Goal: Information Seeking & Learning: Compare options

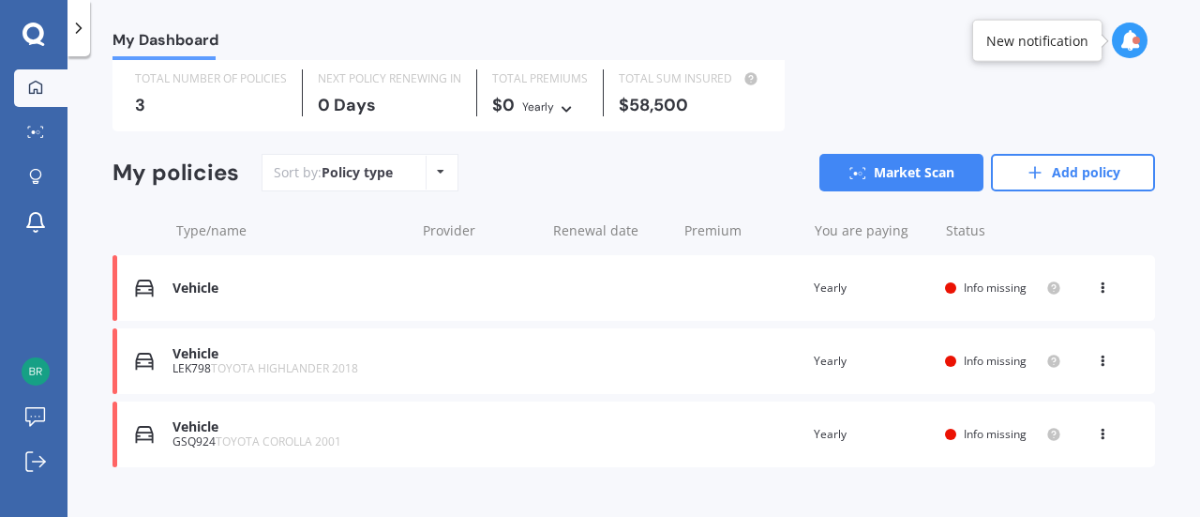
scroll to position [90, 0]
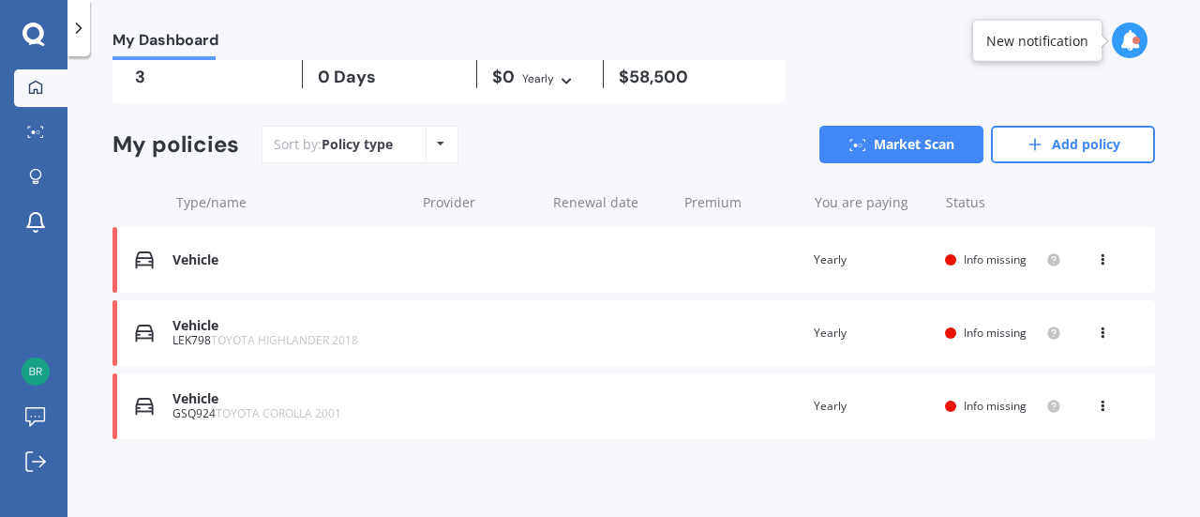
click at [1096, 258] on icon at bounding box center [1102, 255] width 13 height 11
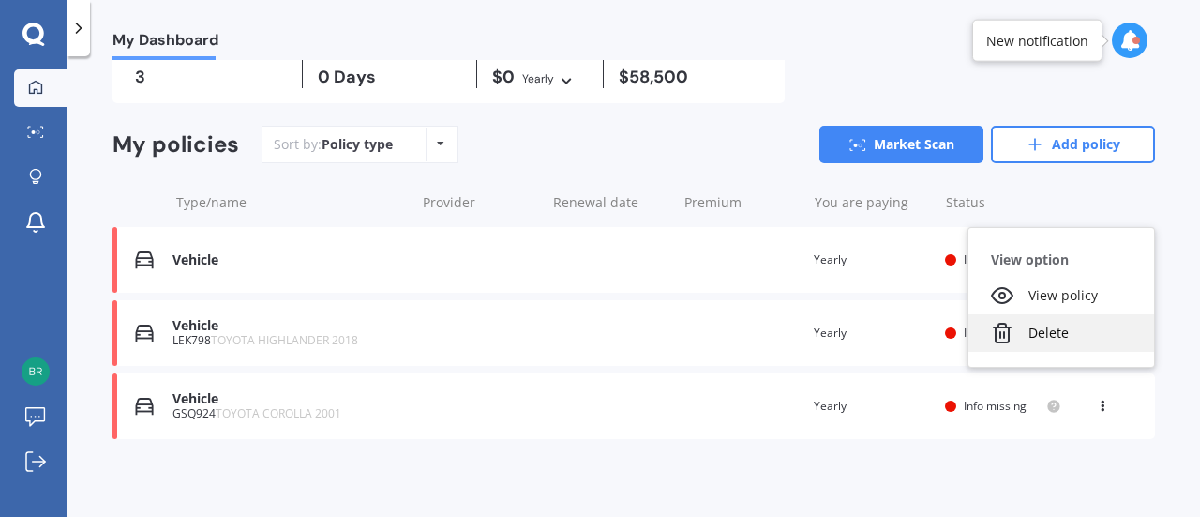
click at [1039, 329] on div "Delete" at bounding box center [1062, 333] width 186 height 38
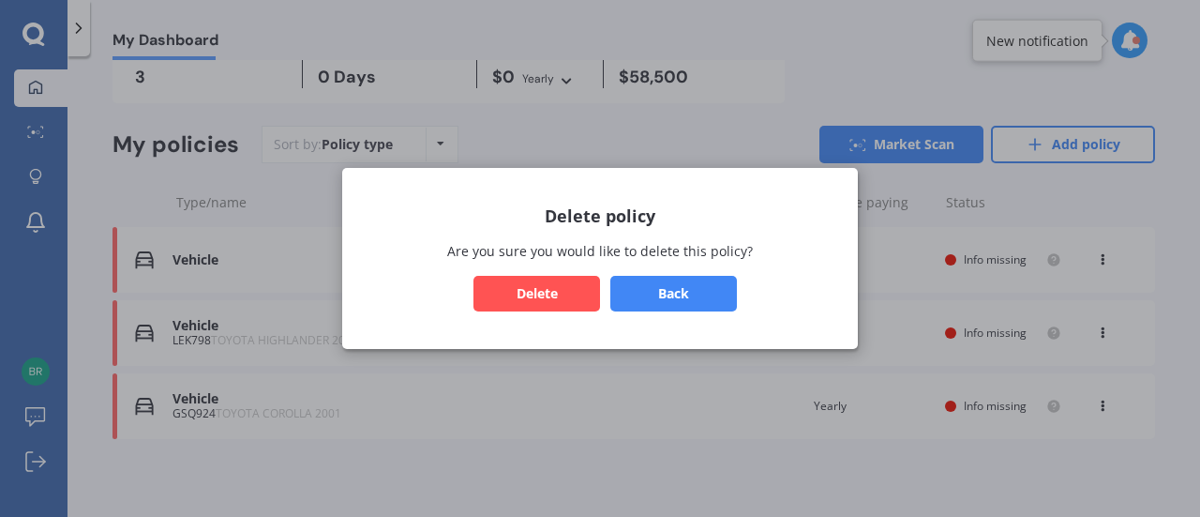
click at [585, 278] on button "Delete" at bounding box center [537, 294] width 127 height 36
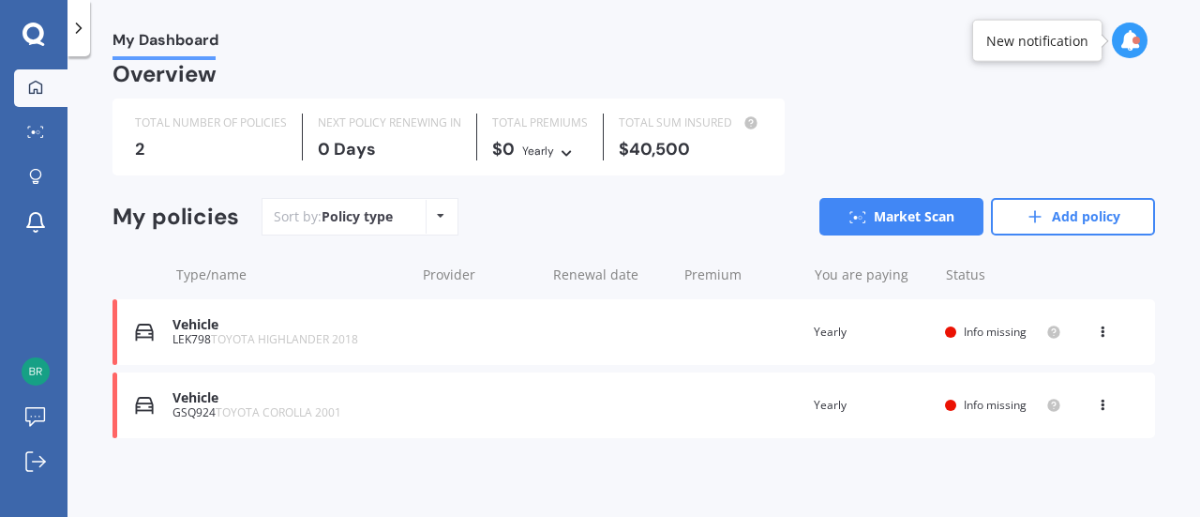
scroll to position [17, 0]
click at [1081, 318] on div "Vehicle LEK798 TOYOTA HIGHLANDER 2018 Renewal date Premium You are paying Yearl…" at bounding box center [634, 333] width 1043 height 66
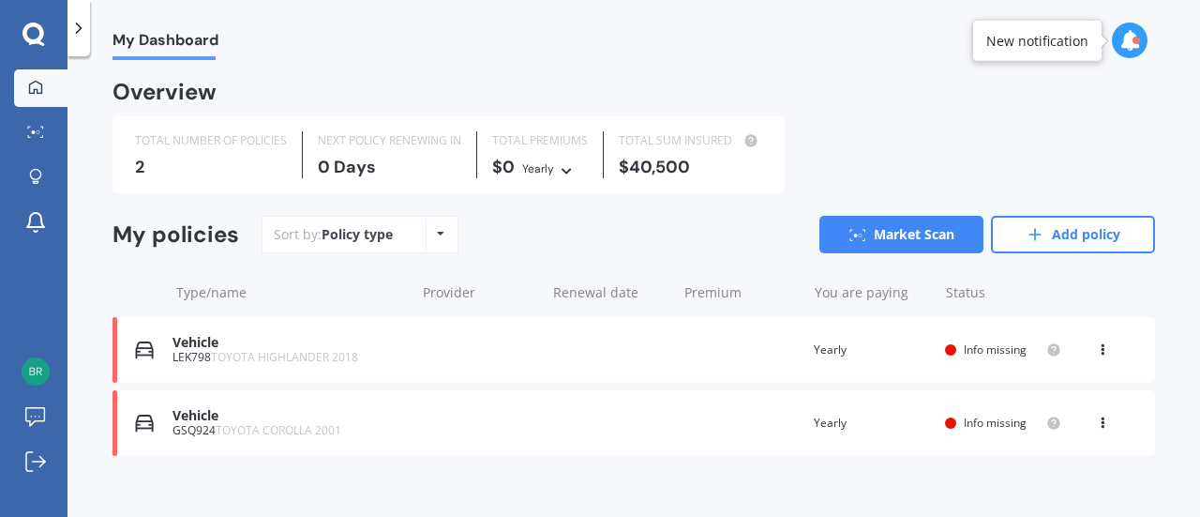
click at [1101, 355] on div "View option View policy Delete" at bounding box center [1104, 349] width 17 height 19
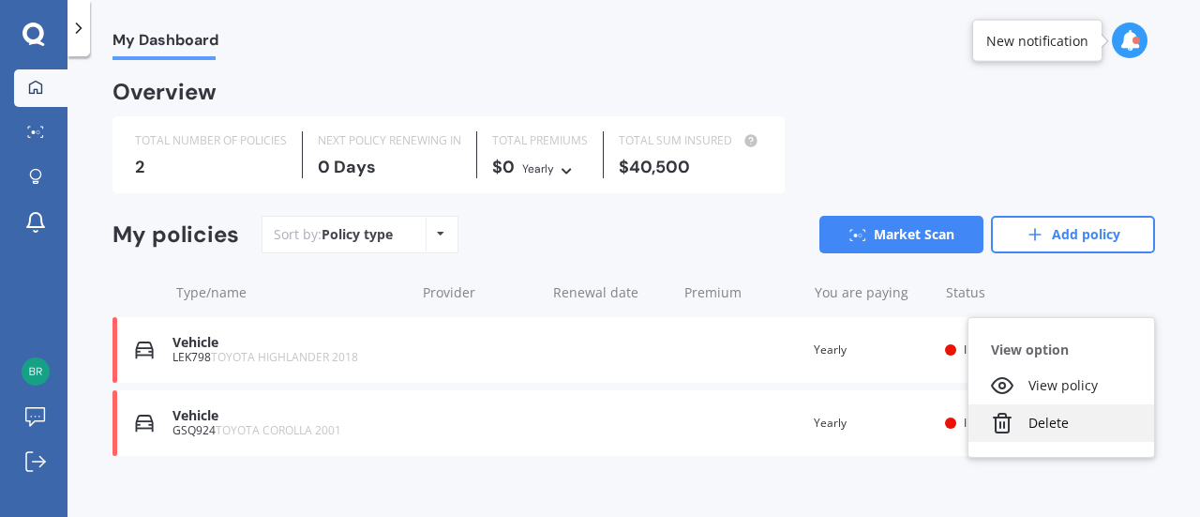
click at [1060, 428] on div "Delete" at bounding box center [1062, 423] width 186 height 38
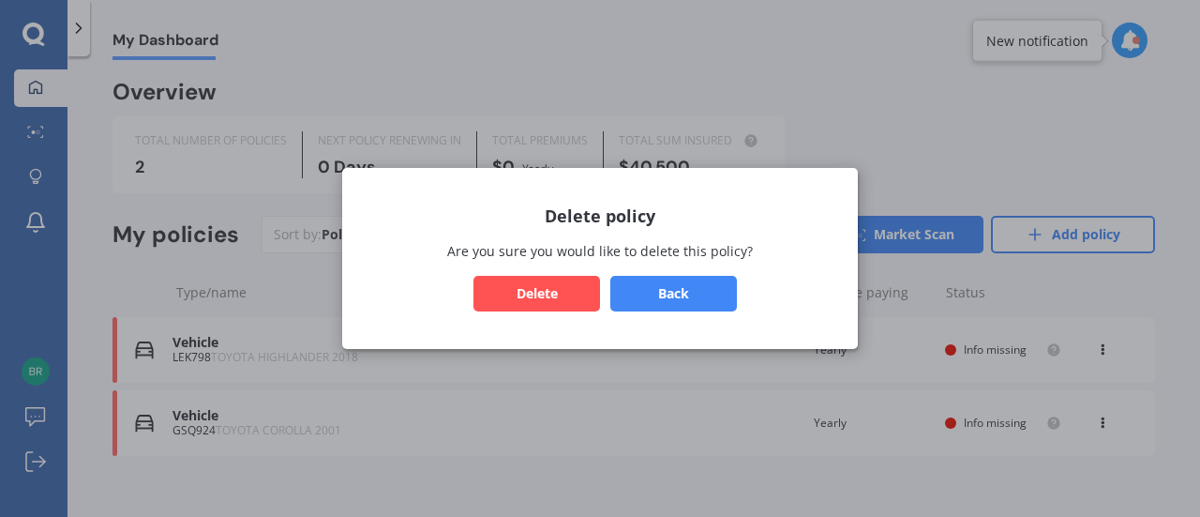
click at [548, 289] on button "Delete" at bounding box center [537, 294] width 127 height 36
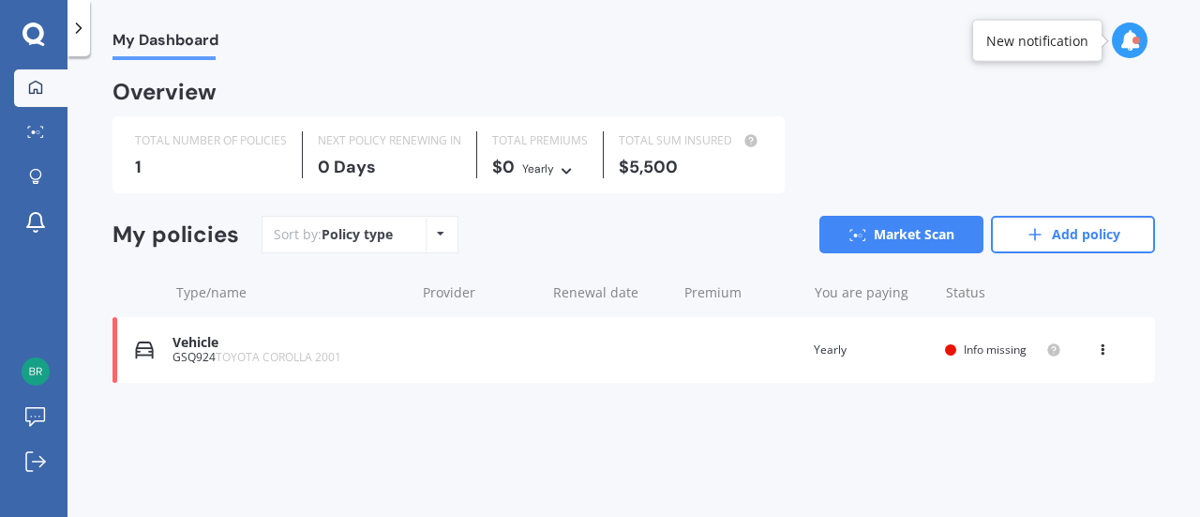
click at [1108, 360] on div "Vehicle GSQ924 TOYOTA COROLLA 2001 Renewal date Premium You are paying Yearly S…" at bounding box center [634, 350] width 1043 height 66
click at [1103, 352] on icon at bounding box center [1102, 345] width 13 height 11
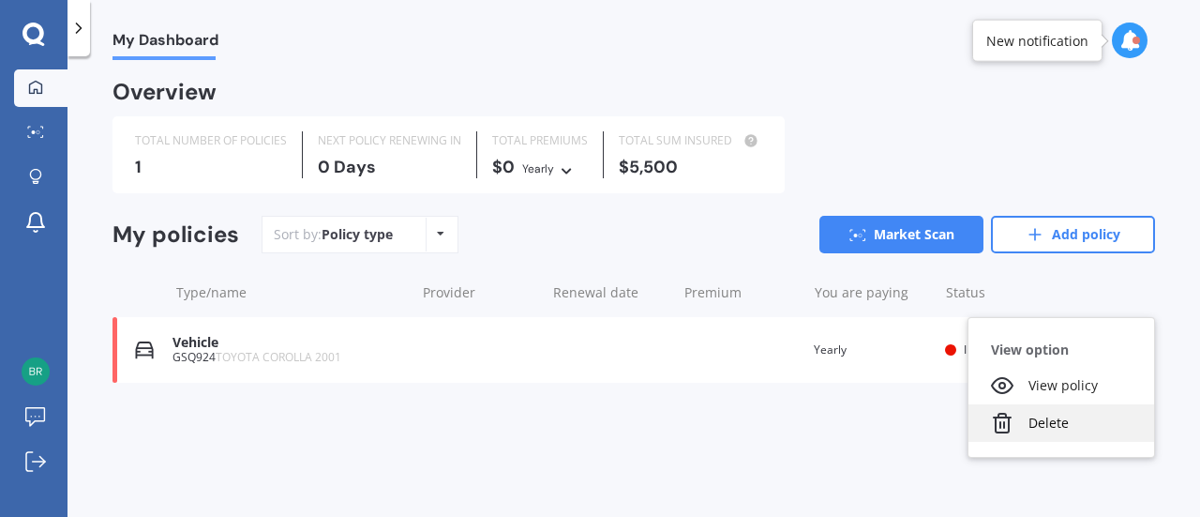
click at [1060, 415] on div "Delete" at bounding box center [1062, 423] width 186 height 38
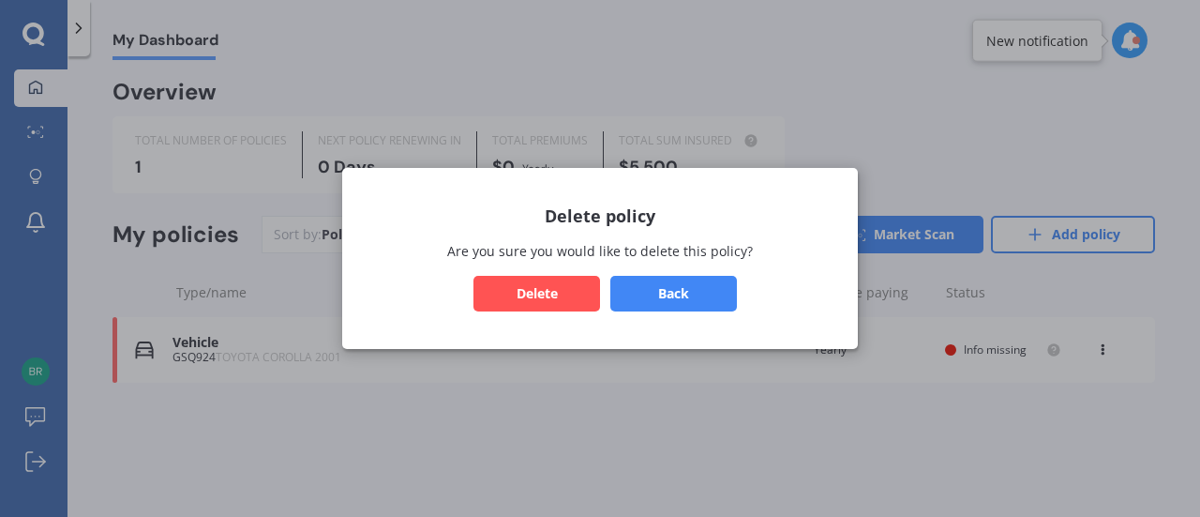
click at [561, 301] on button "Delete" at bounding box center [537, 294] width 127 height 36
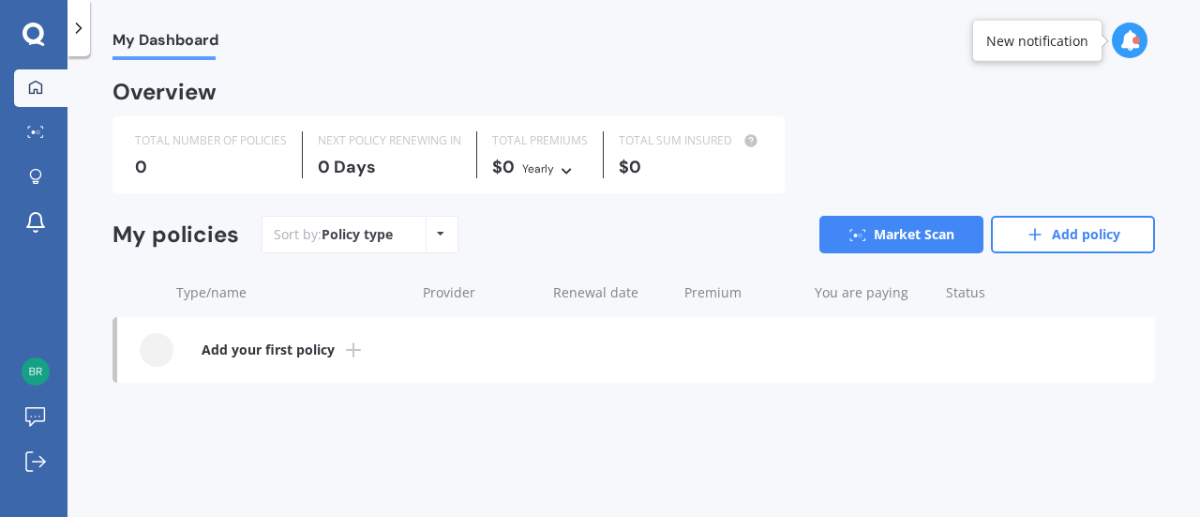
click at [1141, 38] on div at bounding box center [1130, 41] width 36 height 36
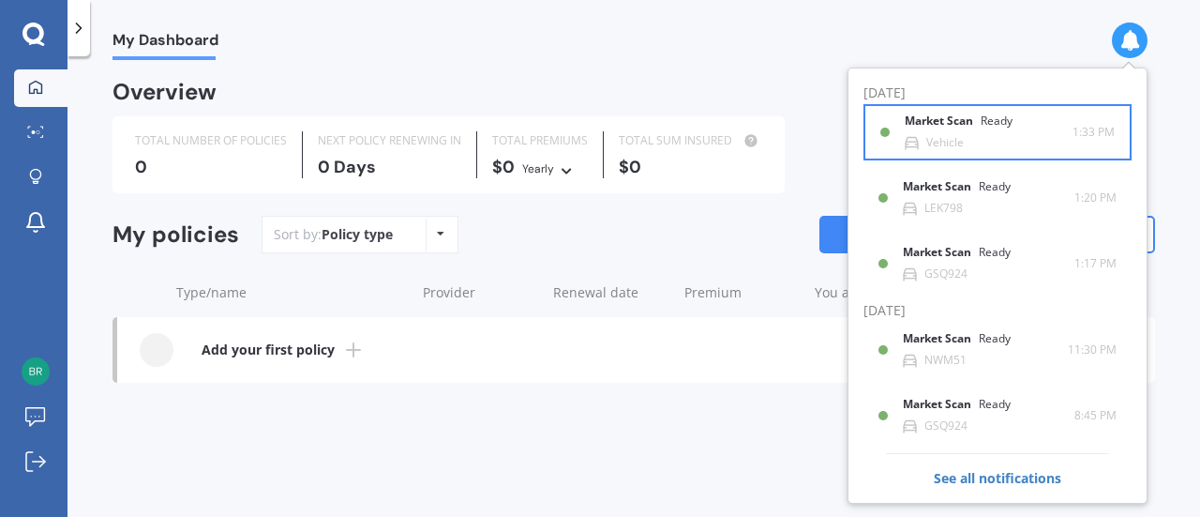
click at [902, 132] on div "Market Scan Ready Vehicle" at bounding box center [976, 131] width 192 height 35
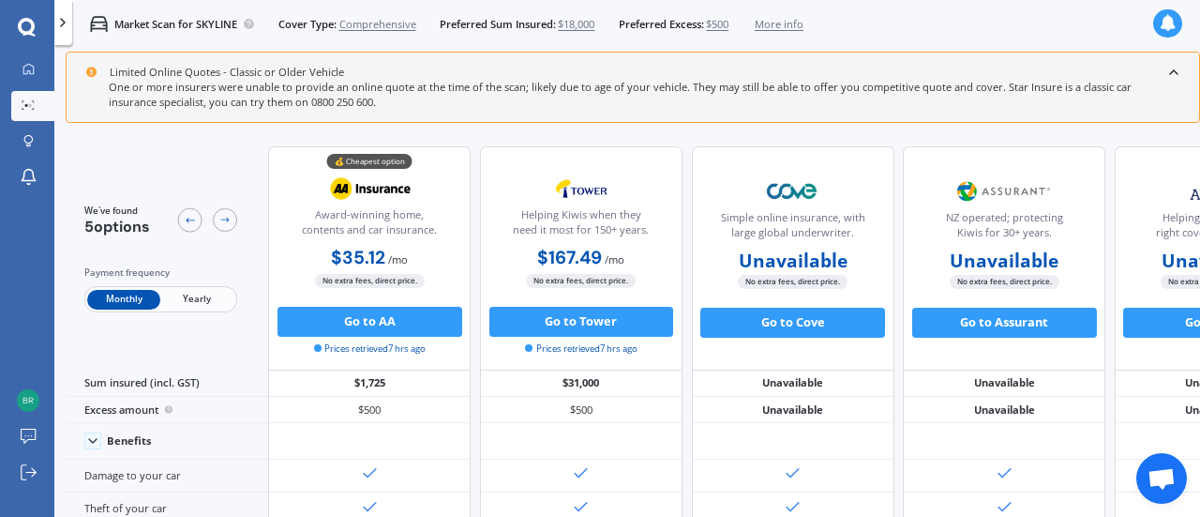
click at [1172, 31] on icon at bounding box center [1168, 23] width 17 height 17
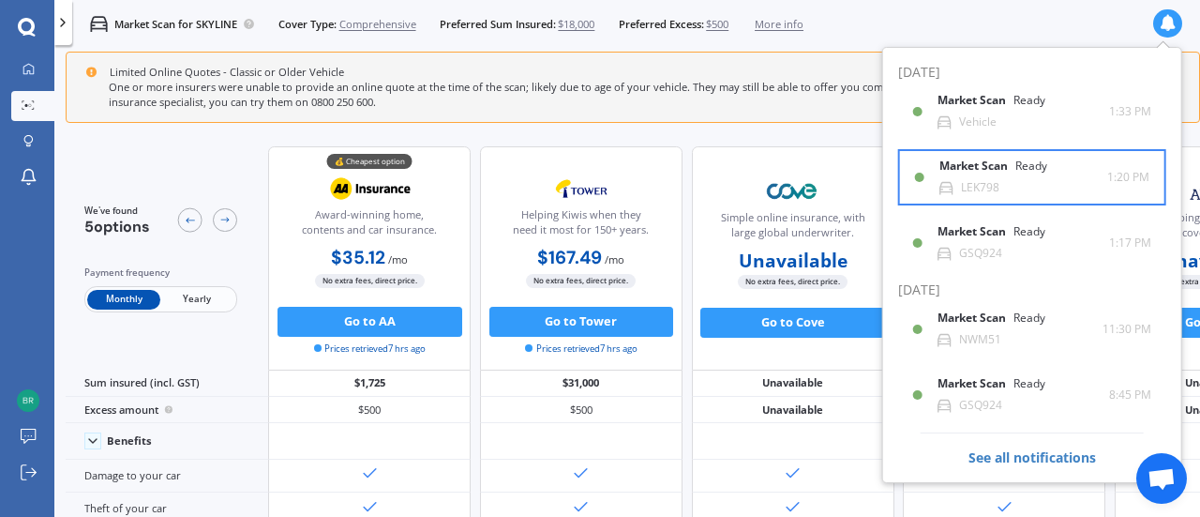
click at [1042, 174] on div "Market Scan Ready" at bounding box center [1005, 169] width 130 height 21
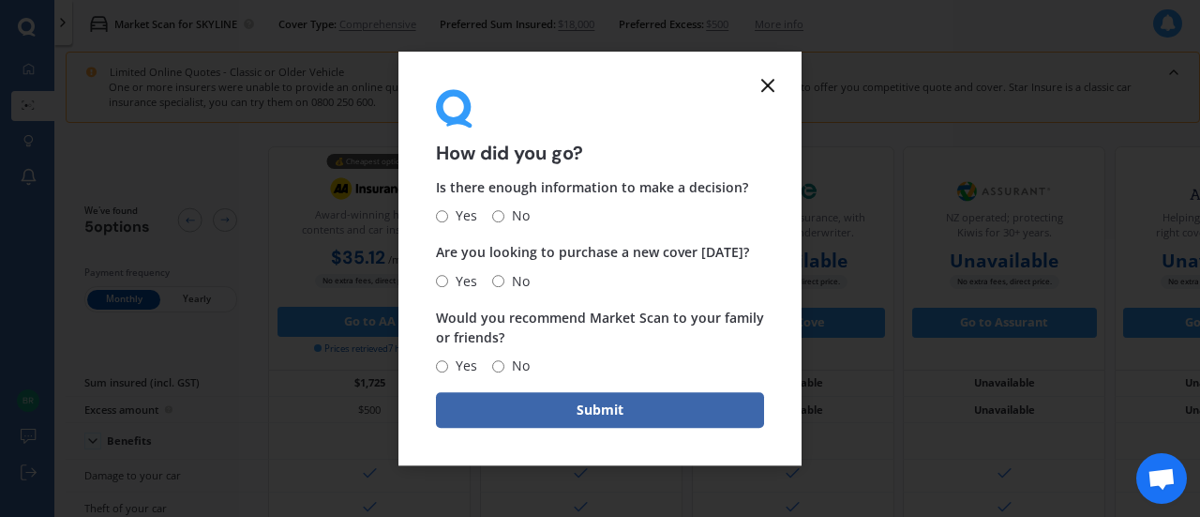
click at [768, 85] on line at bounding box center [767, 85] width 11 height 11
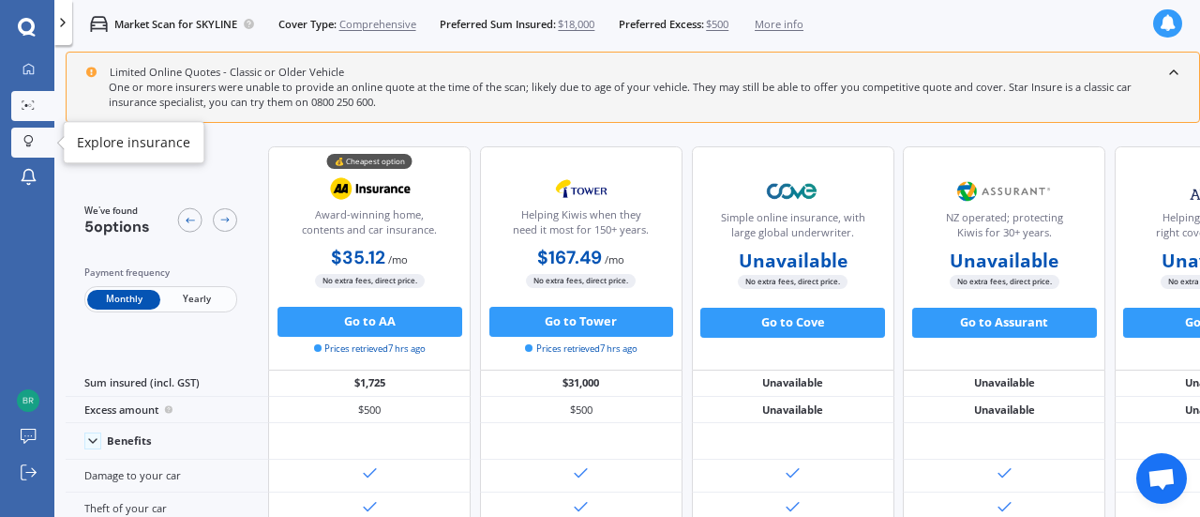
click at [38, 145] on div at bounding box center [28, 142] width 23 height 15
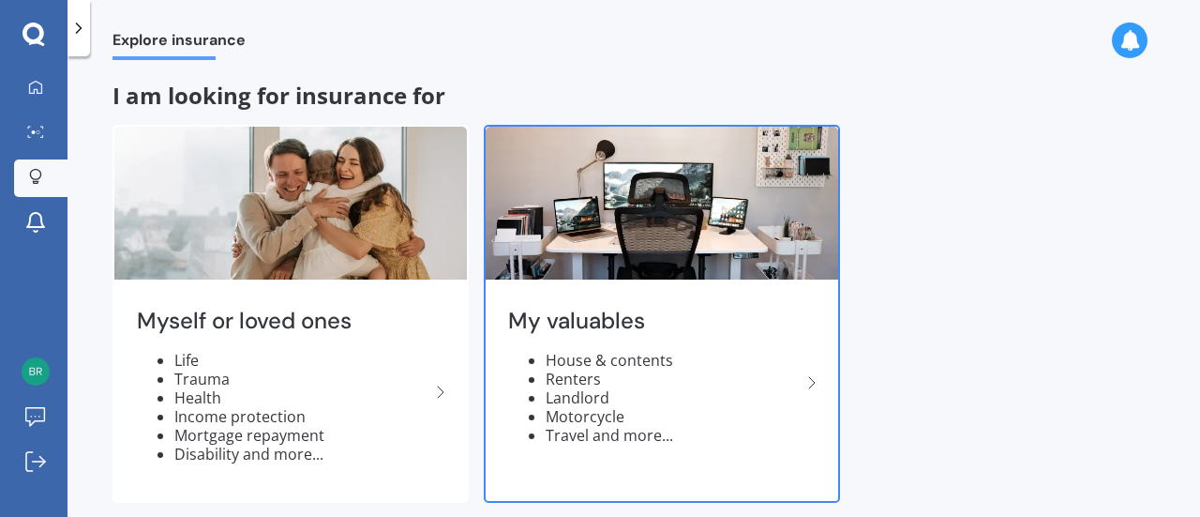
click at [632, 196] on img at bounding box center [662, 203] width 353 height 153
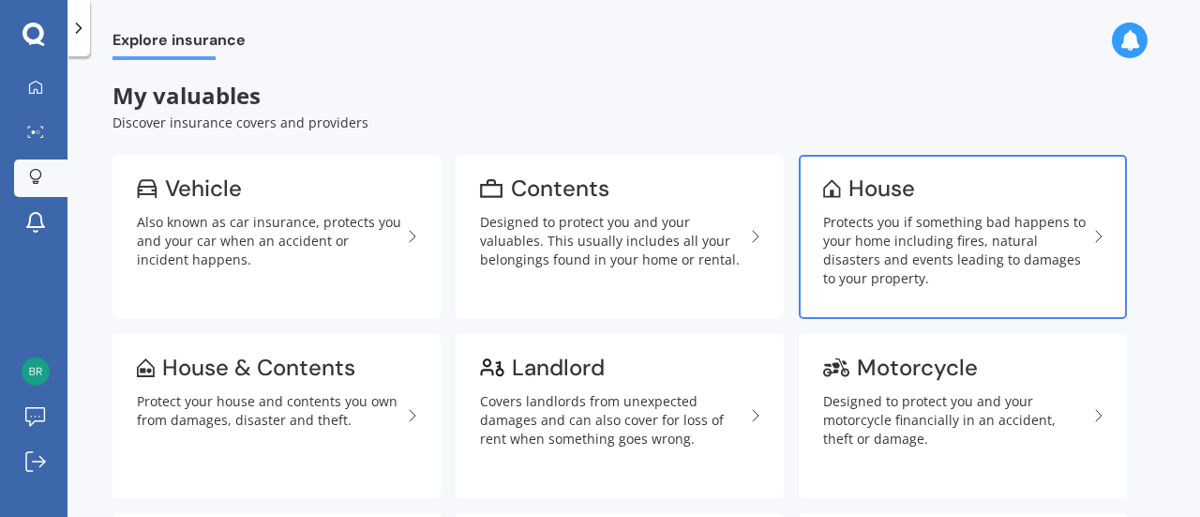
click at [830, 205] on link "House Protects you if something bad happens to your home including fires, natur…" at bounding box center [963, 237] width 328 height 164
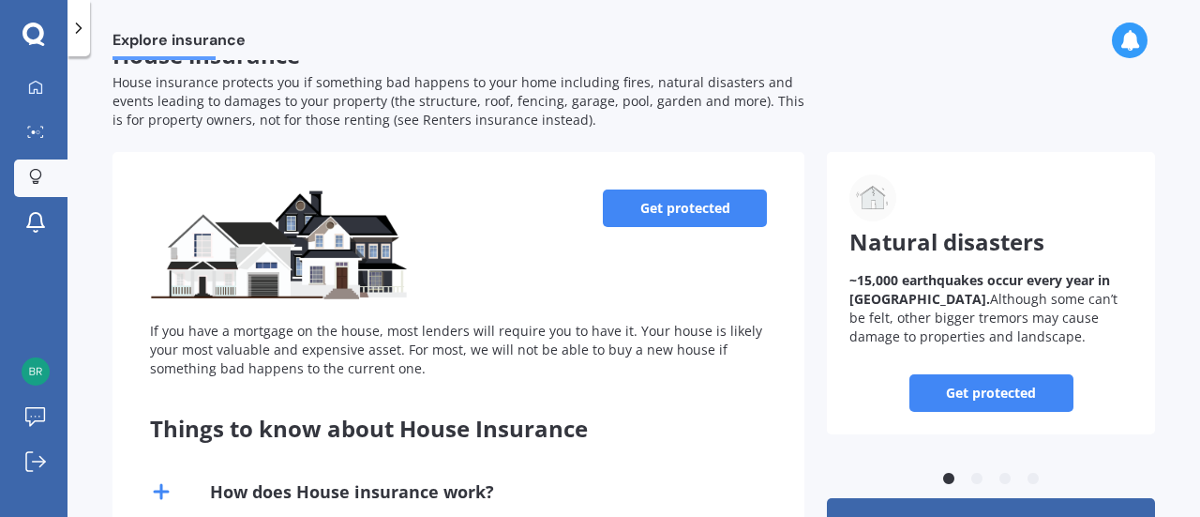
scroll to position [22, 0]
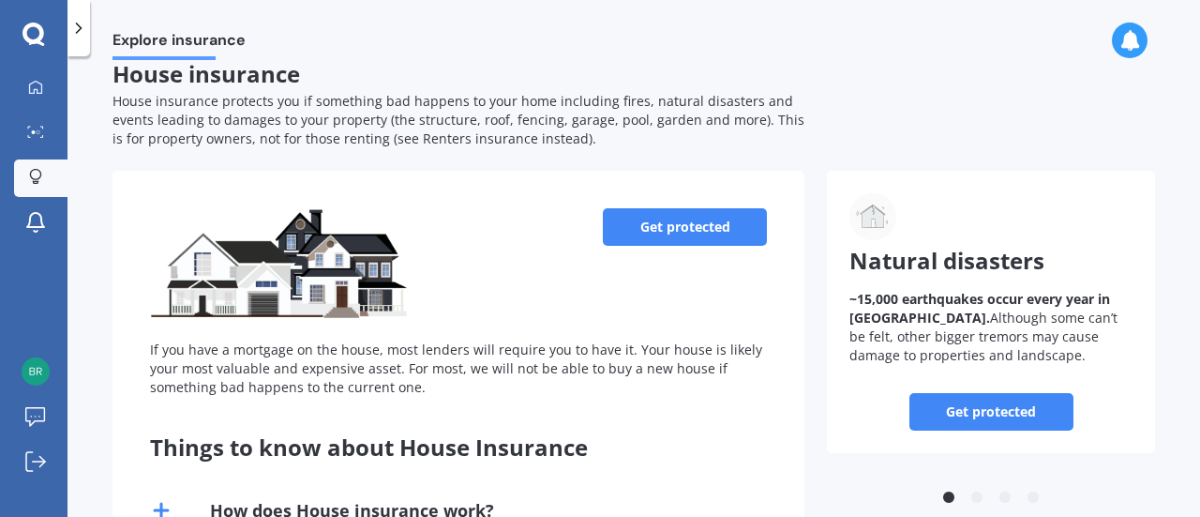
click at [694, 233] on link "Get protected" at bounding box center [685, 227] width 164 height 38
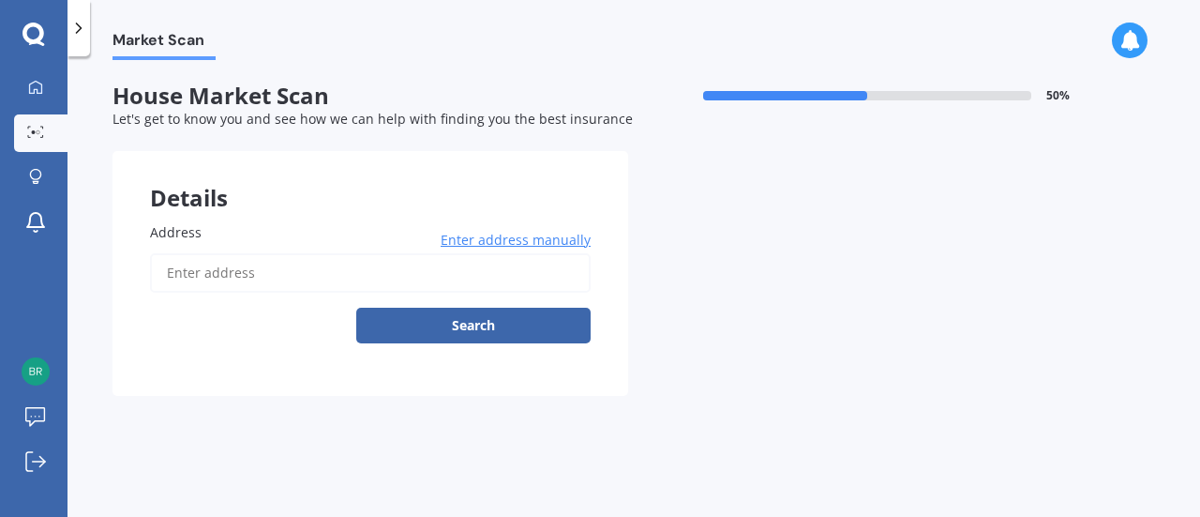
click at [212, 274] on input "Address" at bounding box center [370, 272] width 441 height 39
type input "[STREET_ADDRESS][PERSON_NAME]"
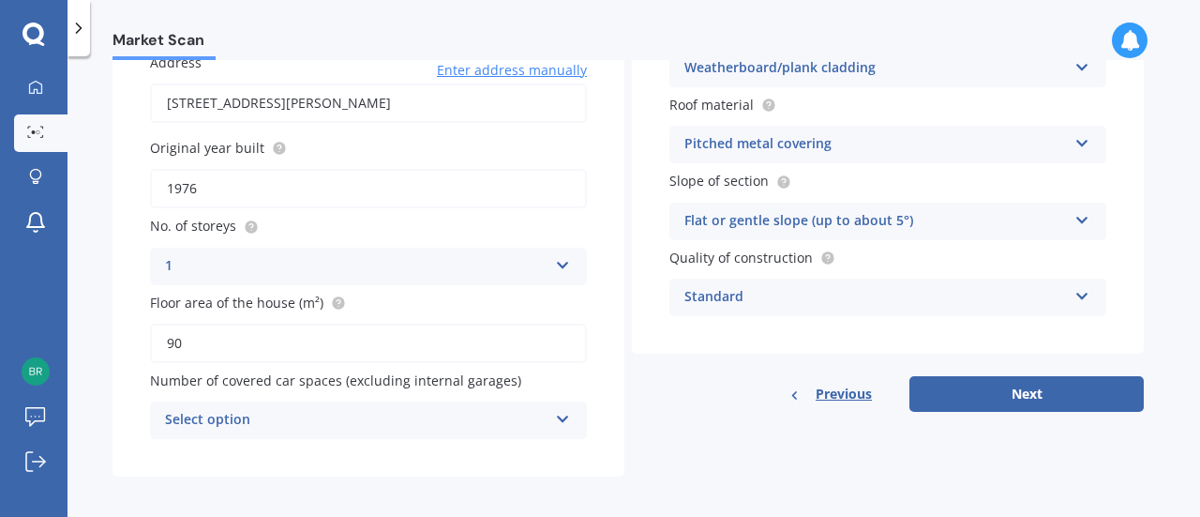
scroll to position [179, 0]
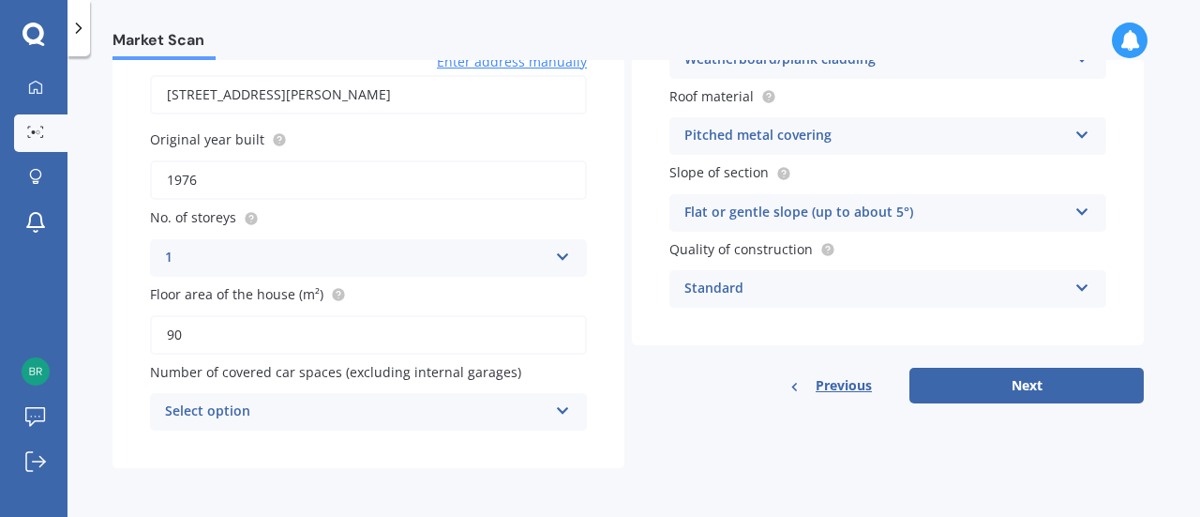
click at [473, 408] on div "Select option" at bounding box center [356, 411] width 383 height 23
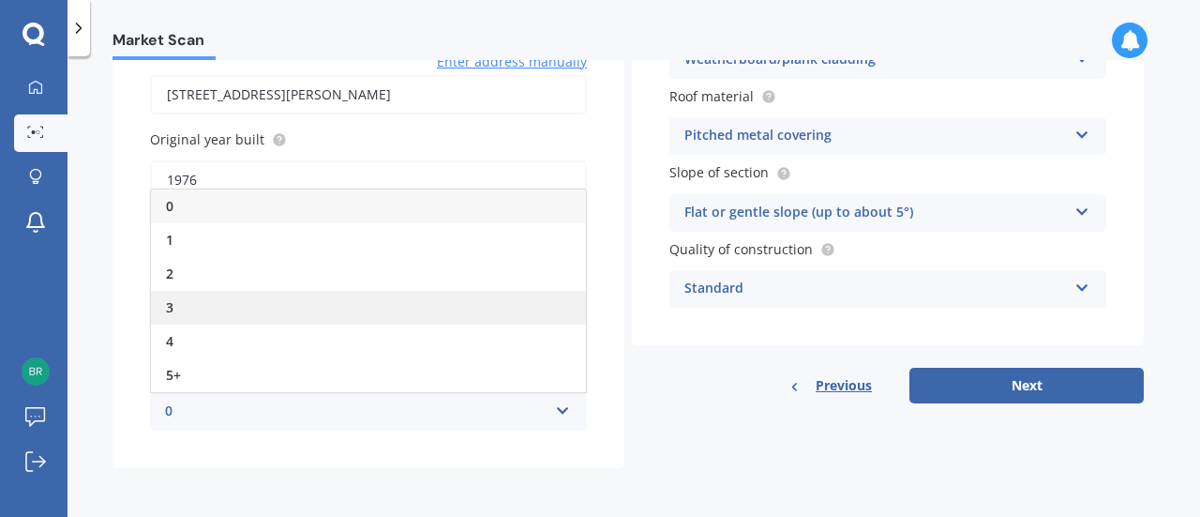
click at [212, 307] on div "3" at bounding box center [368, 308] width 435 height 34
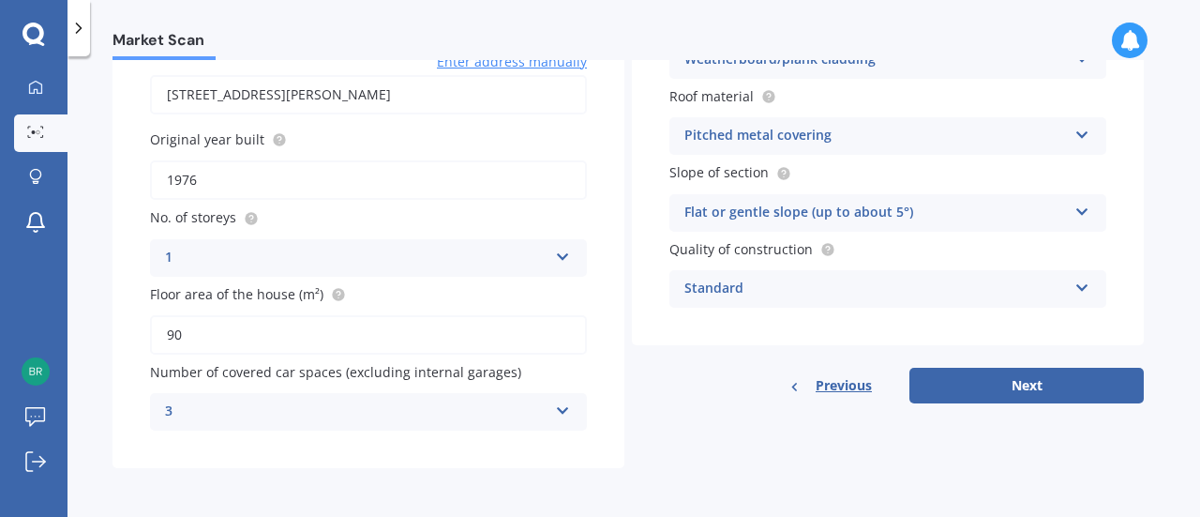
click at [489, 412] on div "3" at bounding box center [356, 411] width 383 height 23
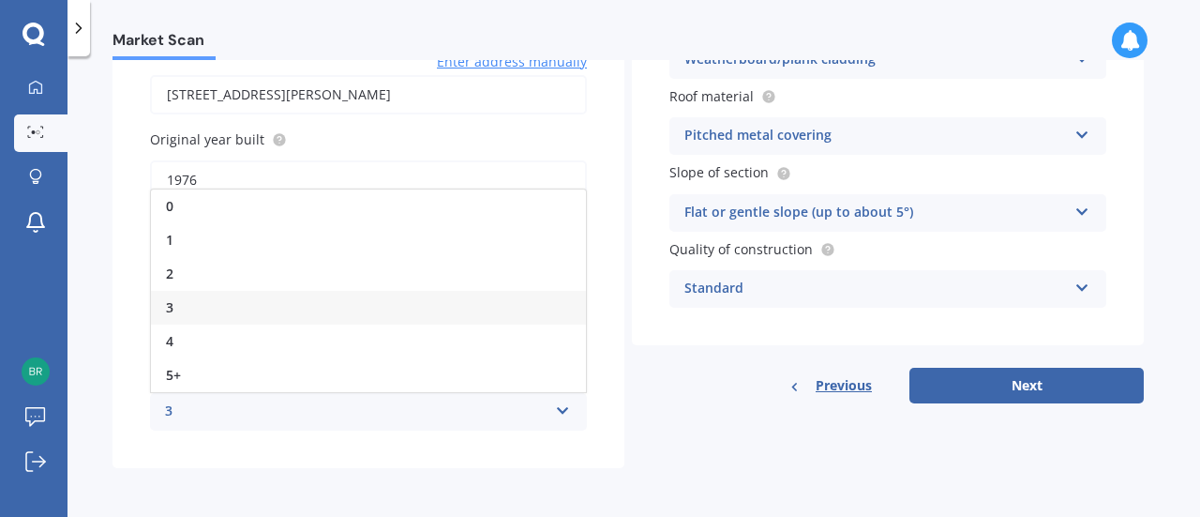
click at [489, 412] on div "3" at bounding box center [356, 411] width 383 height 23
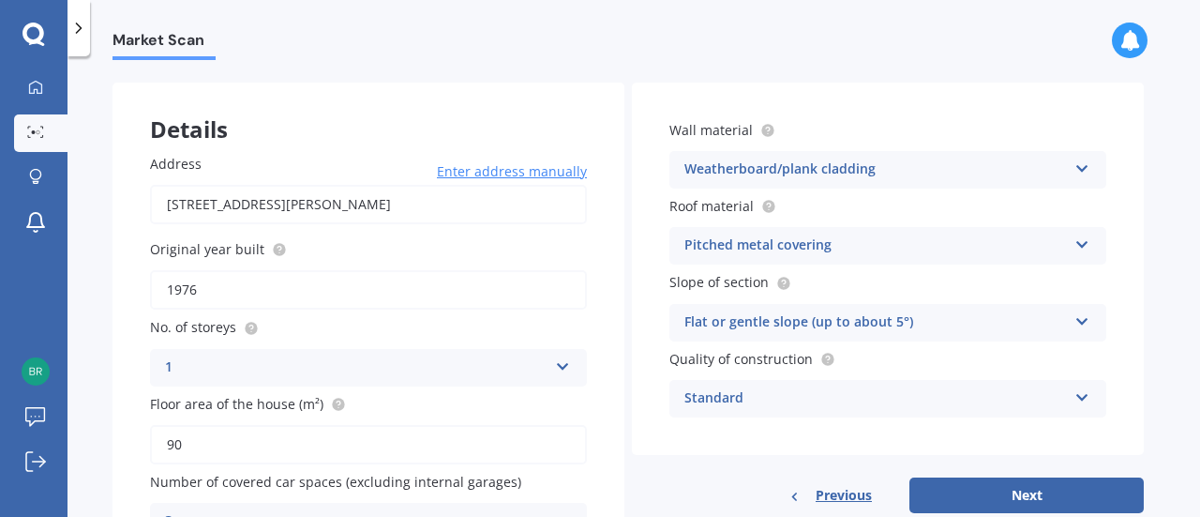
scroll to position [68, 0]
click at [852, 177] on div "Weatherboard/plank cladding" at bounding box center [875, 170] width 383 height 23
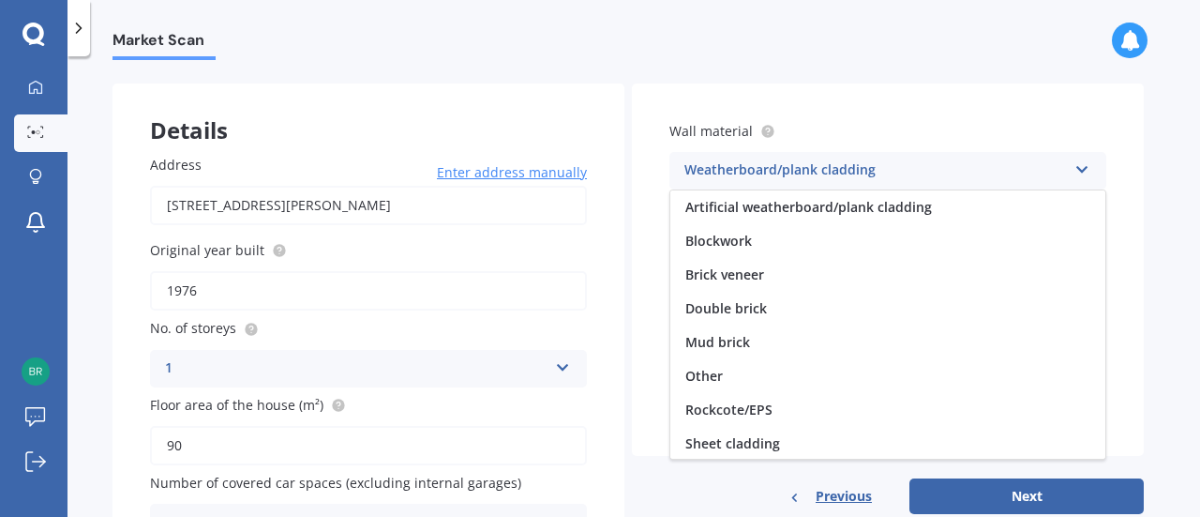
scroll to position [170, 0]
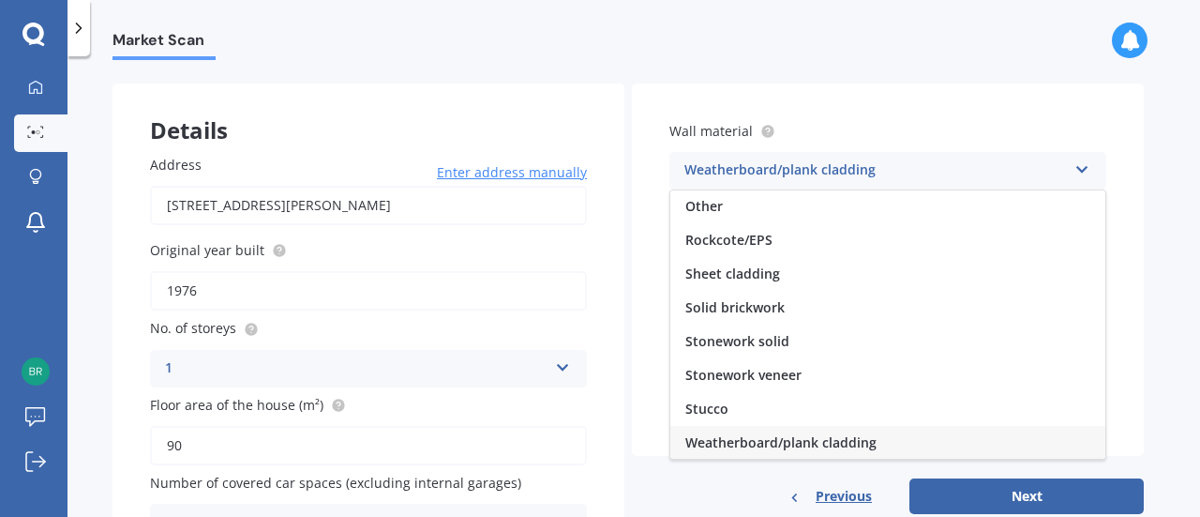
click at [1140, 365] on div "Wall material Weatherboard/plank cladding Artificial weatherboard/plank claddin…" at bounding box center [888, 269] width 512 height 372
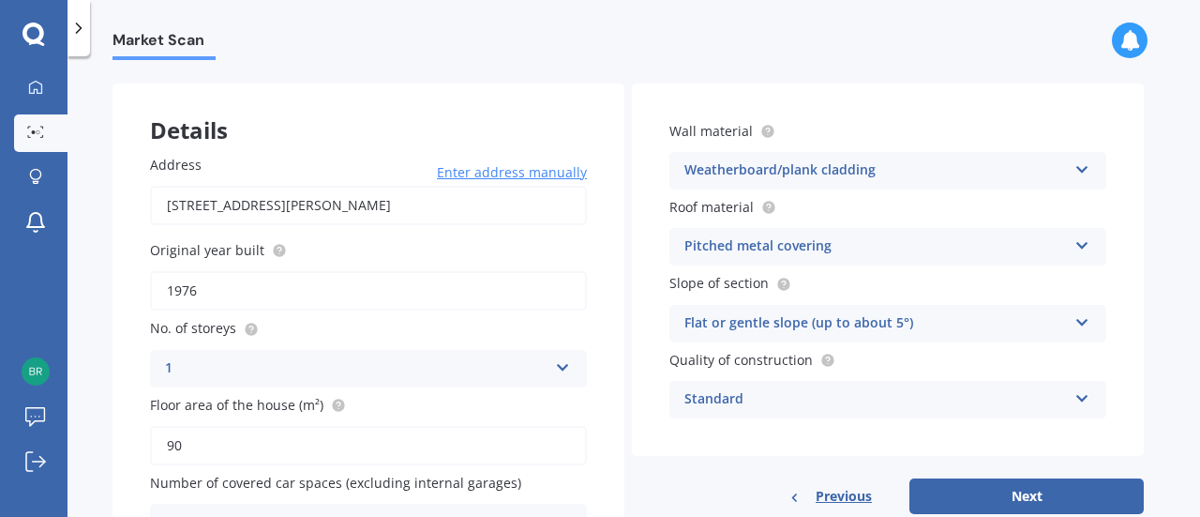
click at [907, 247] on div "Pitched metal covering" at bounding box center [875, 246] width 383 height 23
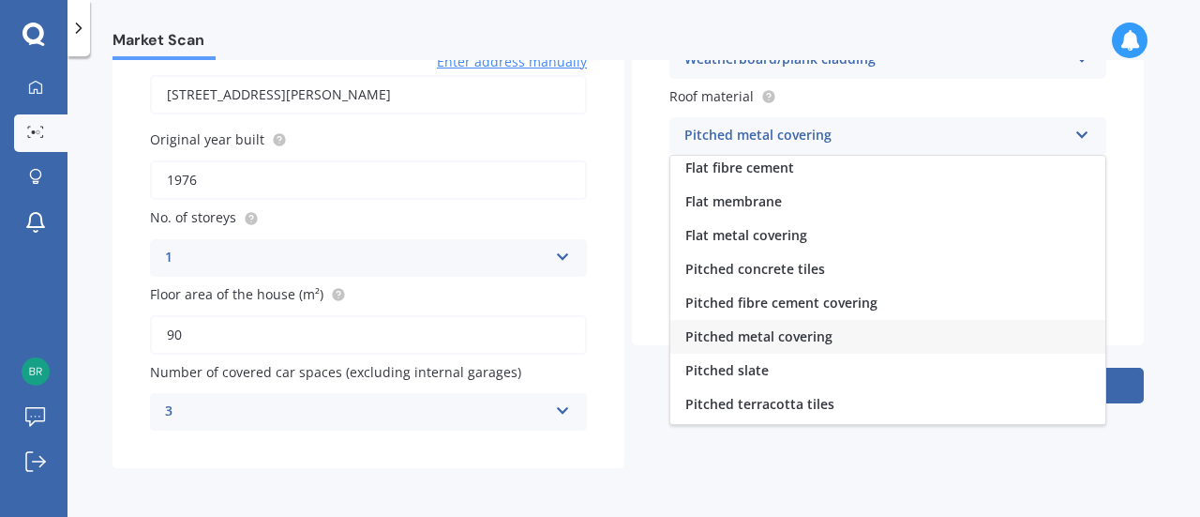
scroll to position [0, 0]
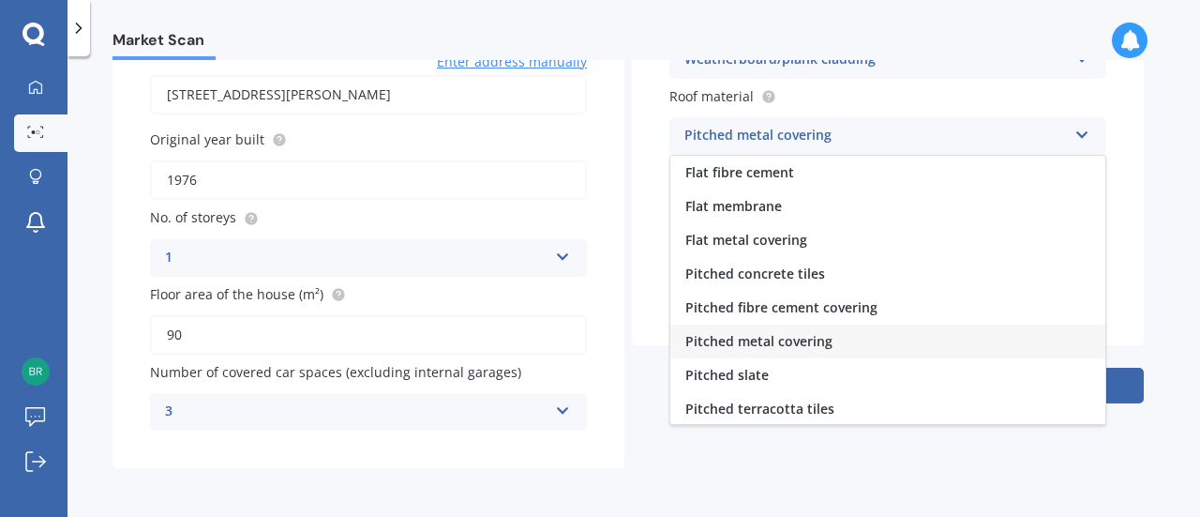
click at [1169, 232] on div "Market Scan House Market Scan 50 % Let's get to know you and see how we can hel…" at bounding box center [634, 290] width 1133 height 460
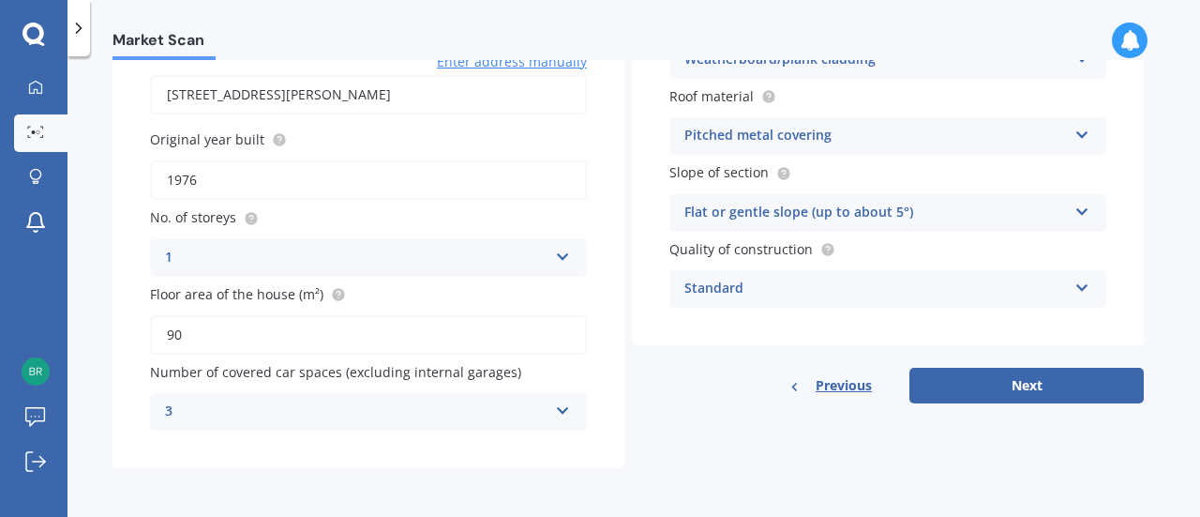
click at [934, 204] on div "Flat or gentle slope (up to about 5°)" at bounding box center [875, 213] width 383 height 23
click at [1168, 230] on div "Market Scan House Market Scan 50 % Let's get to know you and see how we can hel…" at bounding box center [634, 290] width 1133 height 460
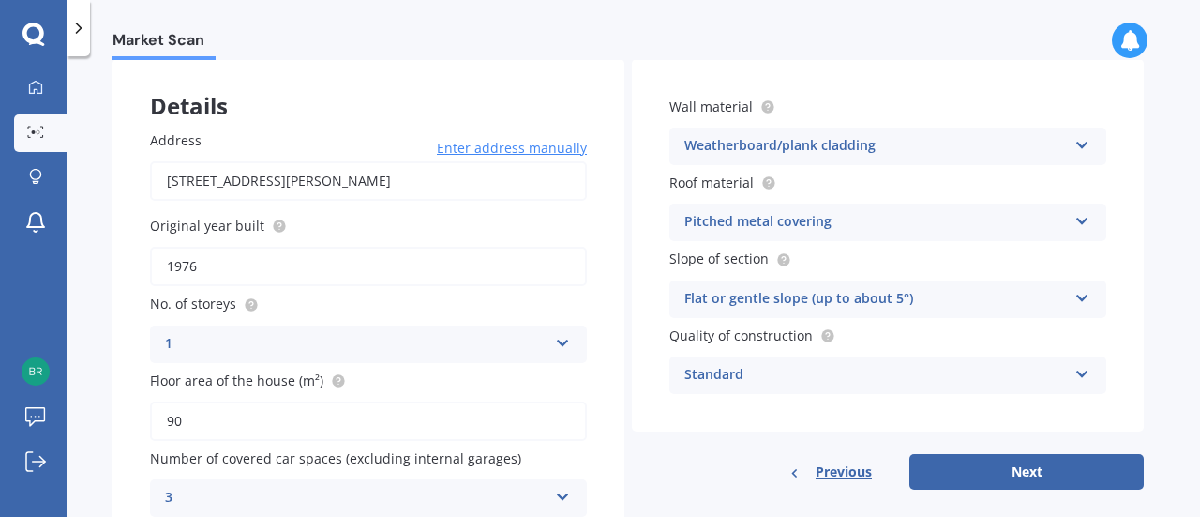
scroll to position [94, 0]
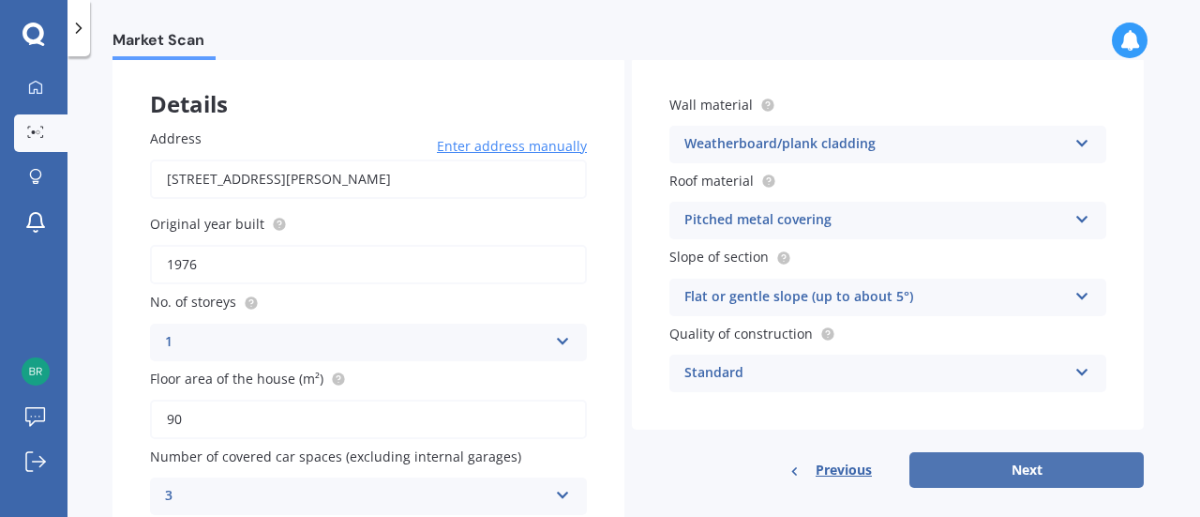
click at [984, 480] on button "Next" at bounding box center [1026, 470] width 234 height 36
select select "13"
select select "04"
select select "1961"
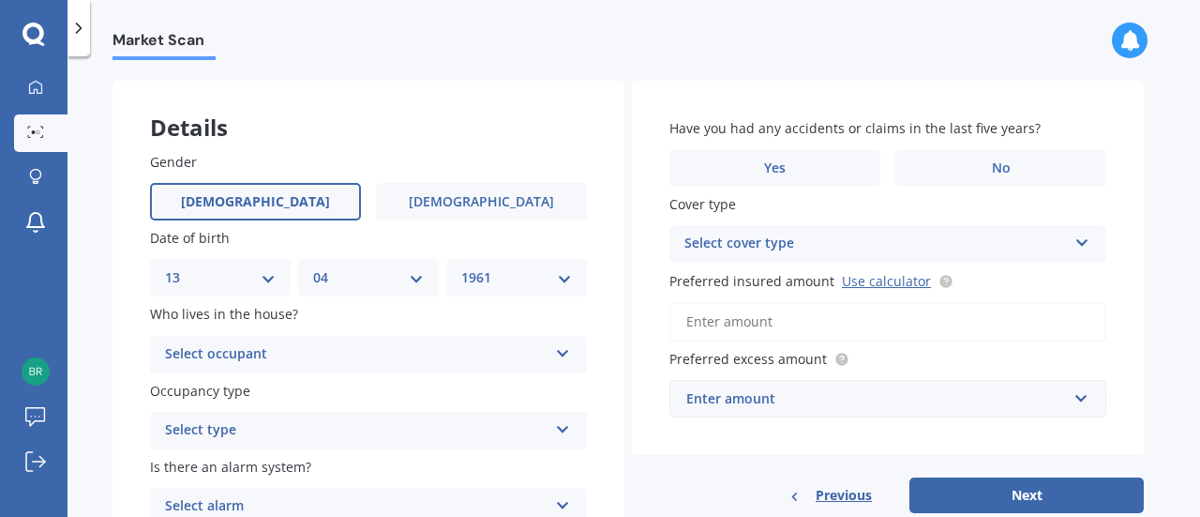
scroll to position [72, 0]
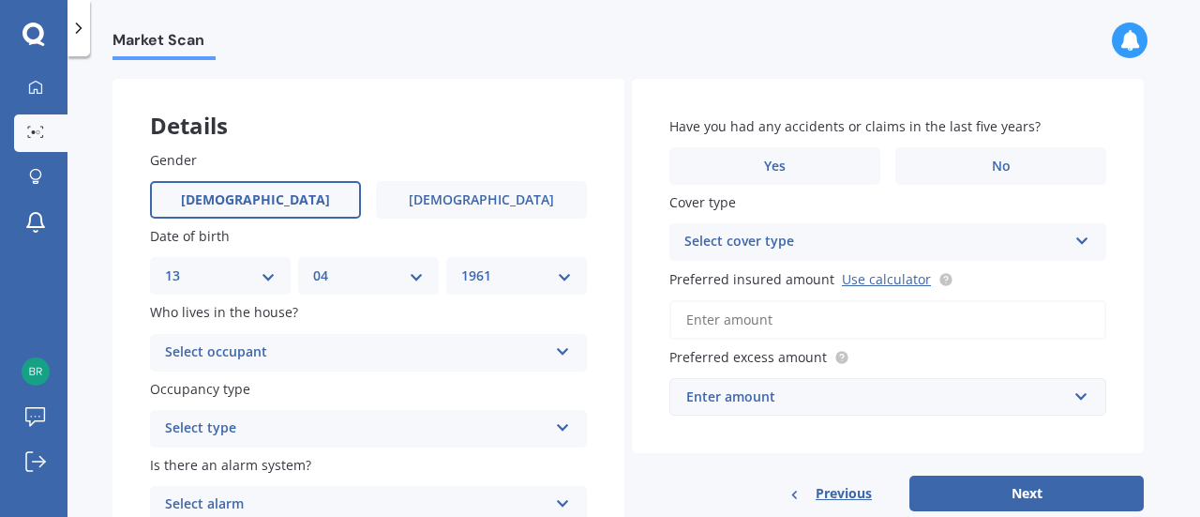
click at [278, 277] on div "DD 01 02 03 04 05 06 07 08 09 10 11 12 13 14 15 16 17 18 19 20 21 22 23 24 25 2…" at bounding box center [220, 276] width 141 height 38
click at [270, 277] on select "DD 01 02 03 04 05 06 07 08 09 10 11 12 13 14 15 16 17 18 19 20 21 22 23 24 25 2…" at bounding box center [220, 275] width 111 height 21
select select "07"
click at [165, 265] on select "DD 01 02 03 04 05 06 07 08 09 10 11 12 13 14 15 16 17 18 19 20 21 22 23 24 25 2…" at bounding box center [220, 275] width 111 height 21
click at [341, 272] on select "MM 01 02 03 04 05 06 07 08 09 10 11 12" at bounding box center [368, 275] width 111 height 21
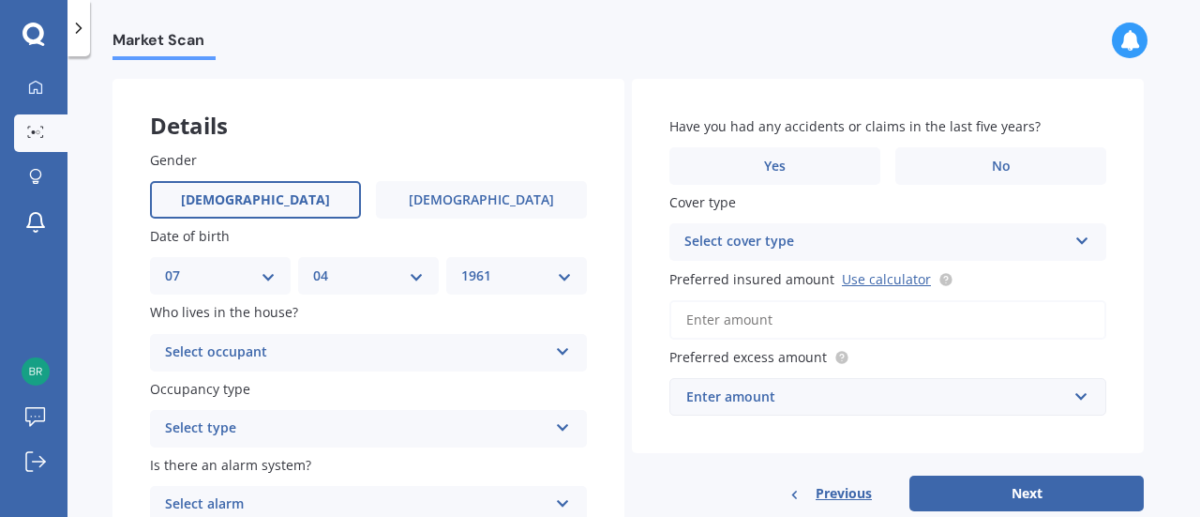
select select "07"
click at [313, 265] on select "MM 01 02 03 04 05 06 07 08 09 10 11 12" at bounding box center [368, 275] width 111 height 21
click at [496, 269] on select "YYYY 2009 2008 2007 2006 2005 2004 2003 2002 2001 2000 1999 1998 1997 1996 1995…" at bounding box center [516, 275] width 111 height 21
select select "1989"
click at [461, 265] on select "YYYY 2009 2008 2007 2006 2005 2004 2003 2002 2001 2000 1999 1998 1997 1996 1995…" at bounding box center [516, 275] width 111 height 21
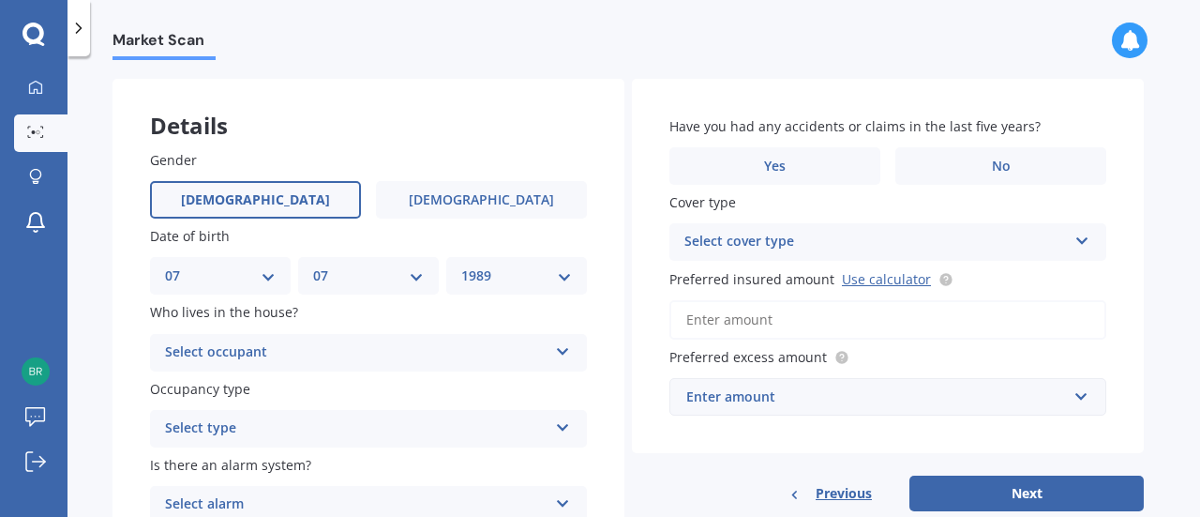
click at [413, 130] on div "Details" at bounding box center [369, 107] width 512 height 56
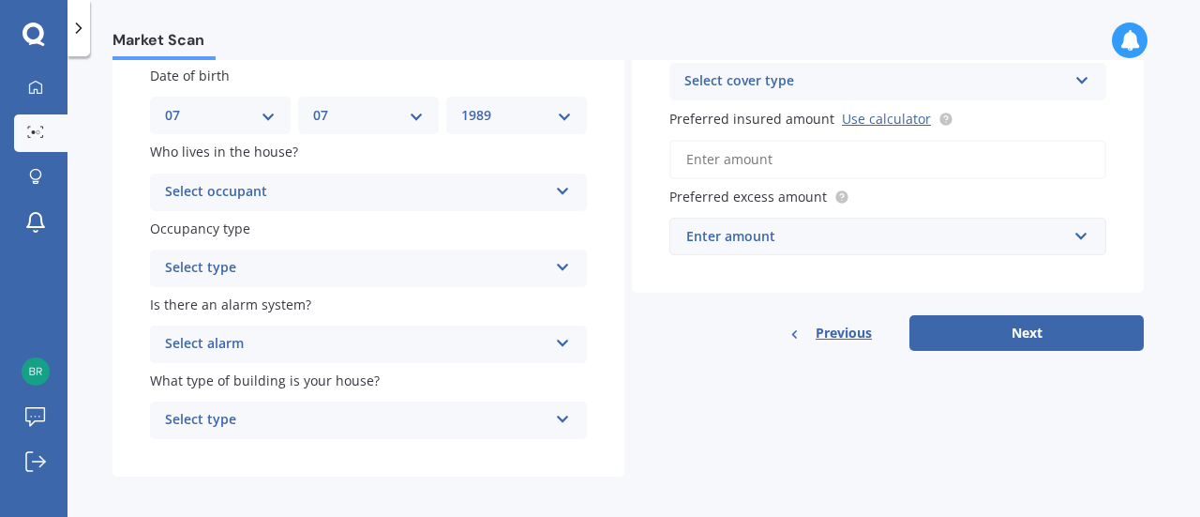
scroll to position [238, 0]
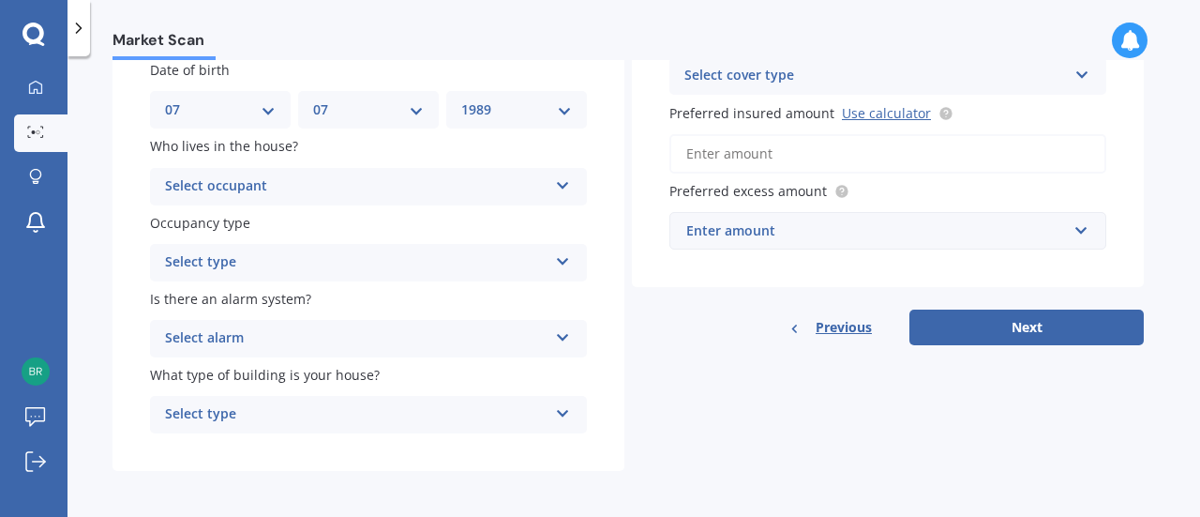
click at [377, 173] on div "Select occupant Owner Owner + Boarder" at bounding box center [368, 187] width 437 height 38
click at [323, 233] on div "Owner" at bounding box center [368, 223] width 435 height 34
click at [324, 269] on div "Select type" at bounding box center [356, 262] width 383 height 23
click at [314, 303] on div "Permanent" at bounding box center [368, 299] width 435 height 34
click at [310, 348] on div "Select alarm" at bounding box center [356, 338] width 383 height 23
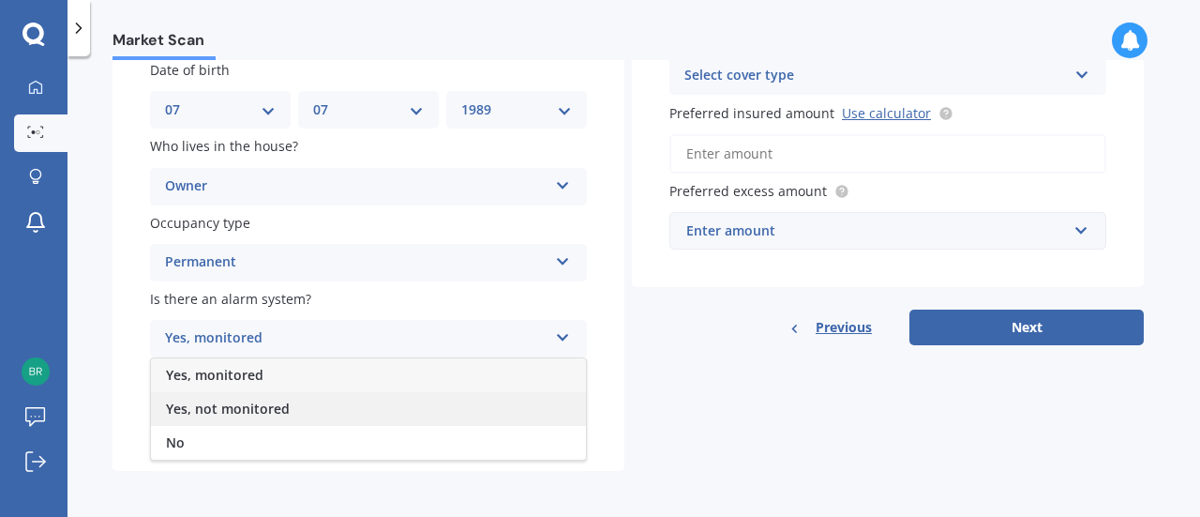
click at [270, 408] on span "Yes, not monitored" at bounding box center [228, 408] width 124 height 18
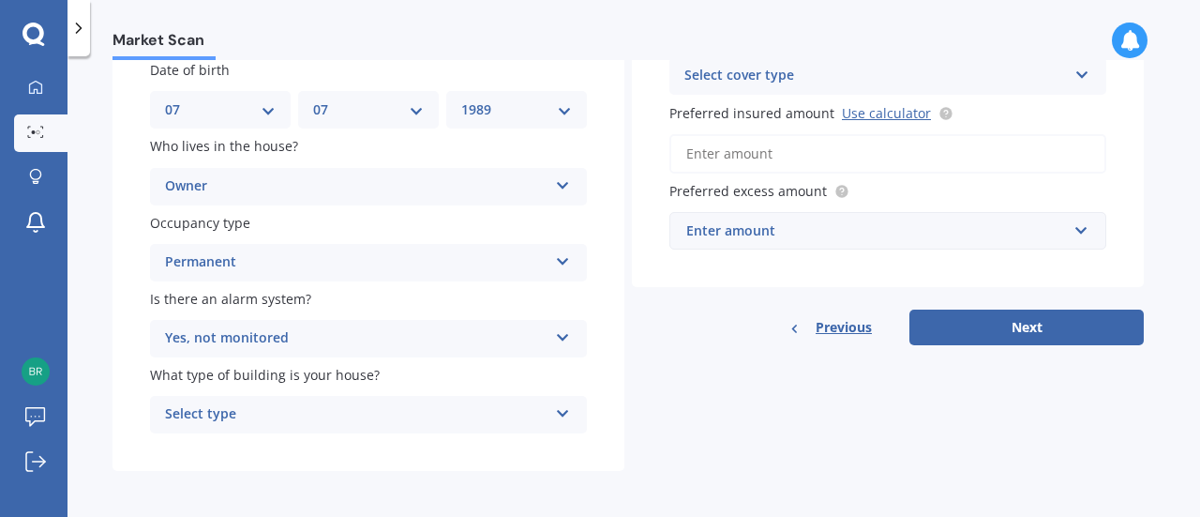
click at [270, 408] on div "Select type" at bounding box center [356, 414] width 383 height 23
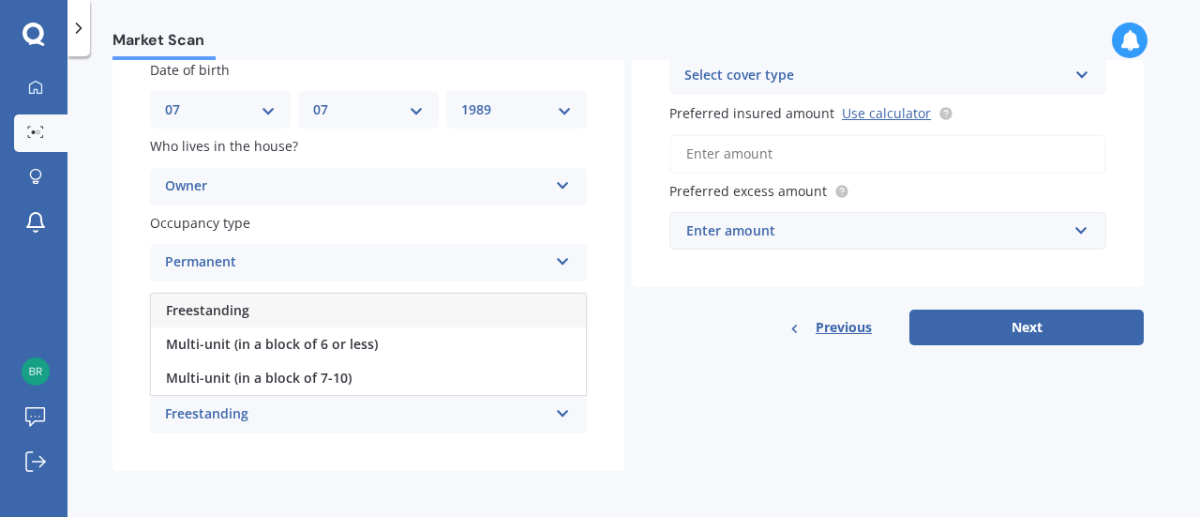
click at [320, 305] on div "Freestanding" at bounding box center [368, 310] width 435 height 34
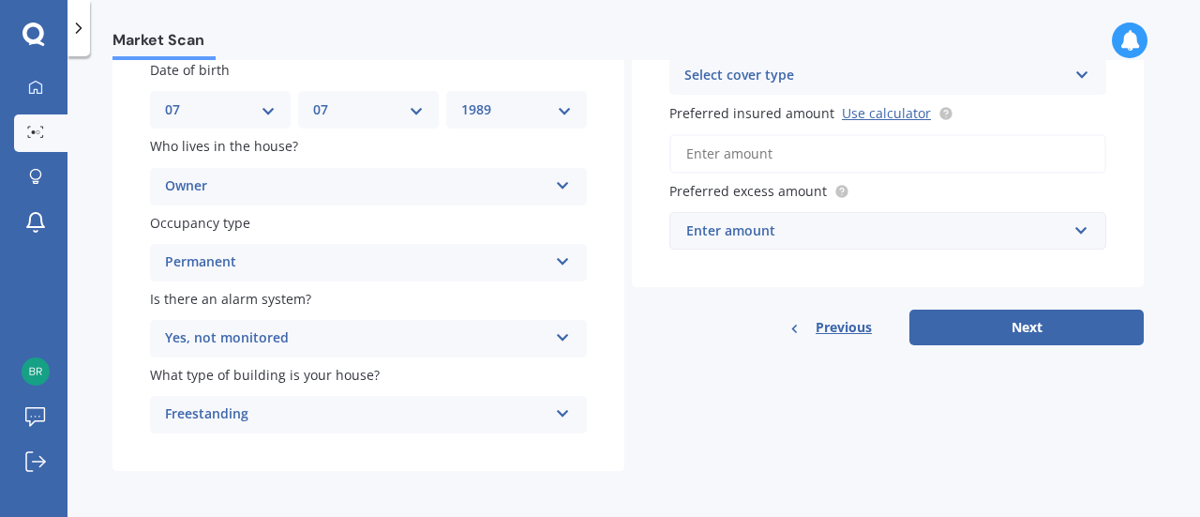
click at [309, 419] on div "Freestanding" at bounding box center [356, 414] width 383 height 23
click at [306, 453] on div "Gender [DEMOGRAPHIC_DATA] [DEMOGRAPHIC_DATA] Date of birth DD 01 02 03 04 05 06…" at bounding box center [369, 209] width 512 height 525
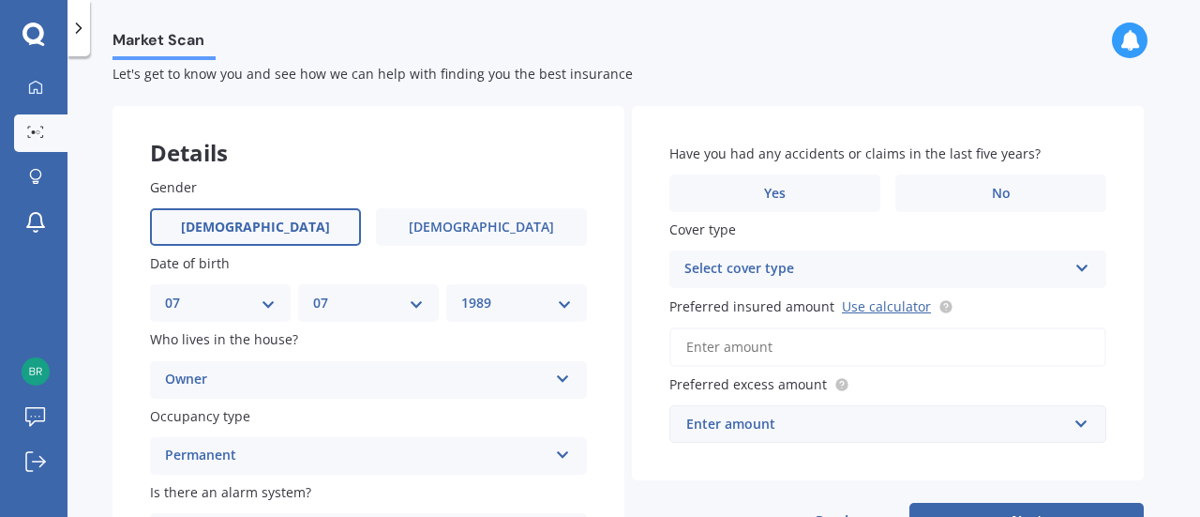
scroll to position [42, 0]
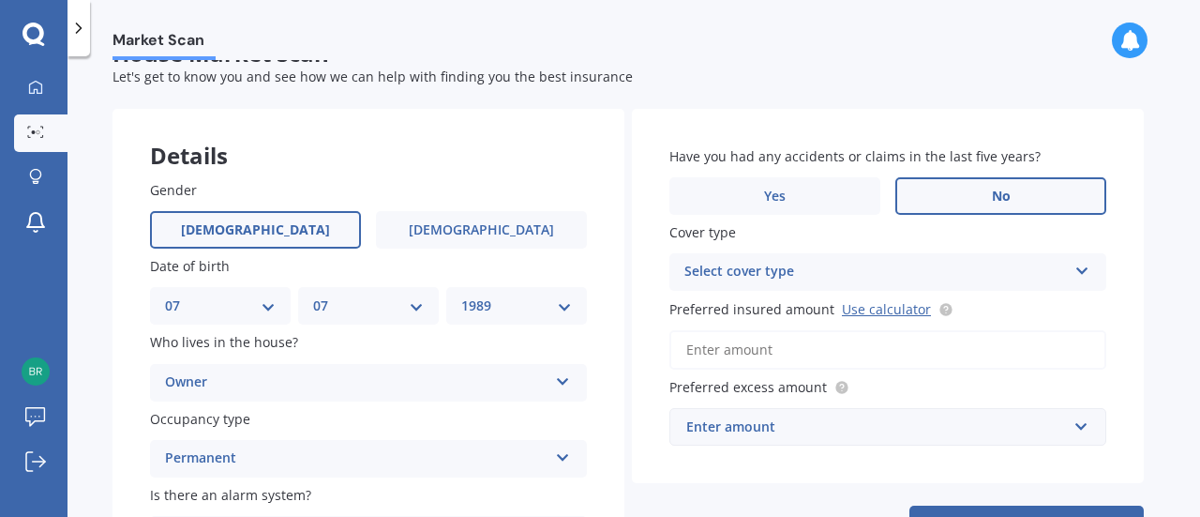
click at [962, 192] on label "No" at bounding box center [1000, 196] width 211 height 38
click at [0, 0] on input "No" at bounding box center [0, 0] width 0 height 0
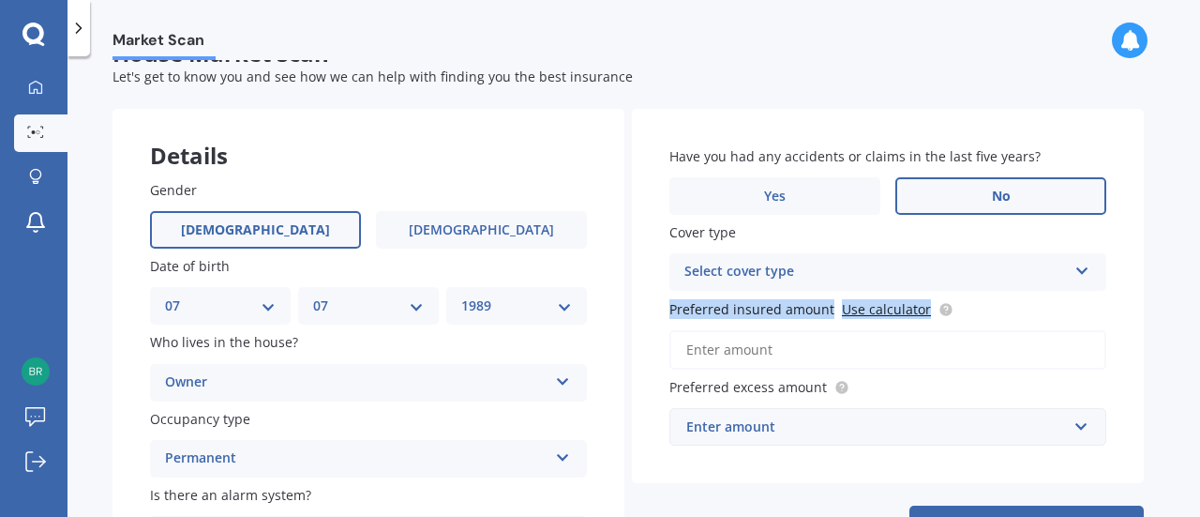
drag, startPoint x: 1187, startPoint y: 273, endPoint x: 1193, endPoint y: 328, distance: 55.6
click at [1193, 328] on div "Market Scan House Market Scan 70 % Let's get to know you and see how we can hel…" at bounding box center [634, 290] width 1133 height 460
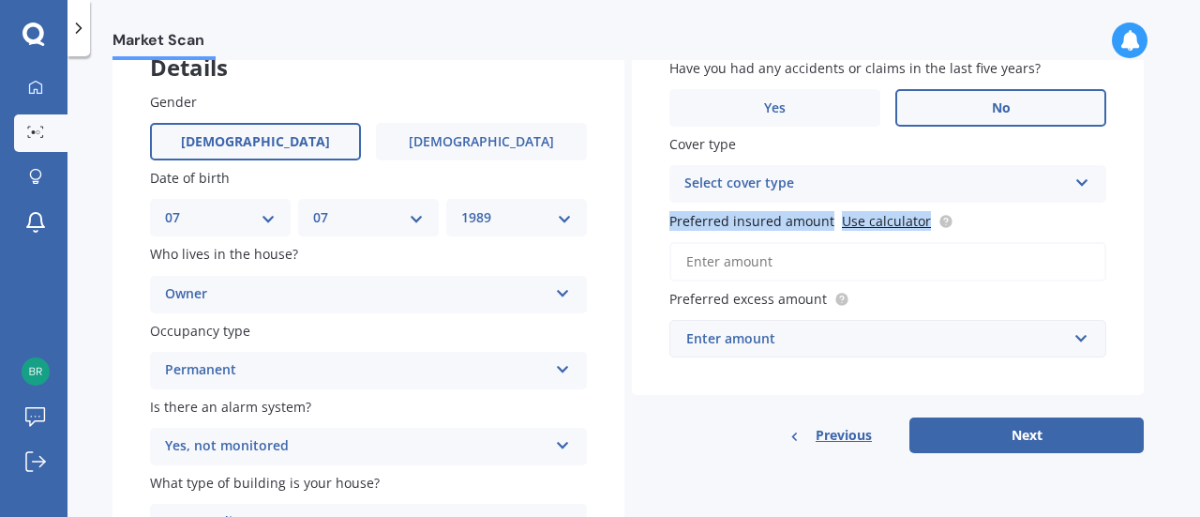
scroll to position [129, 0]
click at [1148, 250] on div "Market Scan House Market Scan 70 % Let's get to know you and see how we can hel…" at bounding box center [634, 290] width 1133 height 460
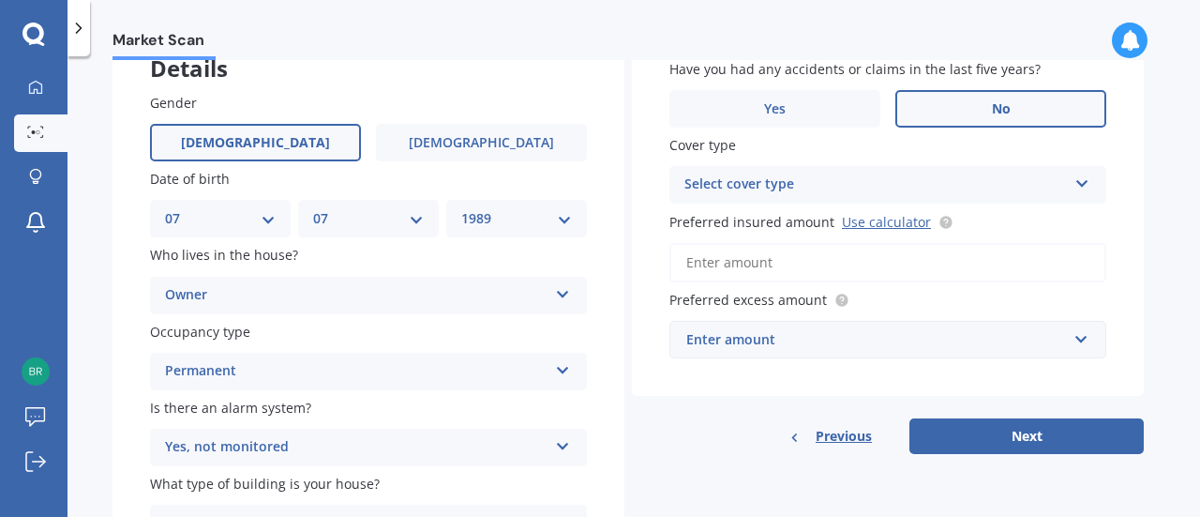
click at [966, 187] on div "Select cover type" at bounding box center [875, 184] width 383 height 23
click at [945, 160] on div "Cover type High High" at bounding box center [887, 169] width 437 height 68
click at [1032, 181] on div "High" at bounding box center [875, 184] width 383 height 23
click at [1150, 239] on div "Market Scan House Market Scan 70 % Let's get to know you and see how we can hel…" at bounding box center [634, 290] width 1133 height 460
click at [879, 224] on link "Use calculator" at bounding box center [886, 222] width 89 height 18
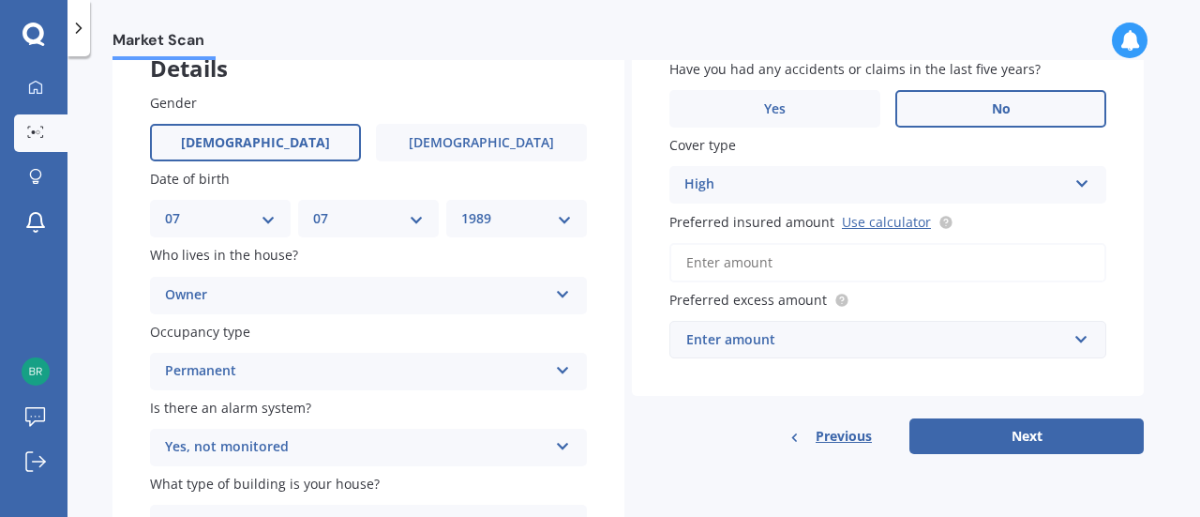
click at [763, 346] on div "Enter amount" at bounding box center [876, 339] width 381 height 21
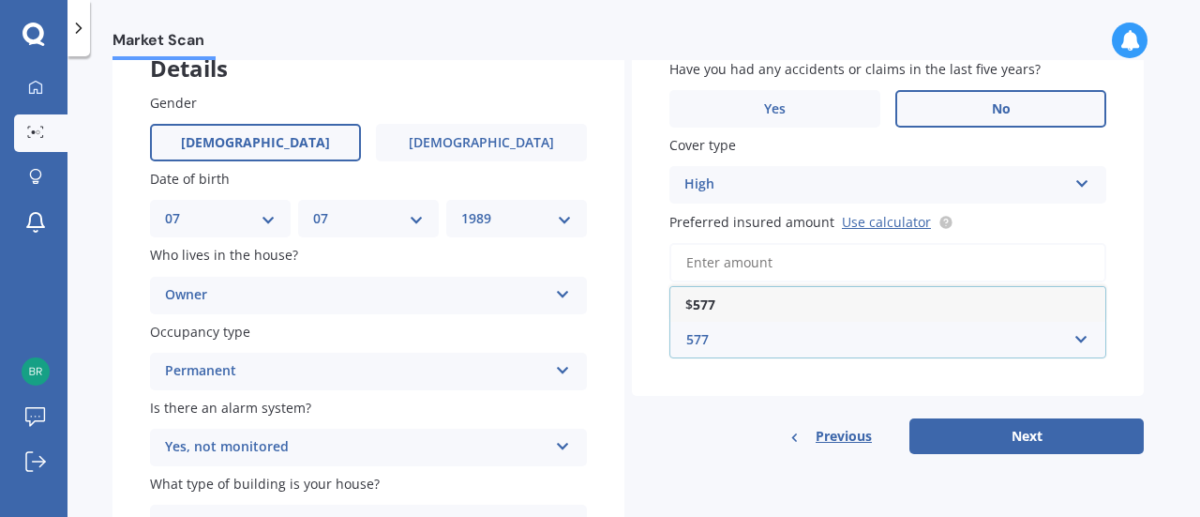
type input "577"
click at [758, 292] on div "$ 577" at bounding box center [887, 304] width 435 height 35
click at [736, 344] on div "$577" at bounding box center [876, 339] width 381 height 21
type input "577200"
click at [702, 402] on div "Have you had any accidents or claims in the last five years? Yes No Cover type …" at bounding box center [888, 238] width 512 height 432
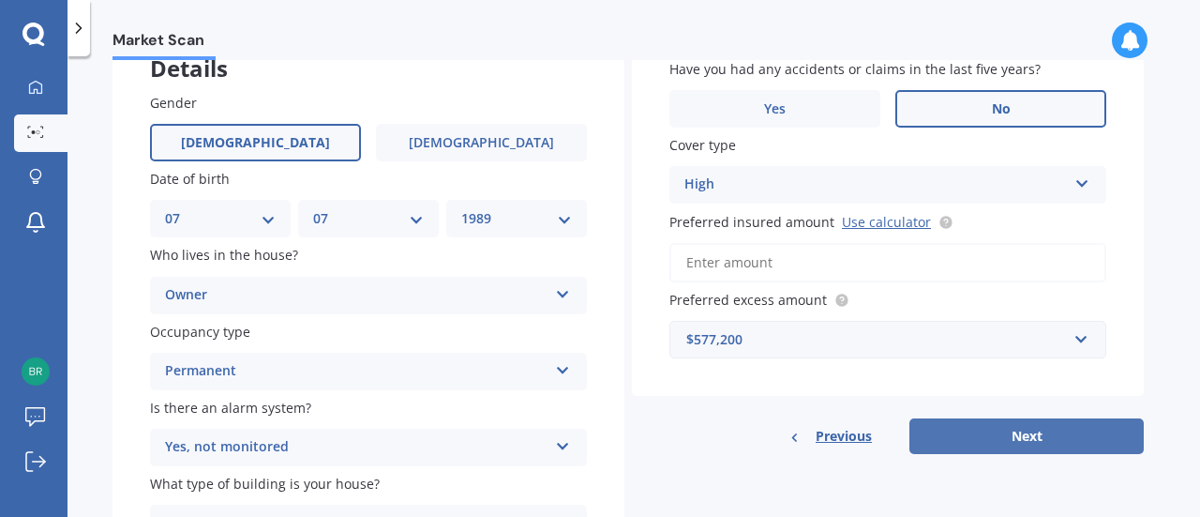
click at [940, 436] on button "Next" at bounding box center [1026, 436] width 234 height 36
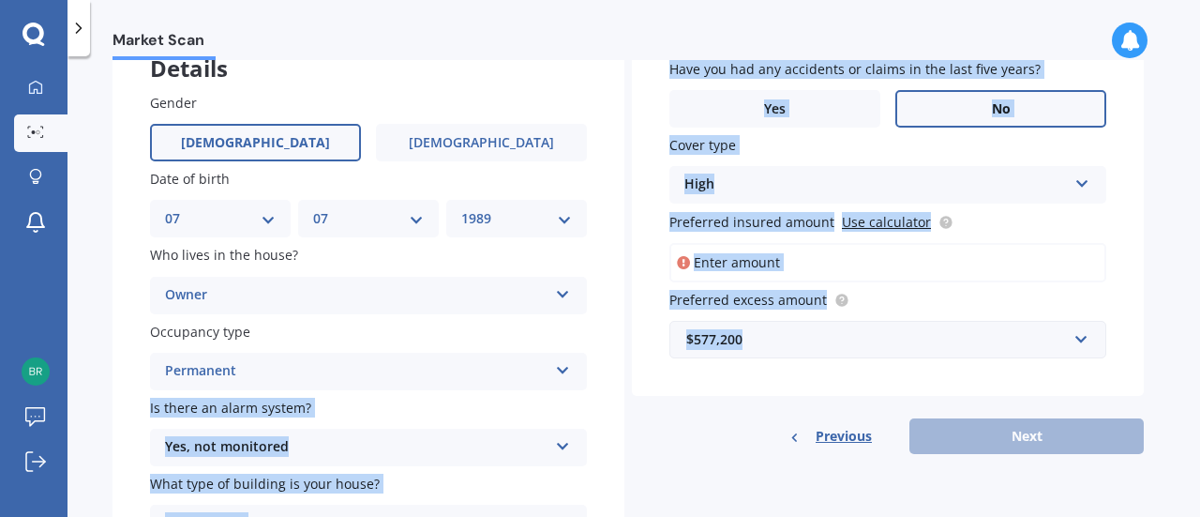
drag, startPoint x: 745, startPoint y: 341, endPoint x: 596, endPoint y: 344, distance: 149.1
click at [596, 344] on div "Details Gender [DEMOGRAPHIC_DATA] [DEMOGRAPHIC_DATA] Date of birth DD 01 02 03 …" at bounding box center [628, 301] width 1031 height 559
click at [764, 172] on div "High High" at bounding box center [887, 185] width 437 height 38
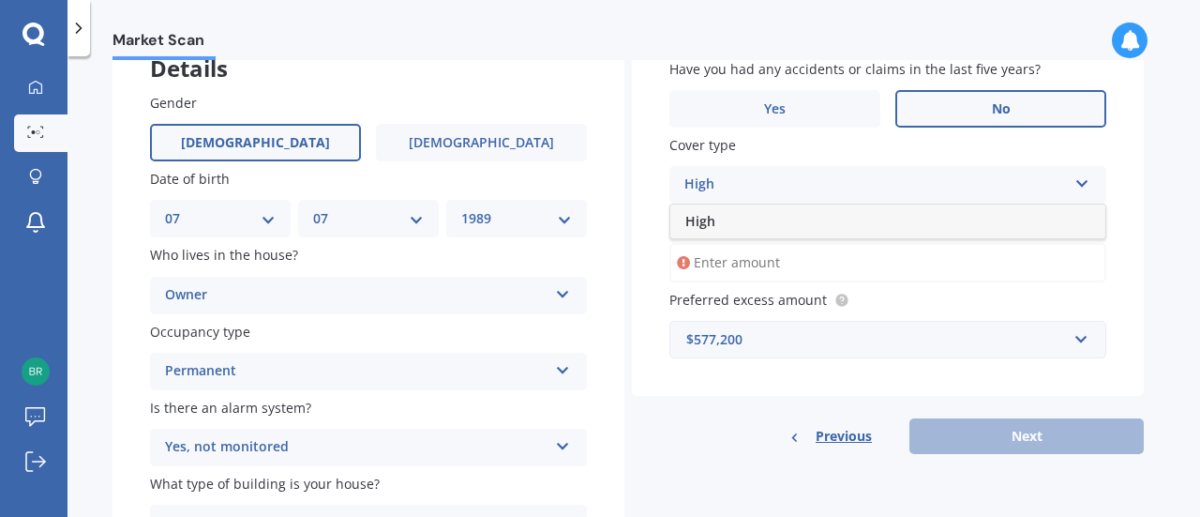
click at [744, 235] on div "High" at bounding box center [887, 221] width 435 height 34
click at [753, 258] on input "Preferred insured amount Use calculator" at bounding box center [887, 262] width 437 height 39
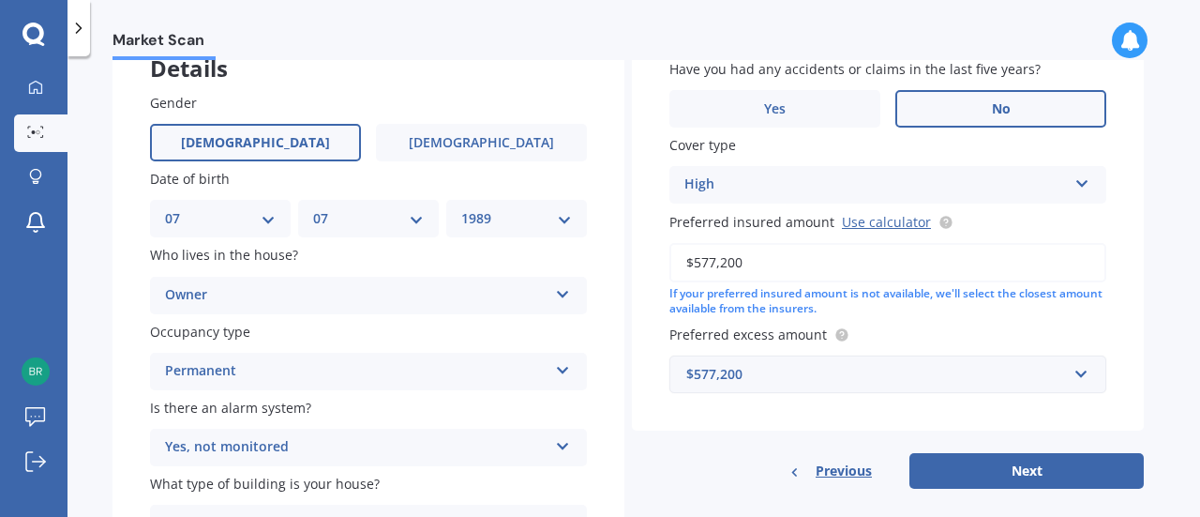
type input "$577,200"
click at [770, 362] on input "text" at bounding box center [881, 374] width 420 height 36
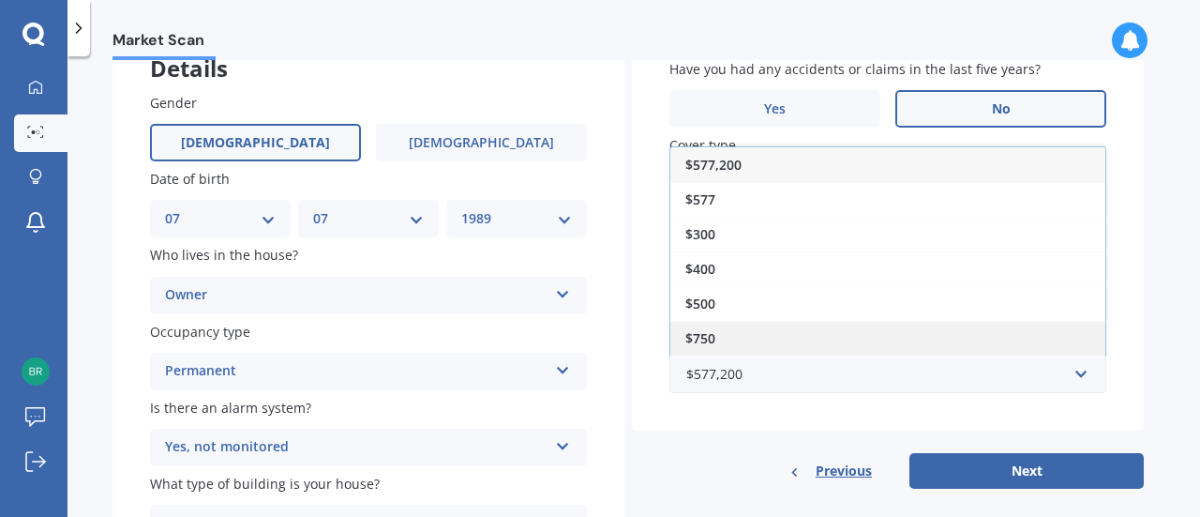
click at [768, 333] on div "$750" at bounding box center [887, 338] width 435 height 35
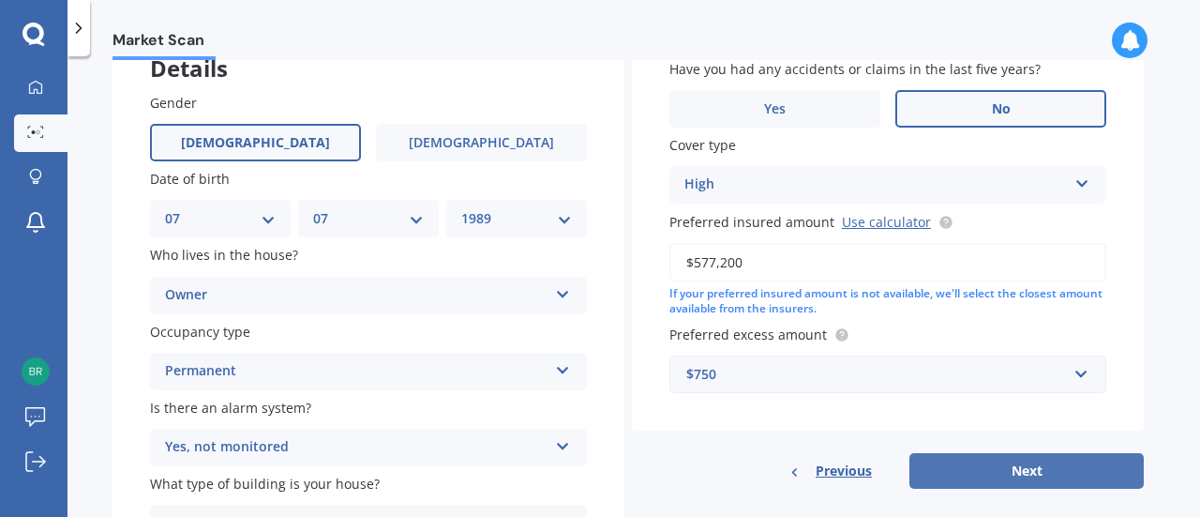
click at [969, 483] on button "Next" at bounding box center [1026, 471] width 234 height 36
select select "07"
select select "1989"
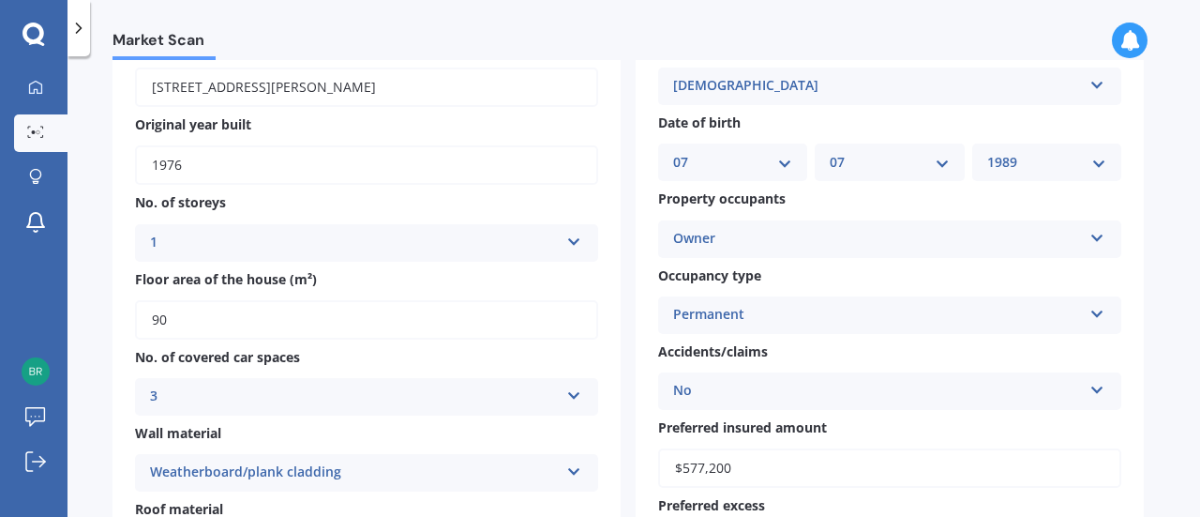
scroll to position [0, 0]
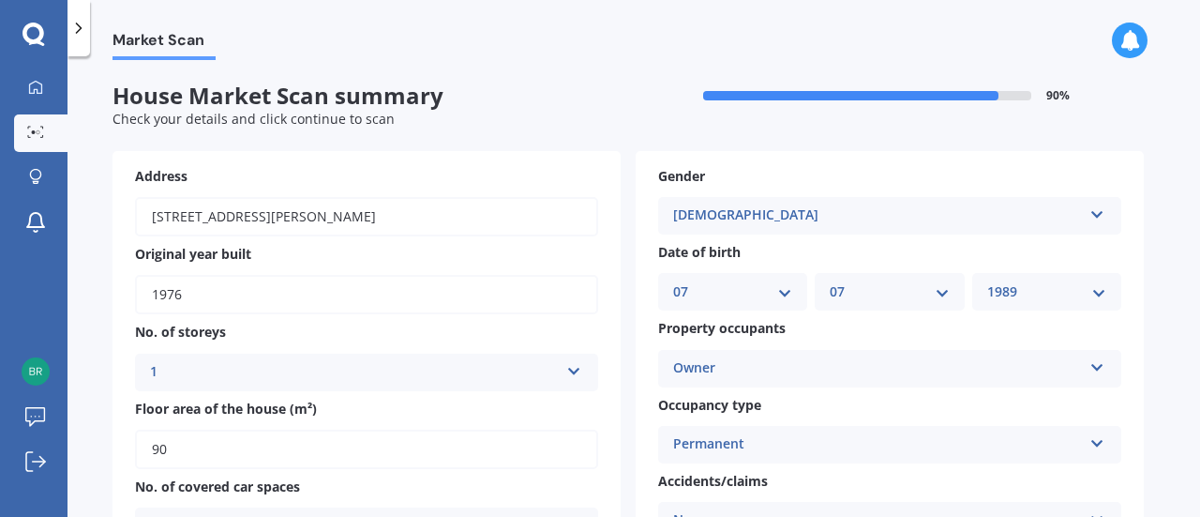
drag, startPoint x: 1189, startPoint y: 174, endPoint x: 1199, endPoint y: 218, distance: 45.3
click at [1199, 218] on div "Market Scan House Market Scan summary 90 % Check your details and click continu…" at bounding box center [634, 290] width 1133 height 460
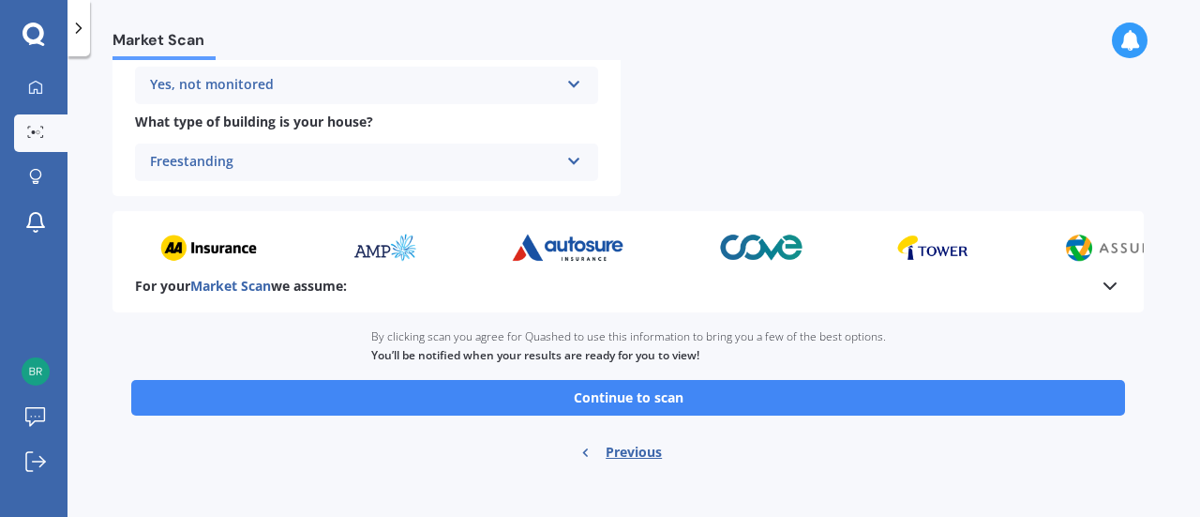
scroll to position [836, 0]
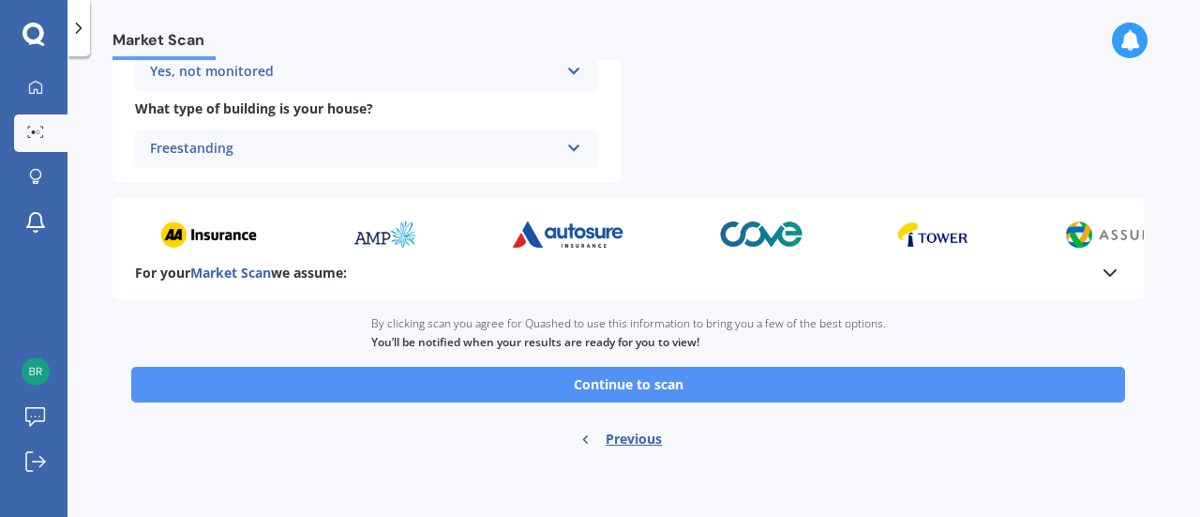
click at [761, 367] on button "Continue to scan" at bounding box center [628, 385] width 994 height 36
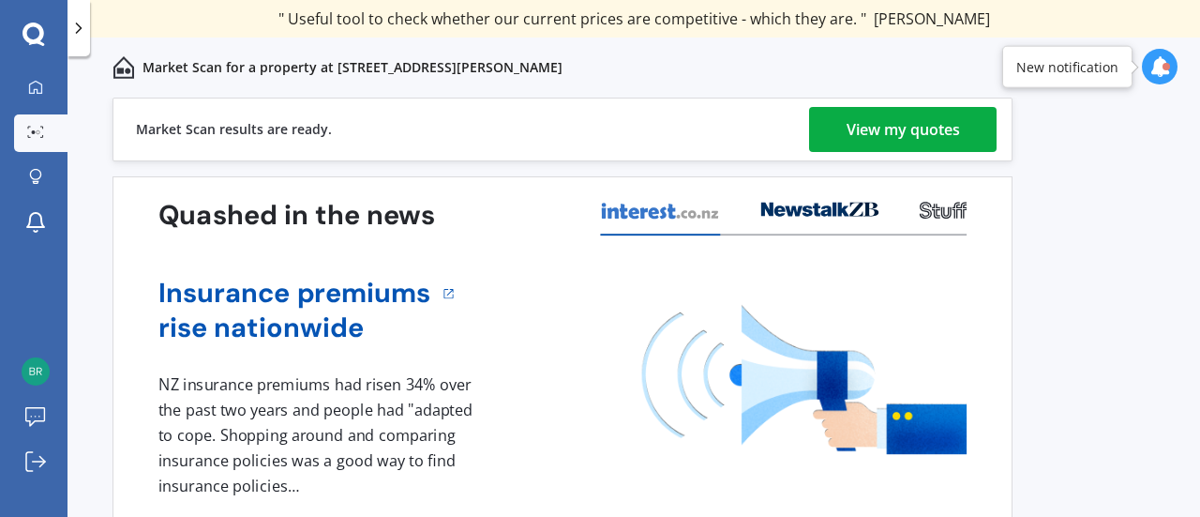
click at [892, 132] on div "View my quotes" at bounding box center [903, 129] width 113 height 45
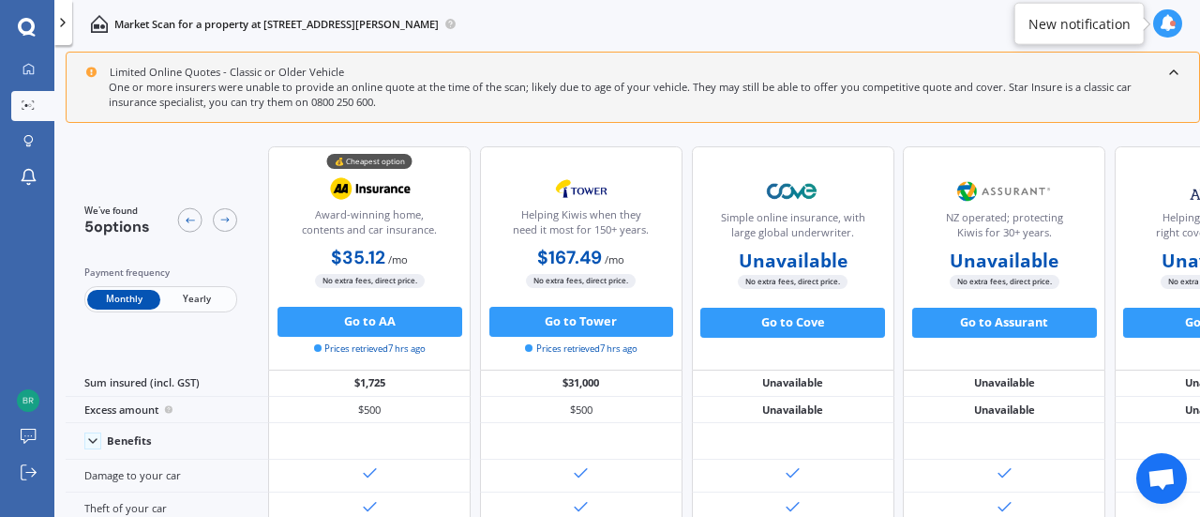
click at [892, 132] on div "Limited Online Quotes - Classic or Older Vehicle One or more insurers were unab…" at bounding box center [633, 286] width 1135 height 468
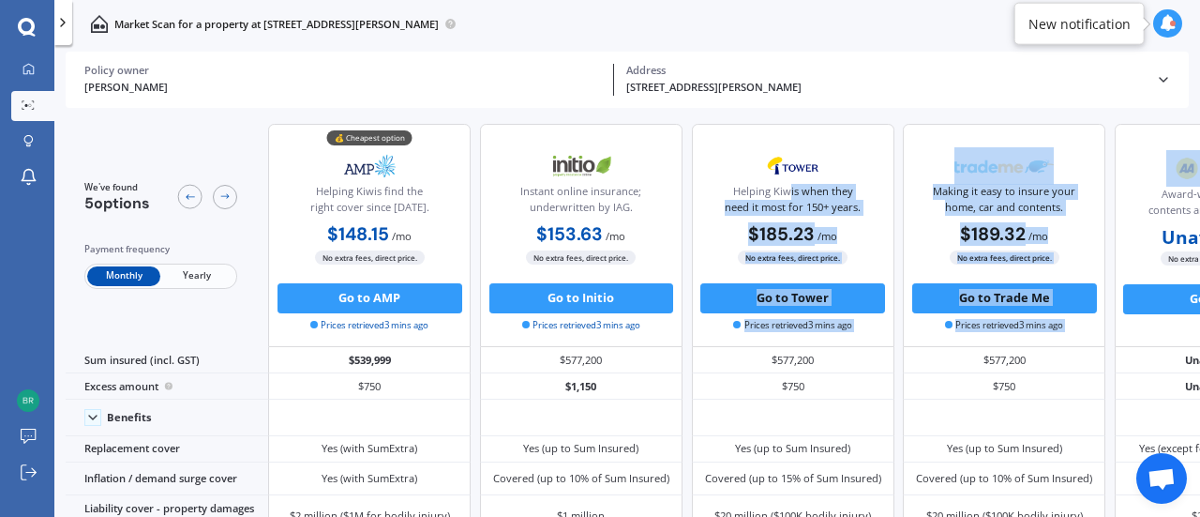
drag, startPoint x: 1139, startPoint y: 153, endPoint x: 791, endPoint y: 188, distance: 349.7
click at [791, 188] on div "💰 Cheapest option Helping Kiwis find the right cover since [DATE]. $148.15 / mo…" at bounding box center [792, 235] width 1048 height 223
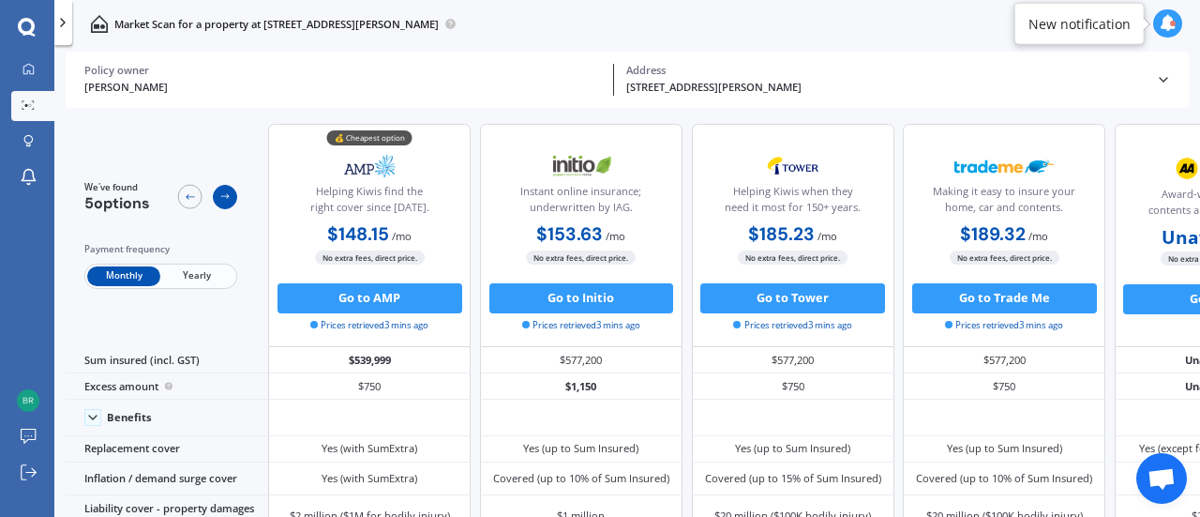
click at [219, 192] on icon at bounding box center [225, 196] width 12 height 12
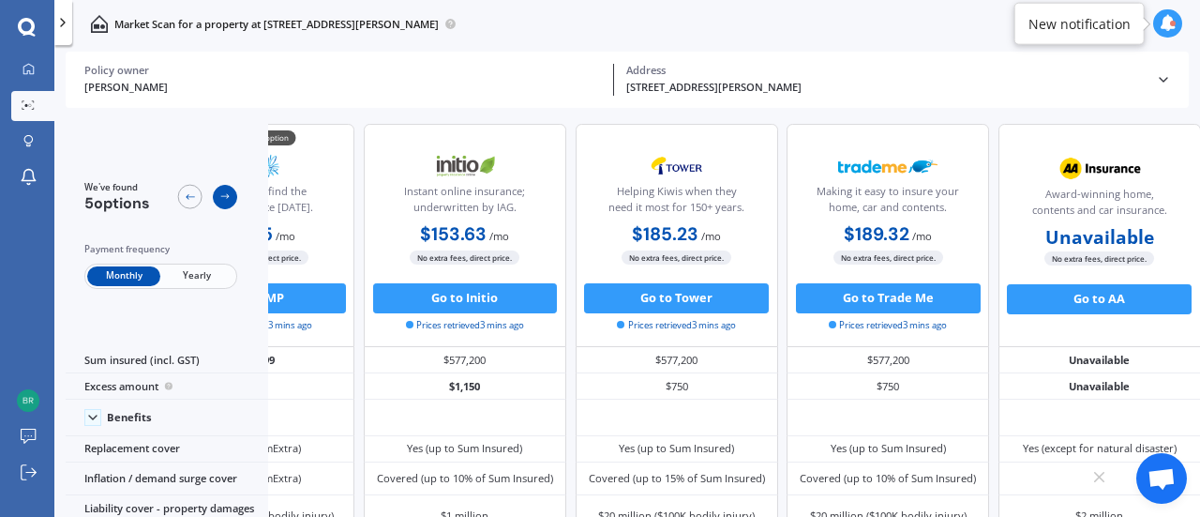
click at [219, 192] on icon at bounding box center [225, 196] width 12 height 12
click at [186, 196] on icon at bounding box center [190, 197] width 8 height 6
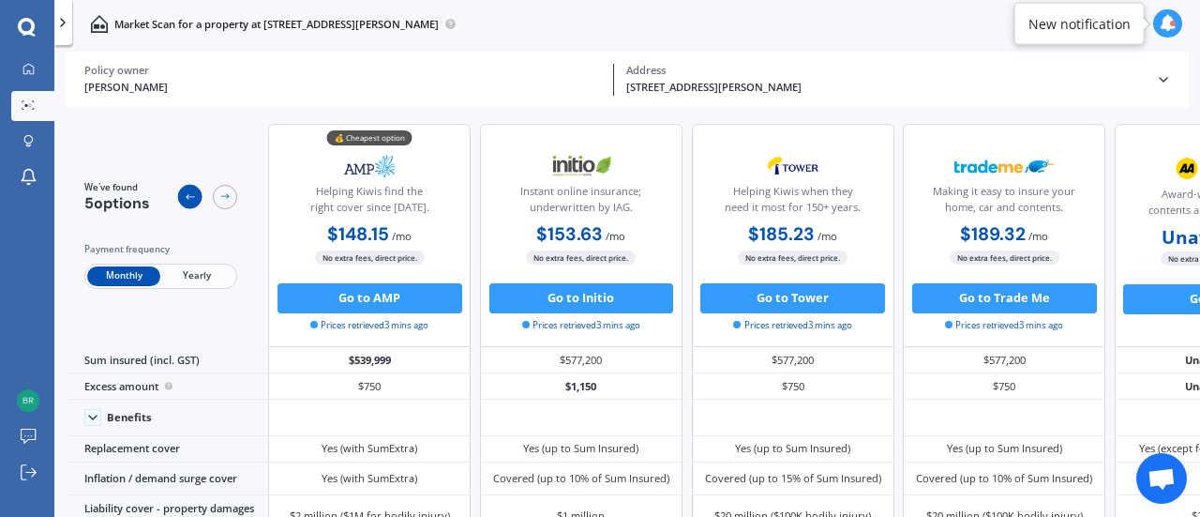
click at [186, 196] on icon at bounding box center [190, 197] width 8 height 6
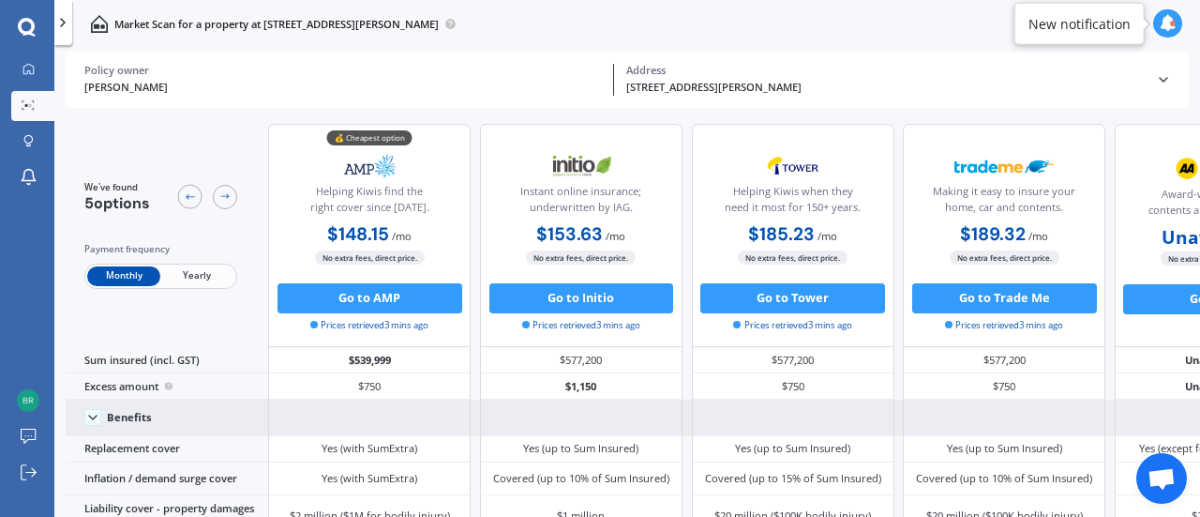
click at [91, 415] on icon at bounding box center [92, 417] width 15 height 15
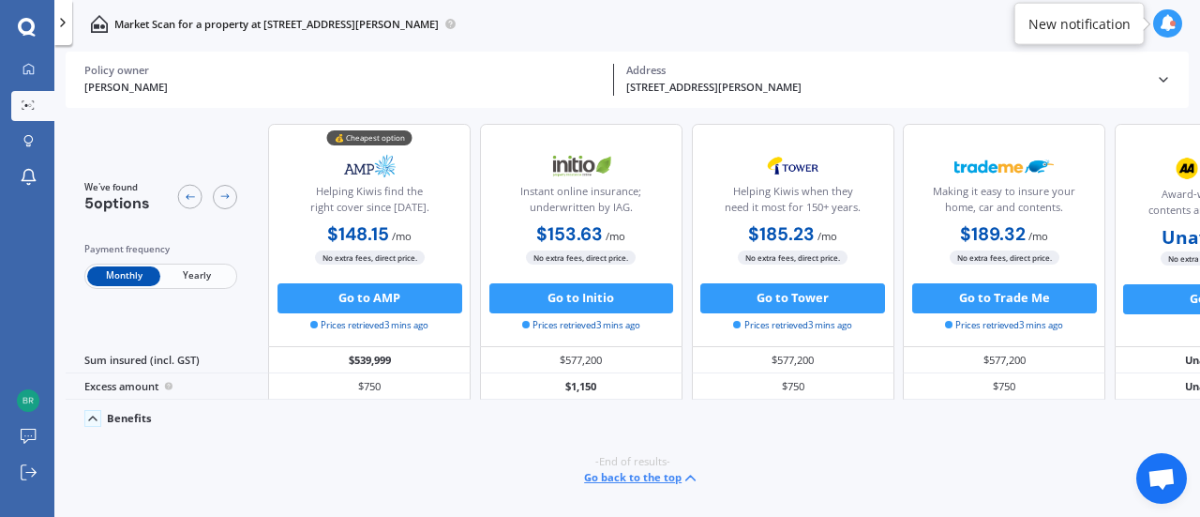
drag, startPoint x: 904, startPoint y: 509, endPoint x: 1061, endPoint y: 510, distance: 157.5
click at [1061, 510] on div "We've found 5 options Payment frequency Monthly Yearly 💰 Cheapest option Helpin…" at bounding box center [633, 316] width 1135 height 408
click at [158, 413] on div "Benefits" at bounding box center [167, 417] width 203 height 36
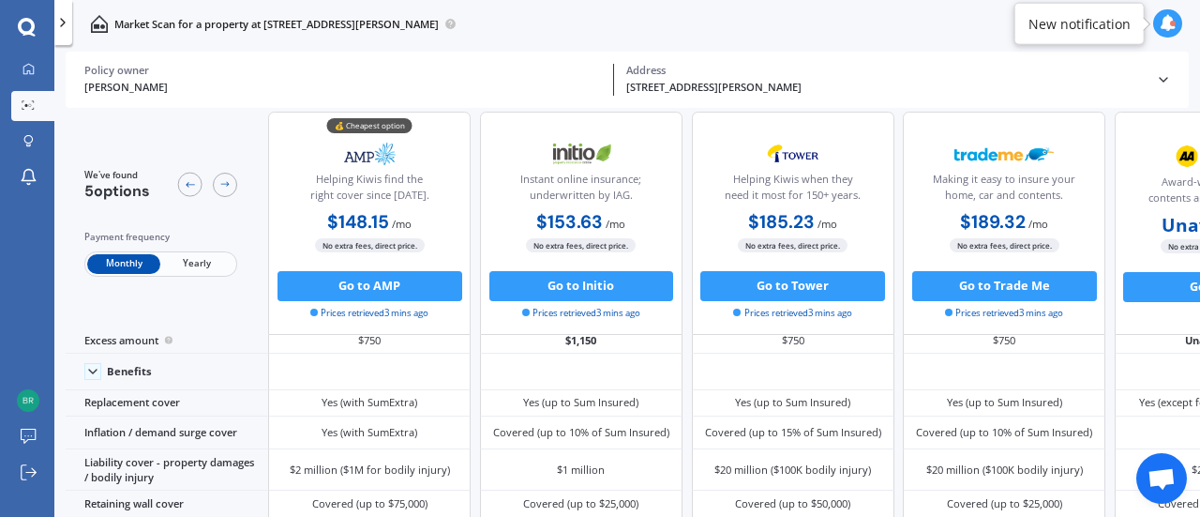
scroll to position [46, 0]
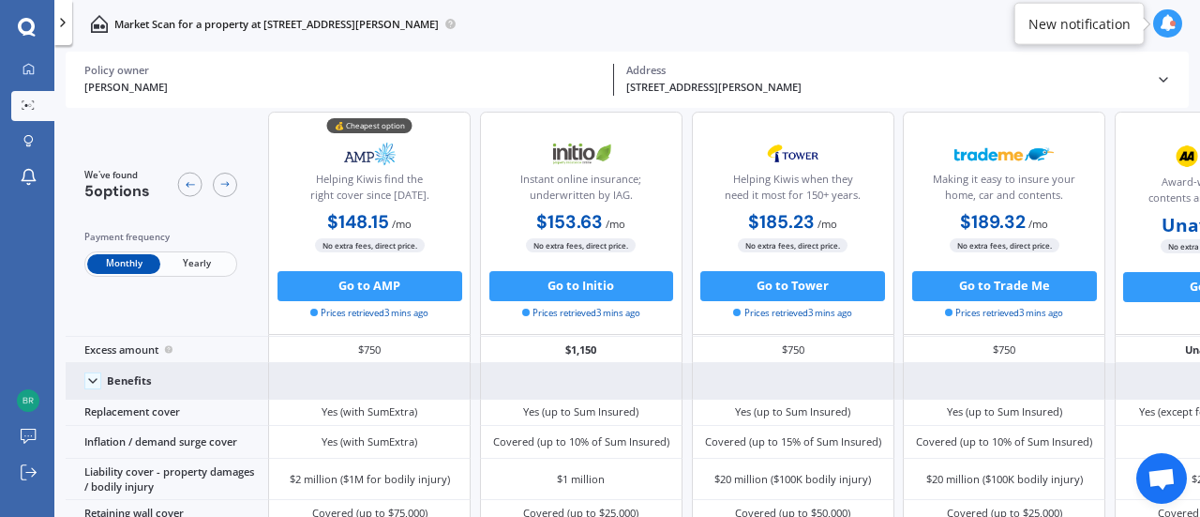
click at [135, 395] on div "Benefits" at bounding box center [167, 381] width 203 height 36
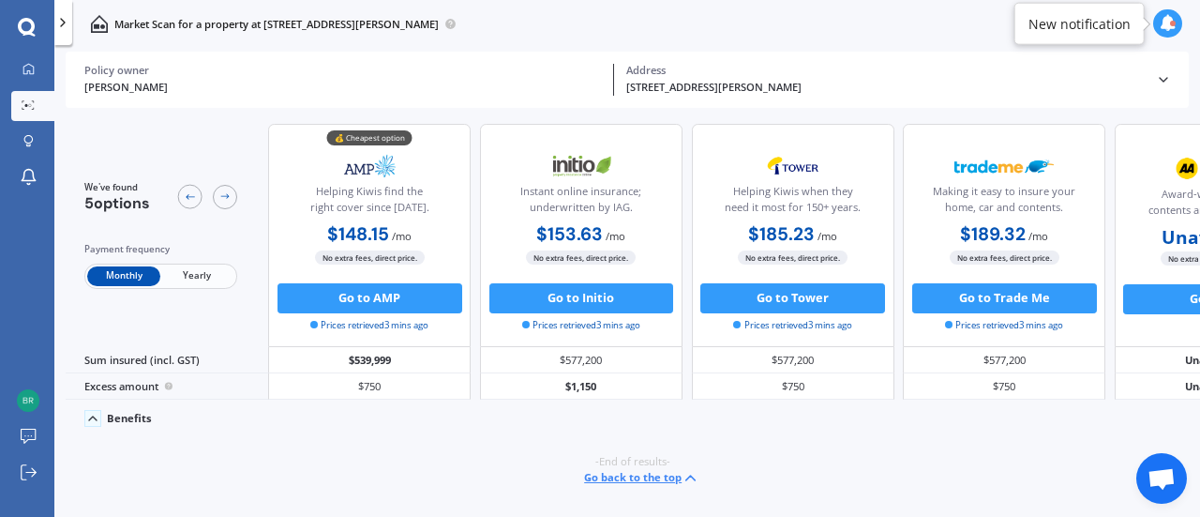
click at [129, 413] on div "Benefits" at bounding box center [129, 418] width 45 height 13
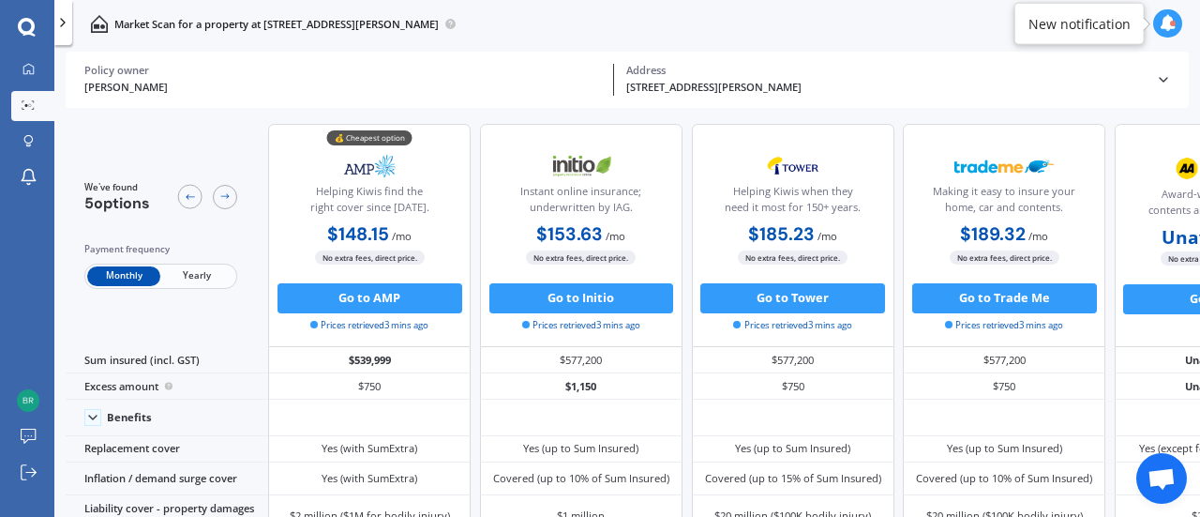
click at [1149, 71] on div "[STREET_ADDRESS][PERSON_NAME] Address" at bounding box center [885, 80] width 542 height 32
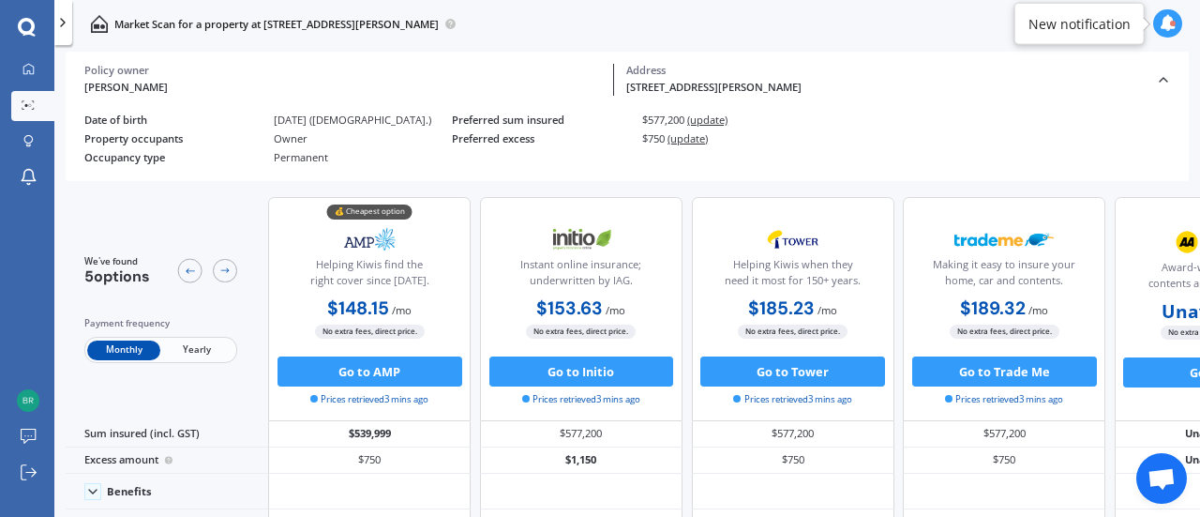
click at [693, 136] on span "(update)" at bounding box center [688, 138] width 40 height 14
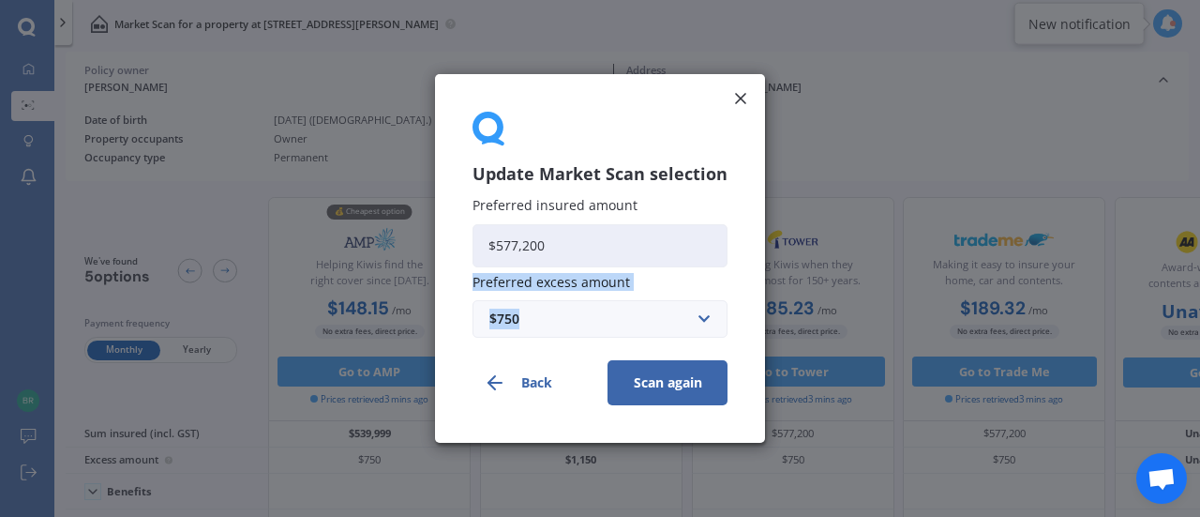
drag, startPoint x: 547, startPoint y: 328, endPoint x: 371, endPoint y: 282, distance: 181.3
click at [371, 282] on div "Update Market Scan selection Preferred insured amount $577,200 Preferred excess…" at bounding box center [600, 258] width 1200 height 517
click at [563, 320] on div "$750" at bounding box center [588, 318] width 199 height 21
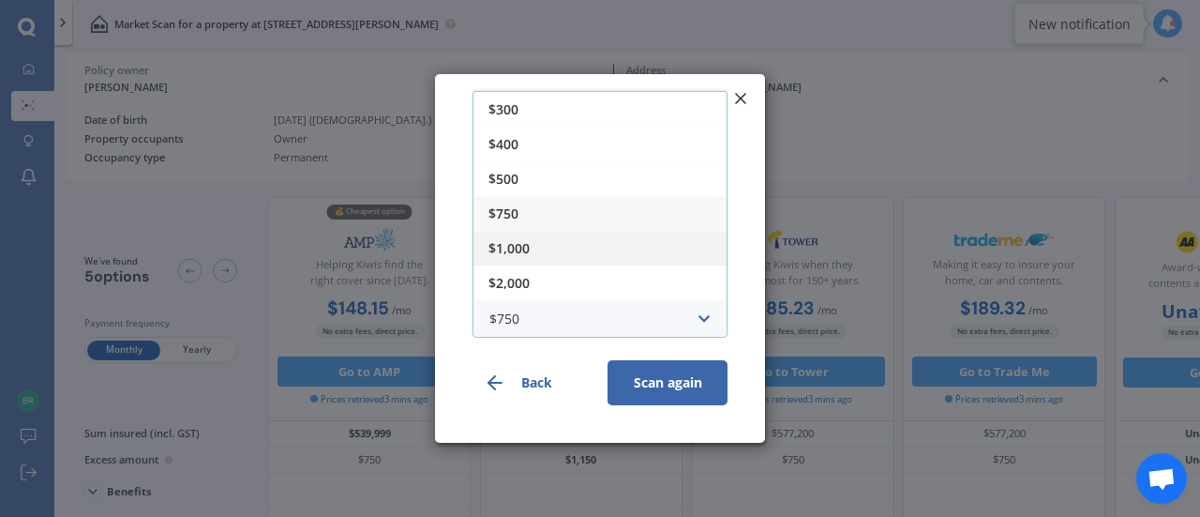
click at [558, 249] on div "$1,000" at bounding box center [600, 248] width 253 height 35
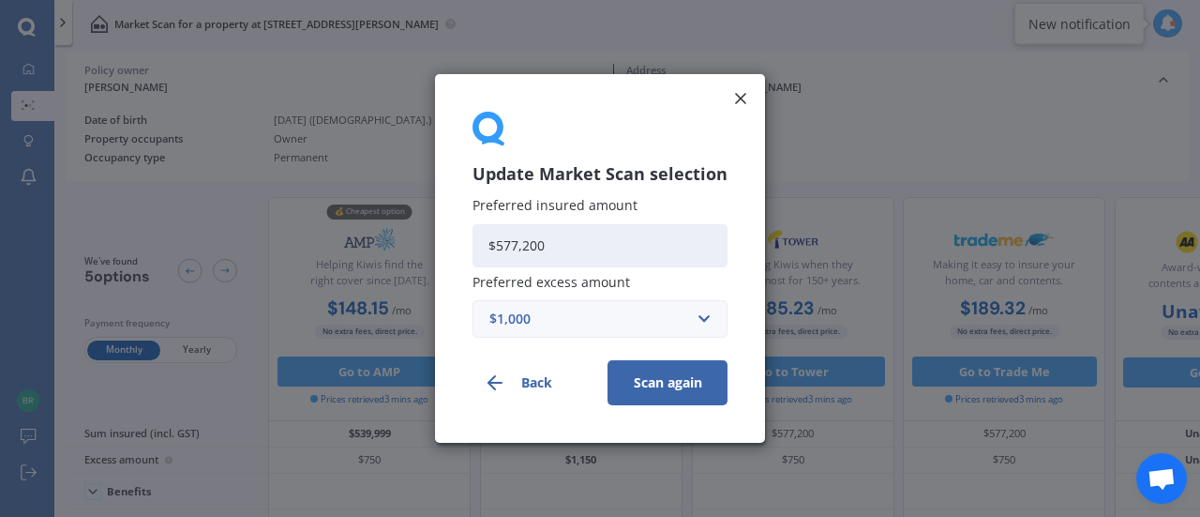
click at [558, 248] on input "$577,200" at bounding box center [600, 245] width 255 height 43
type input "$500,000"
click at [660, 384] on button "Scan again" at bounding box center [668, 382] width 120 height 45
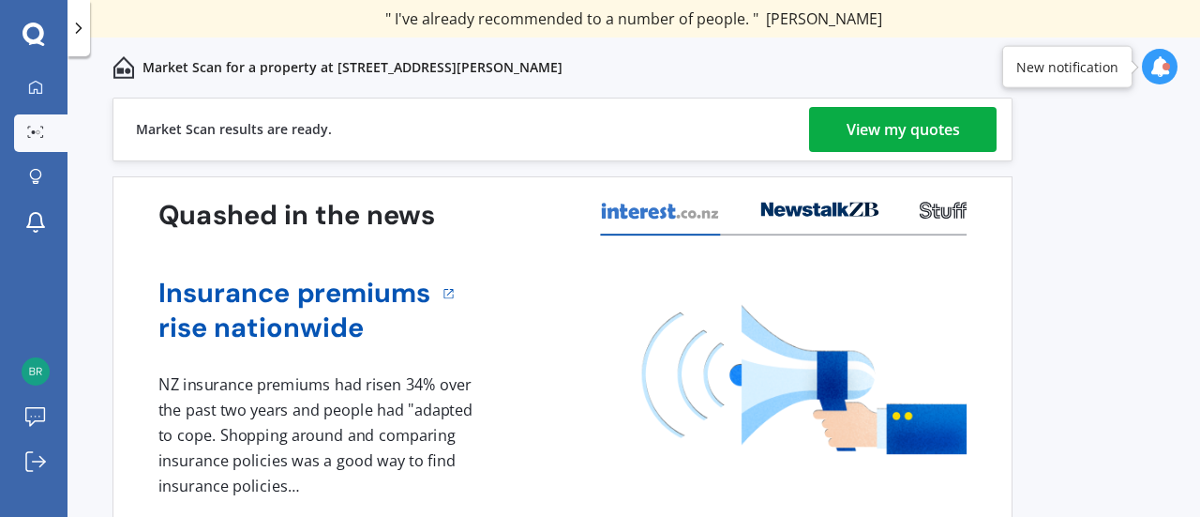
click at [865, 120] on div "View my quotes" at bounding box center [903, 129] width 113 height 45
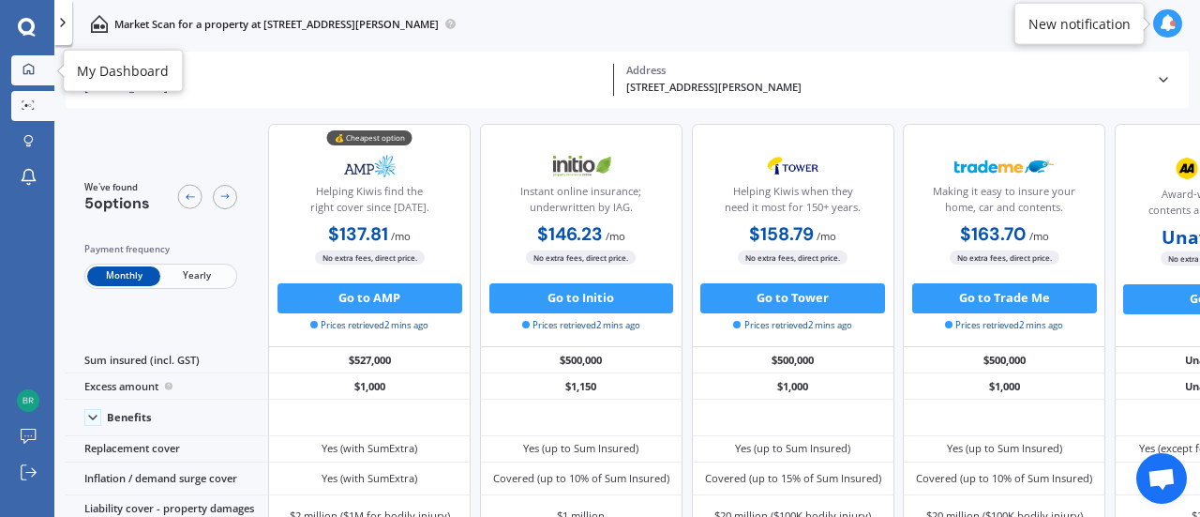
click at [32, 76] on div at bounding box center [28, 70] width 23 height 14
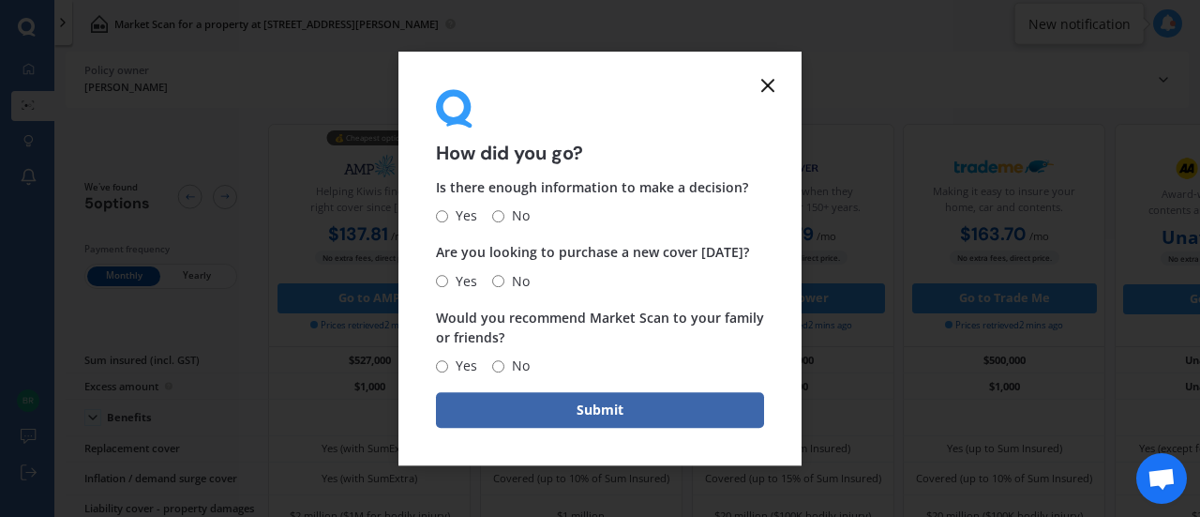
click at [757, 84] on icon at bounding box center [768, 85] width 23 height 23
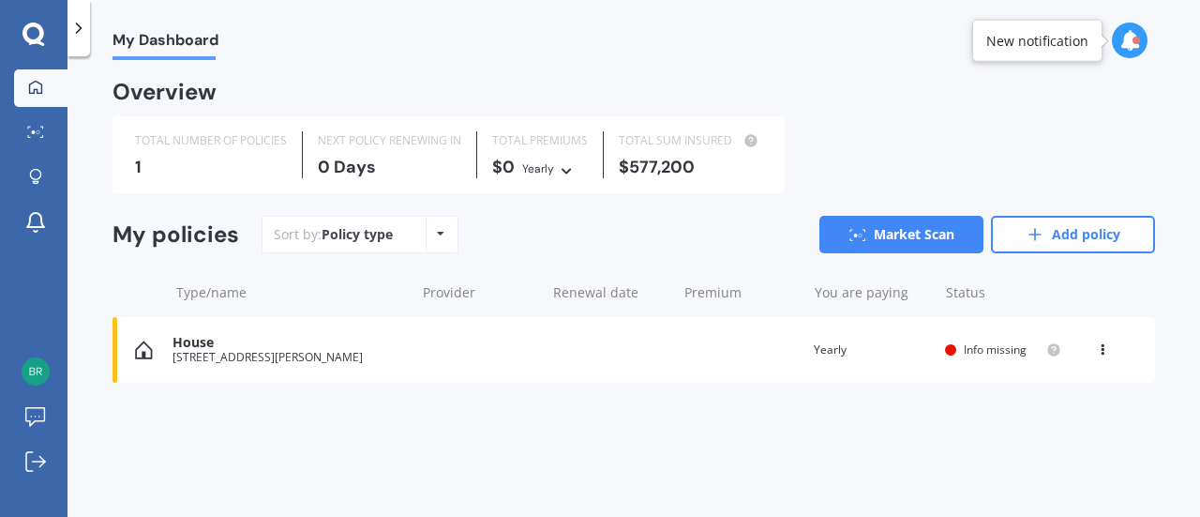
click at [302, 353] on div "[STREET_ADDRESS][PERSON_NAME]" at bounding box center [289, 357] width 233 height 13
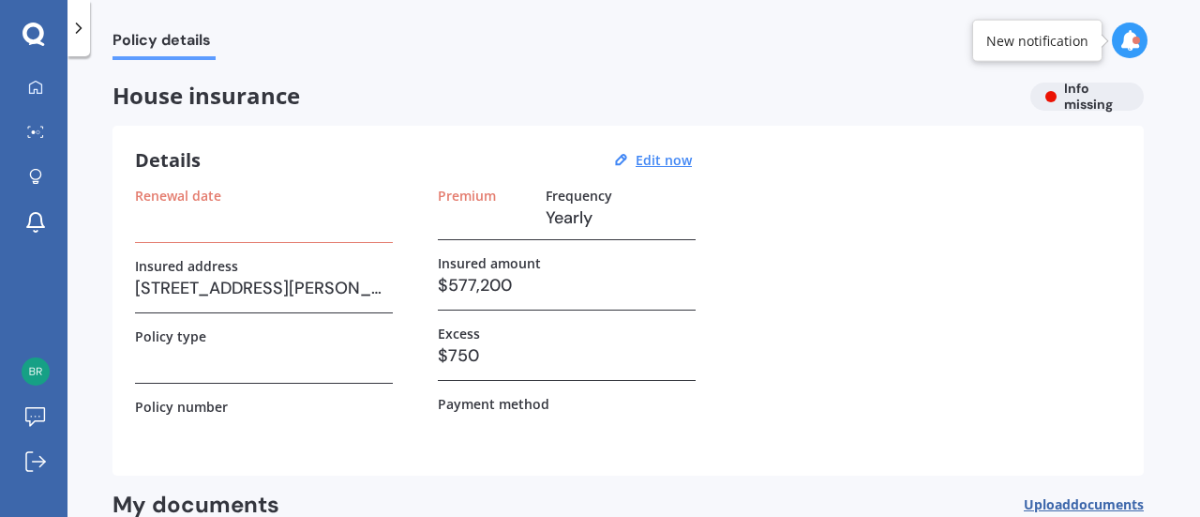
click at [1131, 37] on icon at bounding box center [1130, 40] width 21 height 21
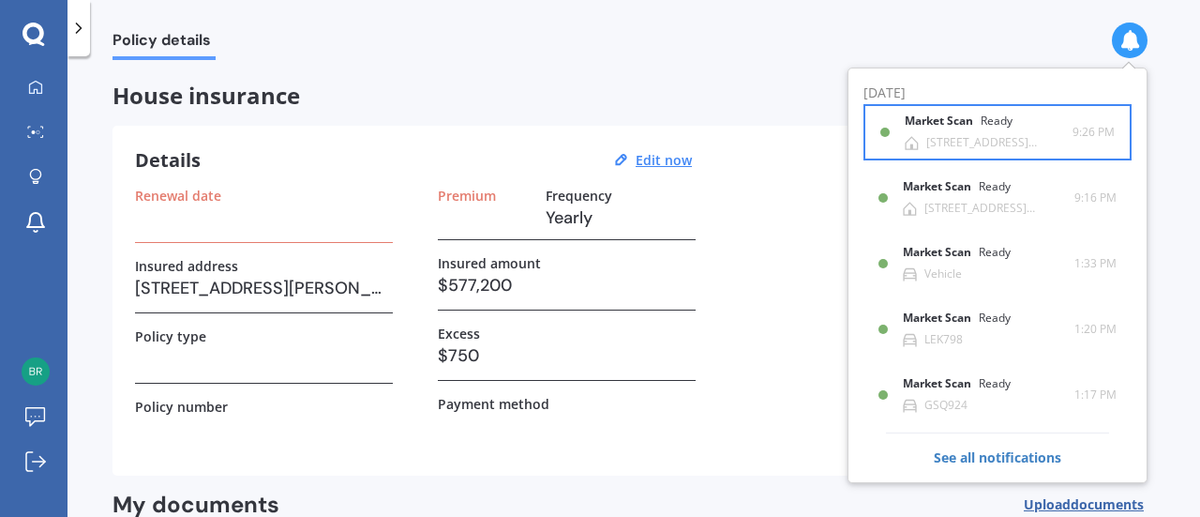
click at [1015, 126] on div "Market Scan Ready" at bounding box center [970, 124] width 130 height 21
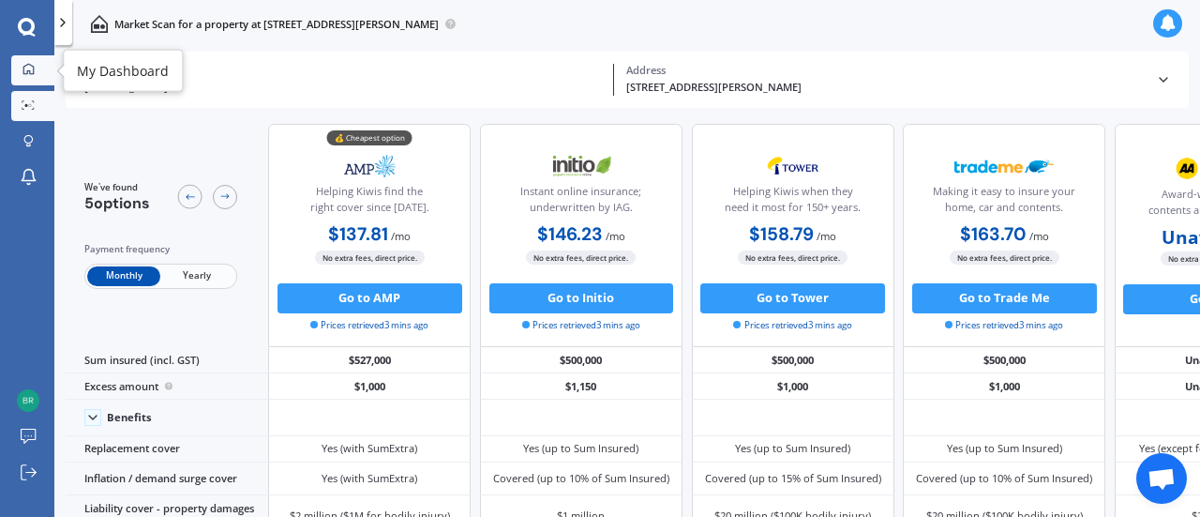
click at [23, 82] on link "My Dashboard" at bounding box center [32, 70] width 43 height 30
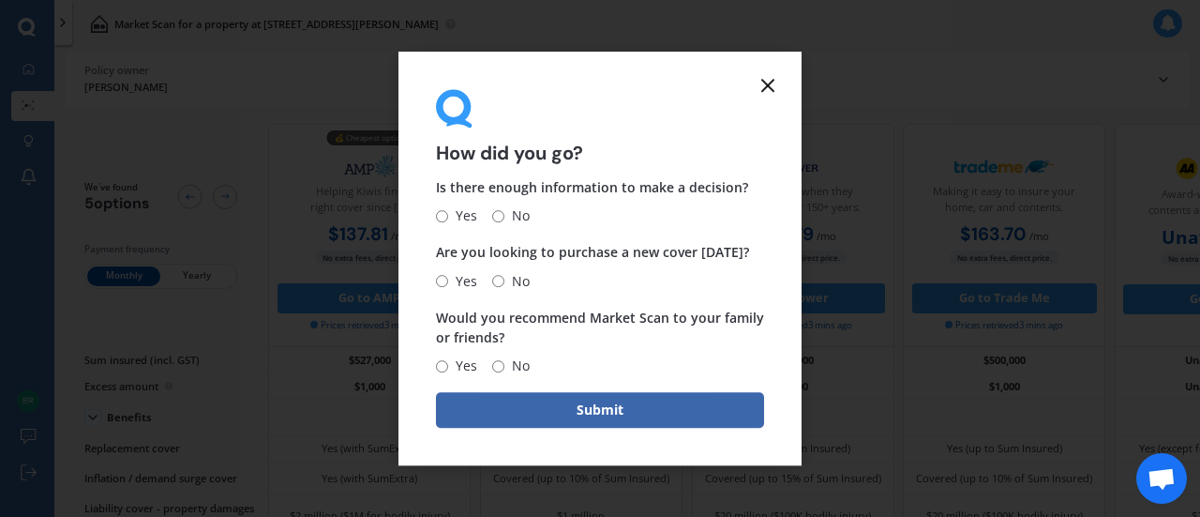
click at [761, 82] on icon at bounding box center [768, 85] width 23 height 23
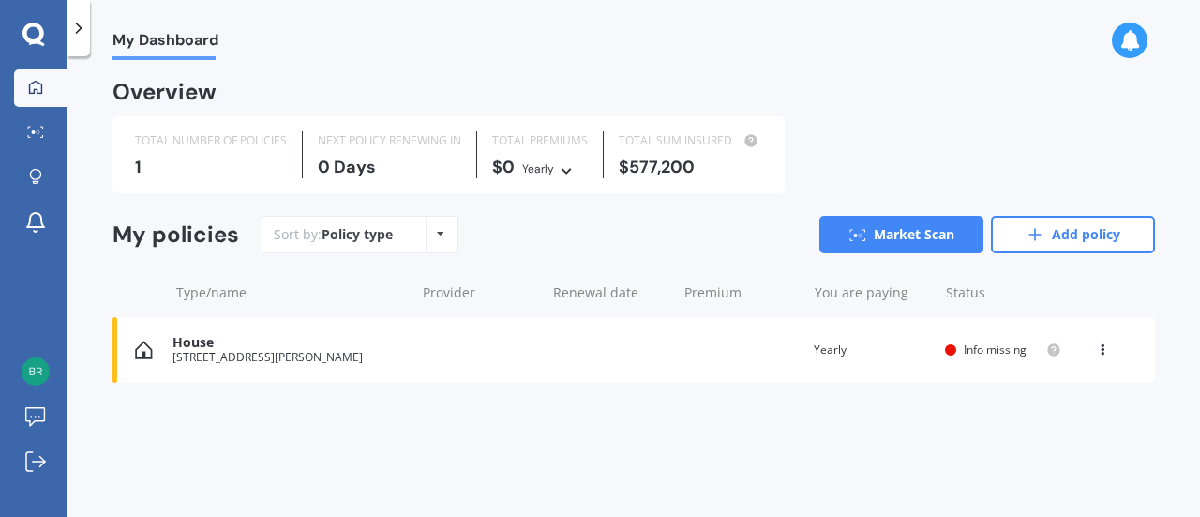
click at [1086, 452] on div "My Dashboard Overview TOTAL NUMBER OF POLICIES 1 NEXT POLICY RENEWING [DATE] TO…" at bounding box center [634, 290] width 1133 height 460
click at [408, 235] on div "Sort by: Policy type Policy type Alphabetical Date added Renewing next" at bounding box center [360, 235] width 197 height 38
click at [444, 235] on div "Policy type Alphabetical Date added Renewing next" at bounding box center [440, 235] width 29 height 34
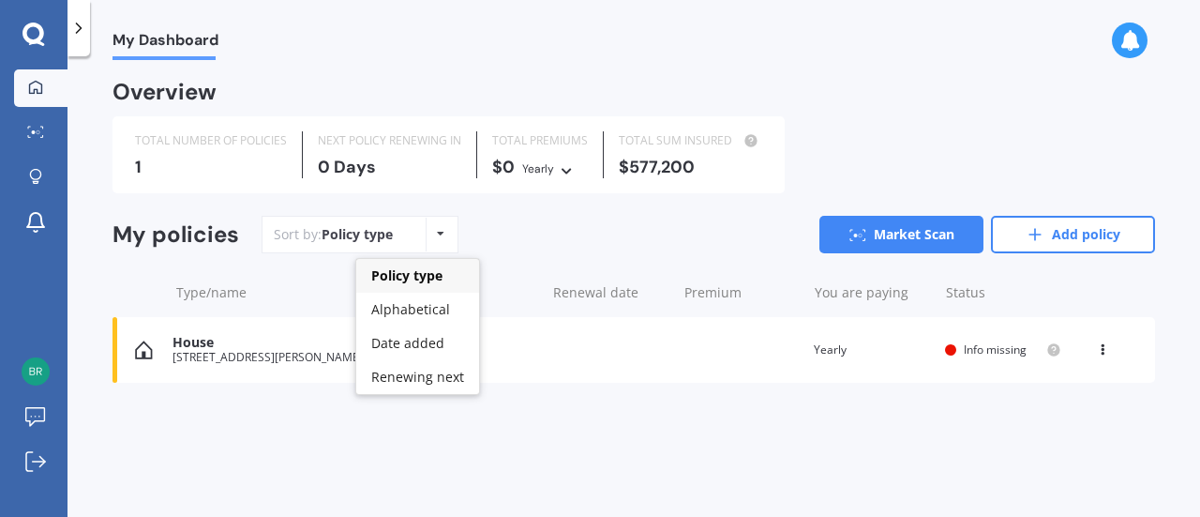
click at [444, 235] on div "Policy type Alphabetical Date added Renewing next" at bounding box center [440, 235] width 29 height 34
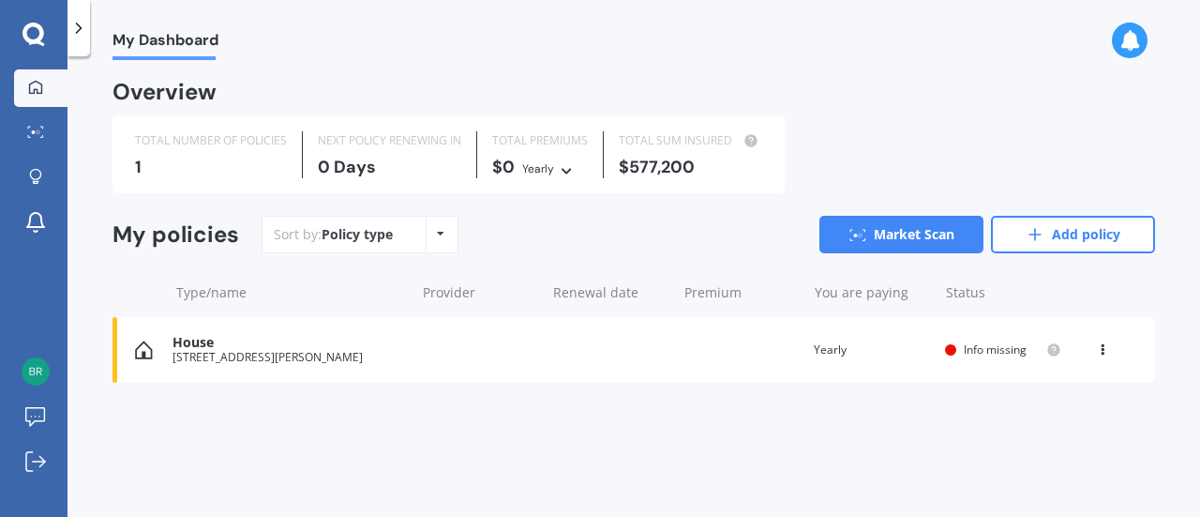
click at [444, 235] on div "Policy type Alphabetical Date added Renewing next" at bounding box center [440, 235] width 29 height 34
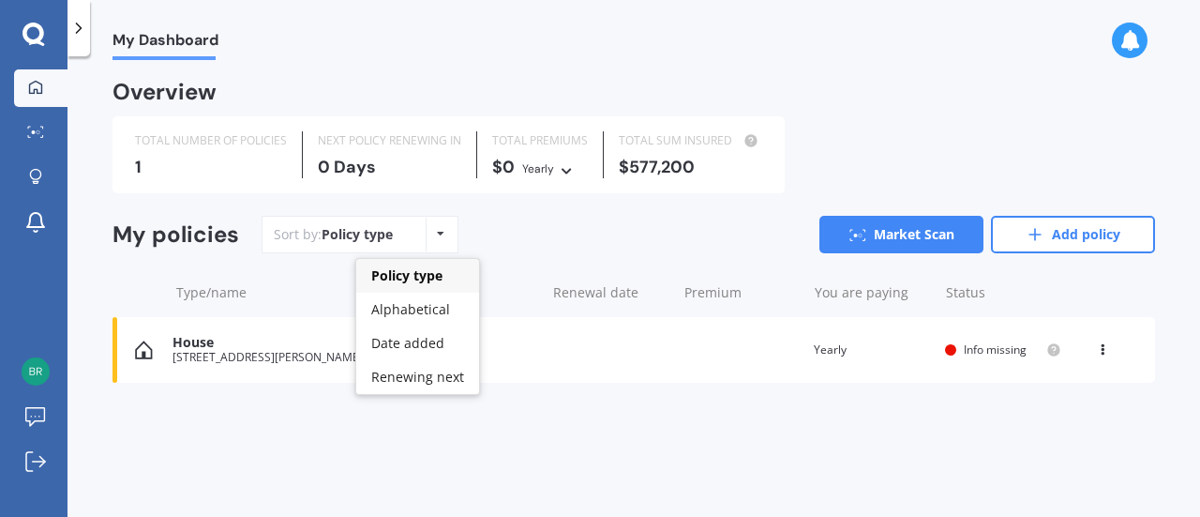
click at [444, 235] on div "Policy type Alphabetical Date added Renewing next" at bounding box center [440, 235] width 29 height 34
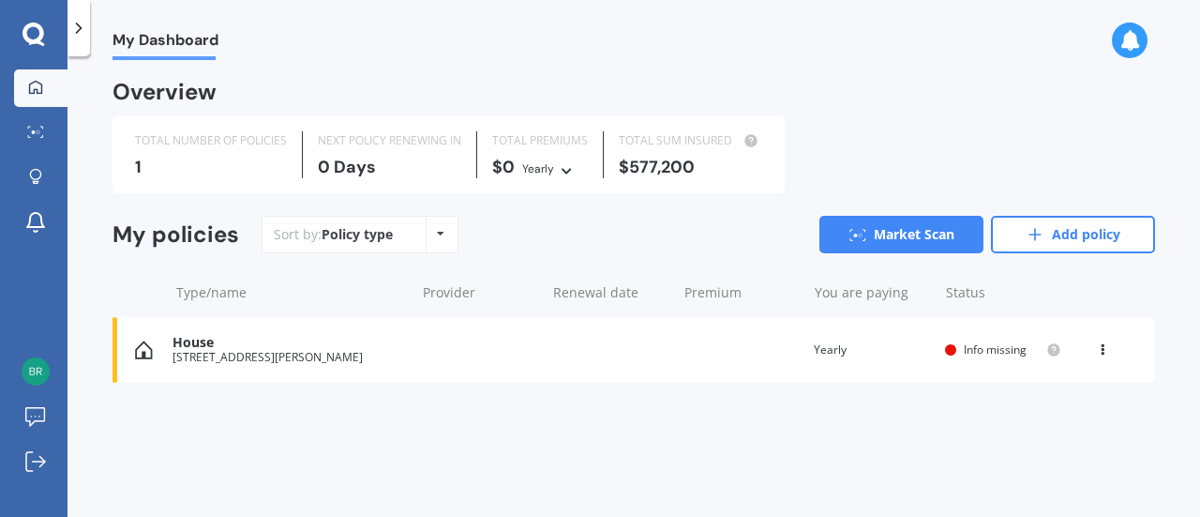
click at [416, 446] on div "My Dashboard Overview TOTAL NUMBER OF POLICIES 1 NEXT POLICY RENEWING [DATE] TO…" at bounding box center [634, 290] width 1133 height 460
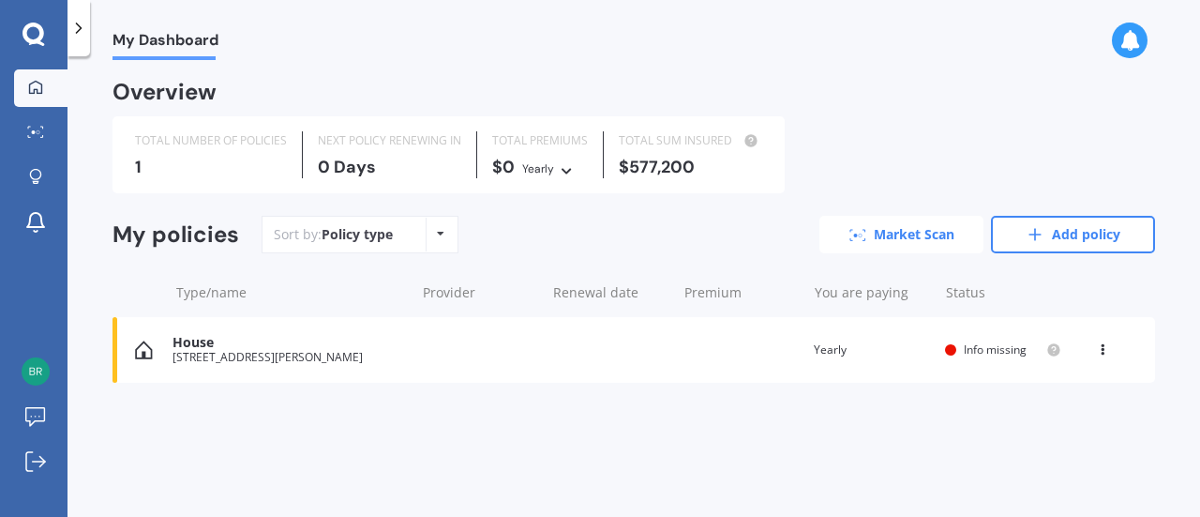
click at [875, 225] on link "Market Scan" at bounding box center [901, 235] width 164 height 38
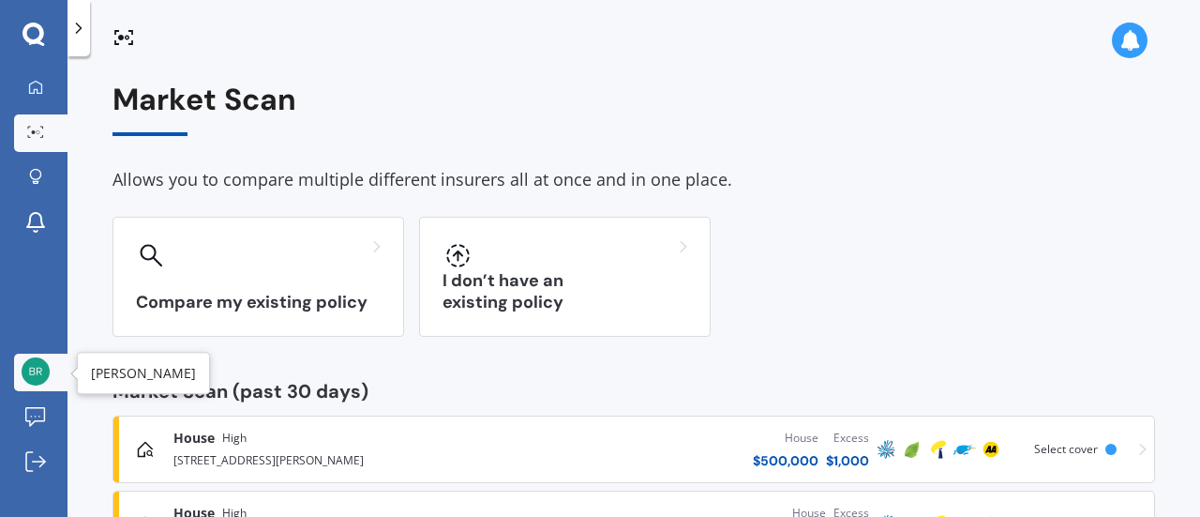
click at [47, 384] on div at bounding box center [36, 372] width 28 height 30
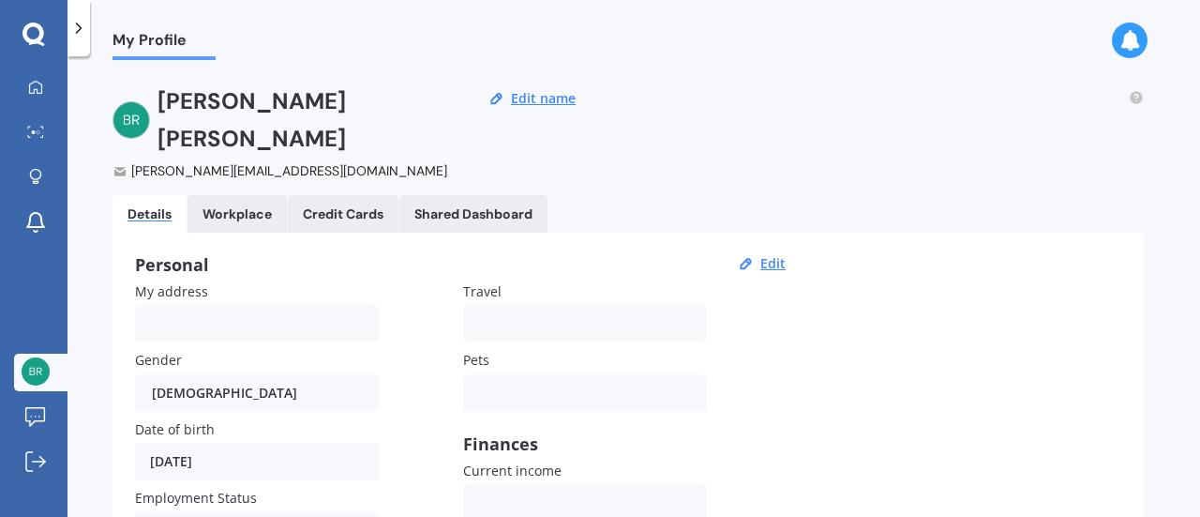
click at [47, 384] on div at bounding box center [36, 372] width 28 height 30
click at [34, 217] on icon at bounding box center [35, 222] width 23 height 23
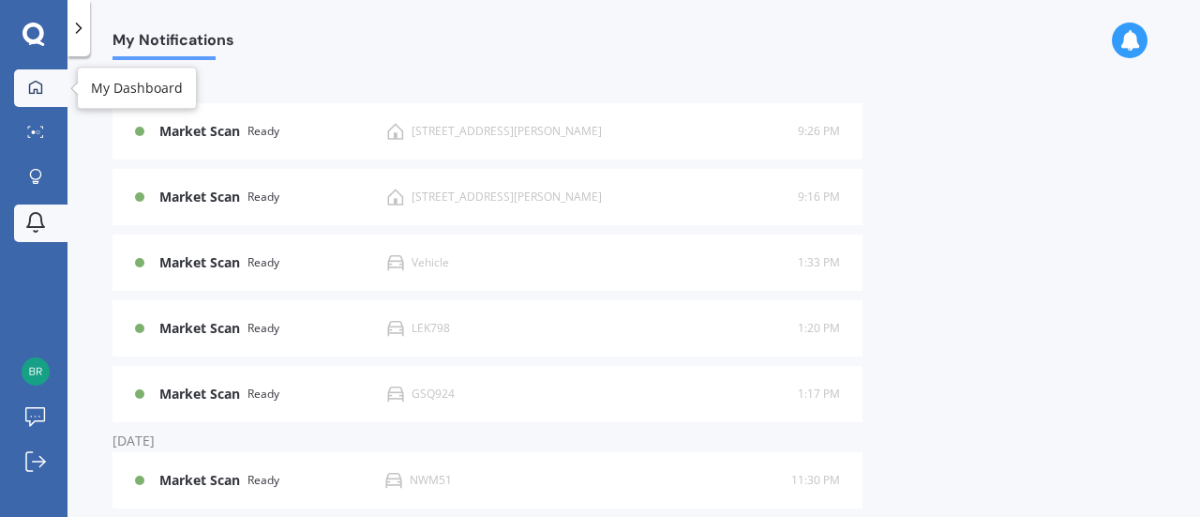
click at [38, 98] on link "My Dashboard" at bounding box center [40, 88] width 53 height 38
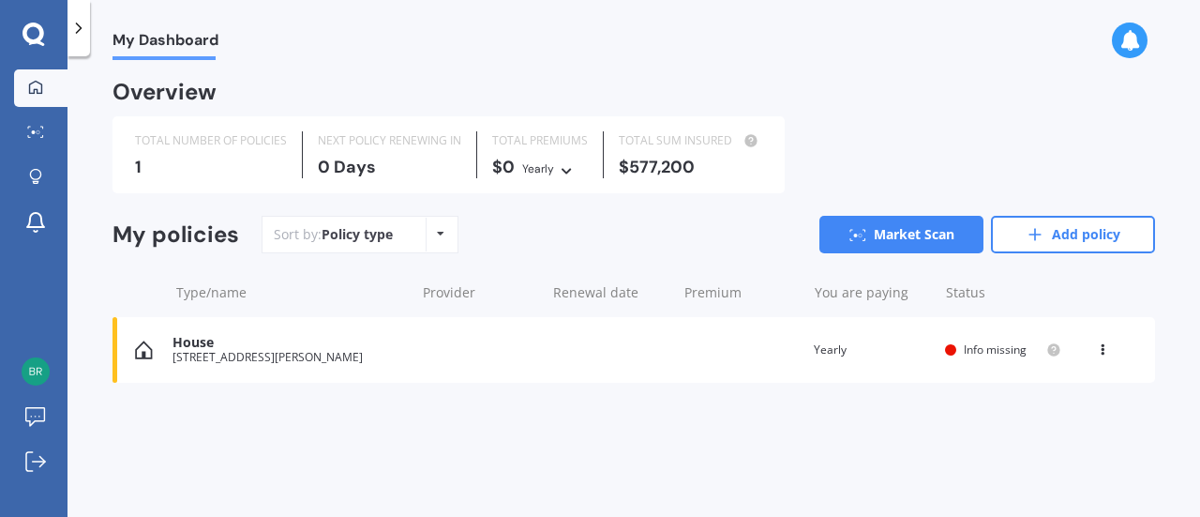
click at [1099, 344] on icon at bounding box center [1102, 345] width 13 height 11
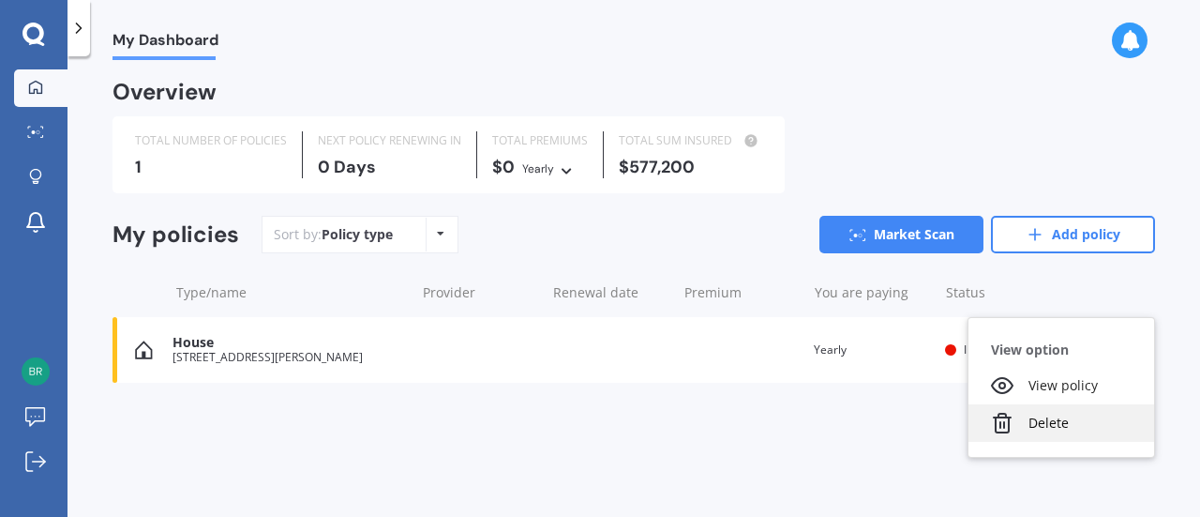
click at [1043, 419] on div "Delete" at bounding box center [1062, 423] width 186 height 38
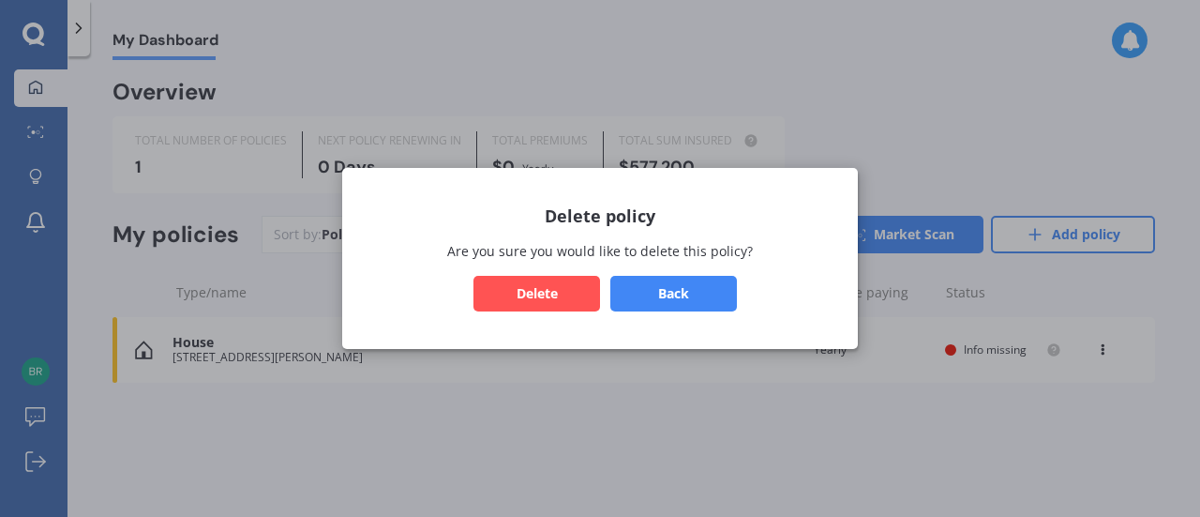
click at [538, 293] on button "Delete" at bounding box center [537, 294] width 127 height 36
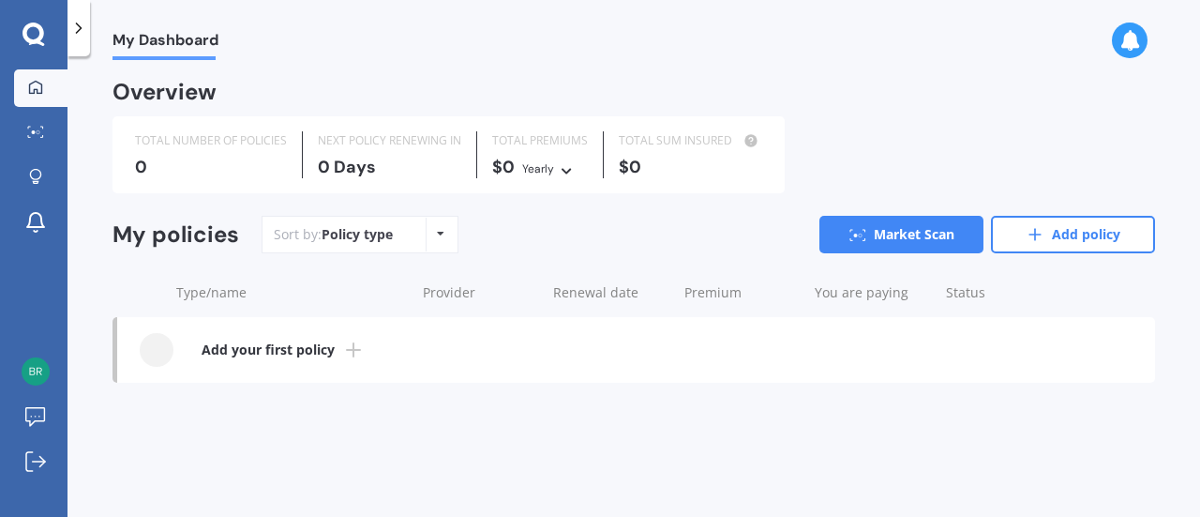
click at [4, 125] on div "My Dashboard Market Scan Explore insurance Notifications" at bounding box center [34, 159] width 68 height 180
click at [23, 127] on div at bounding box center [36, 133] width 28 height 14
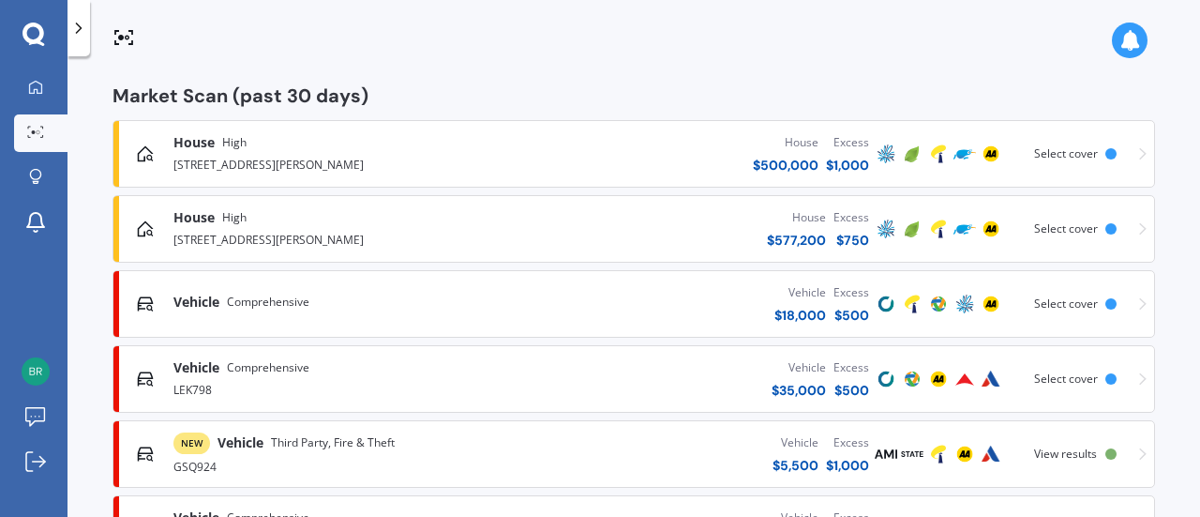
scroll to position [309, 0]
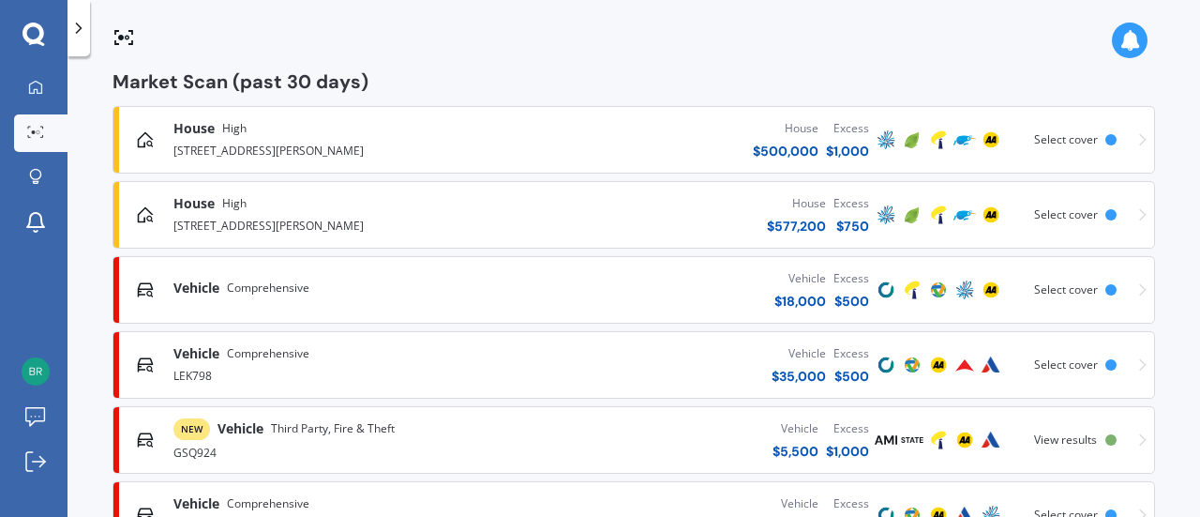
click at [275, 143] on div "[STREET_ADDRESS][PERSON_NAME]" at bounding box center [338, 149] width 331 height 23
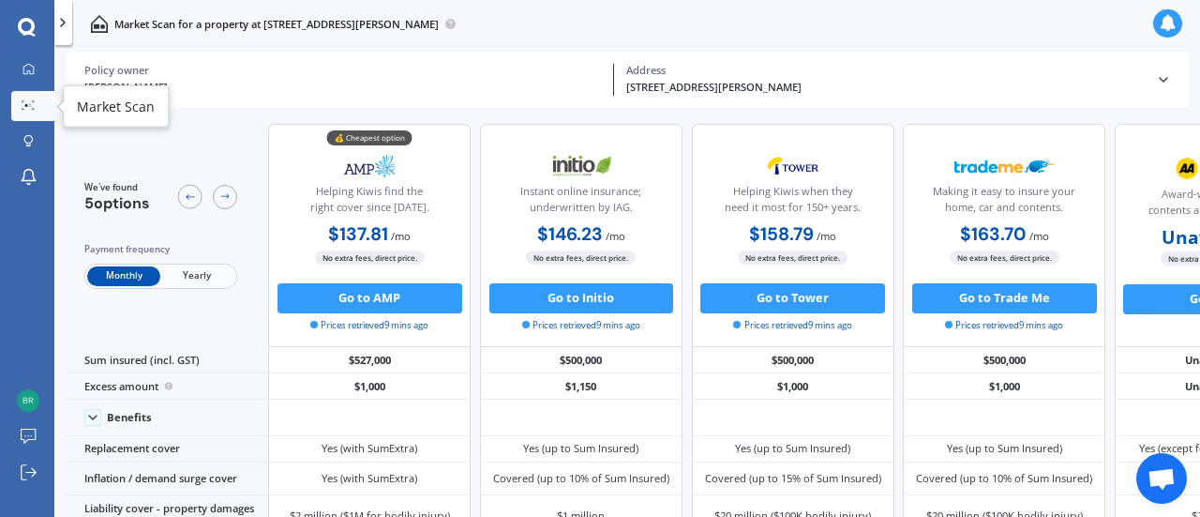
click at [27, 104] on icon at bounding box center [28, 104] width 13 height 9
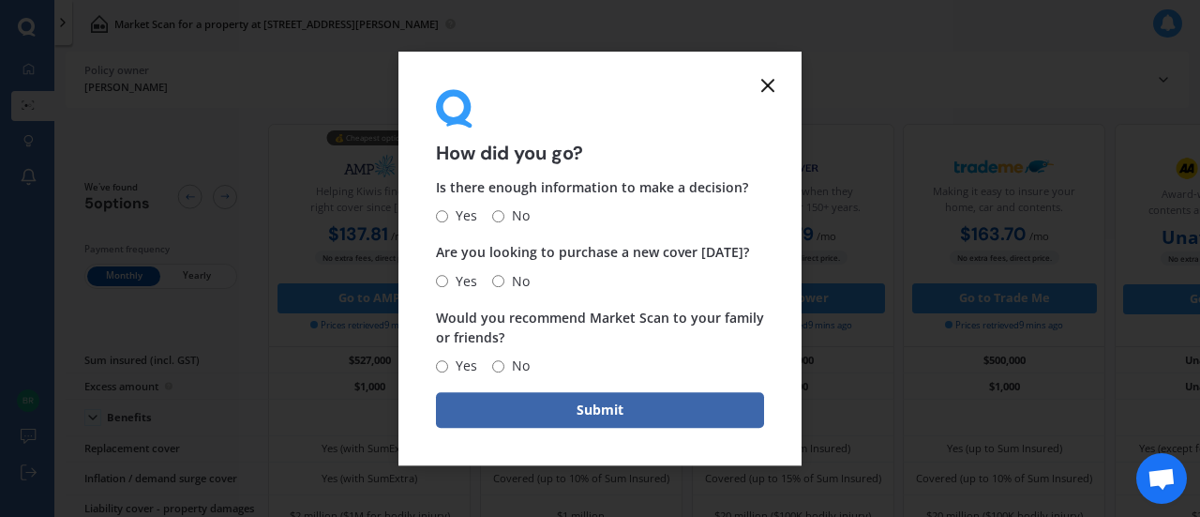
click at [758, 83] on icon at bounding box center [768, 85] width 23 height 23
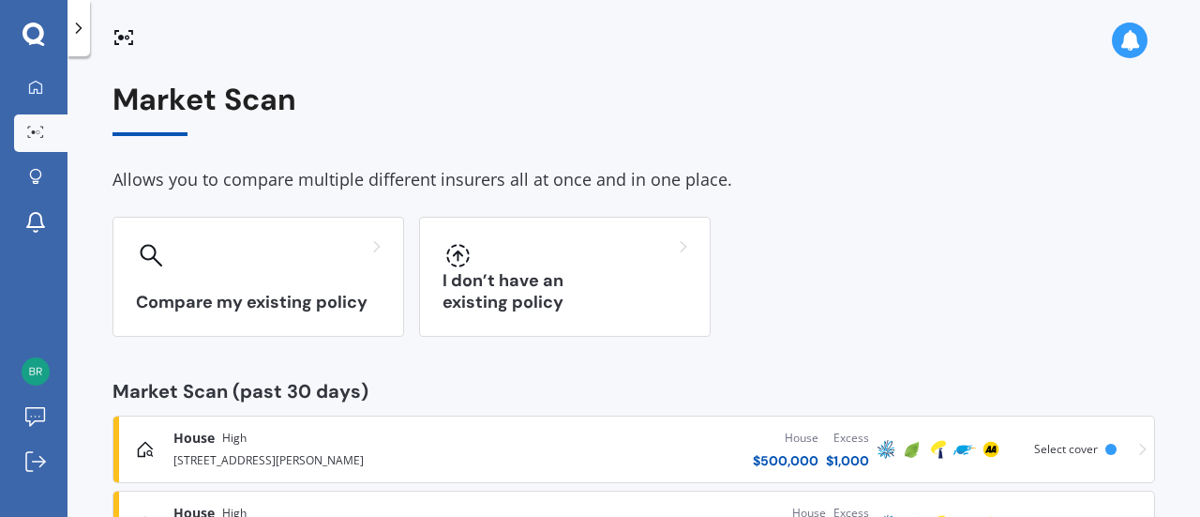
click at [758, 83] on div "Market Scan" at bounding box center [634, 109] width 1043 height 53
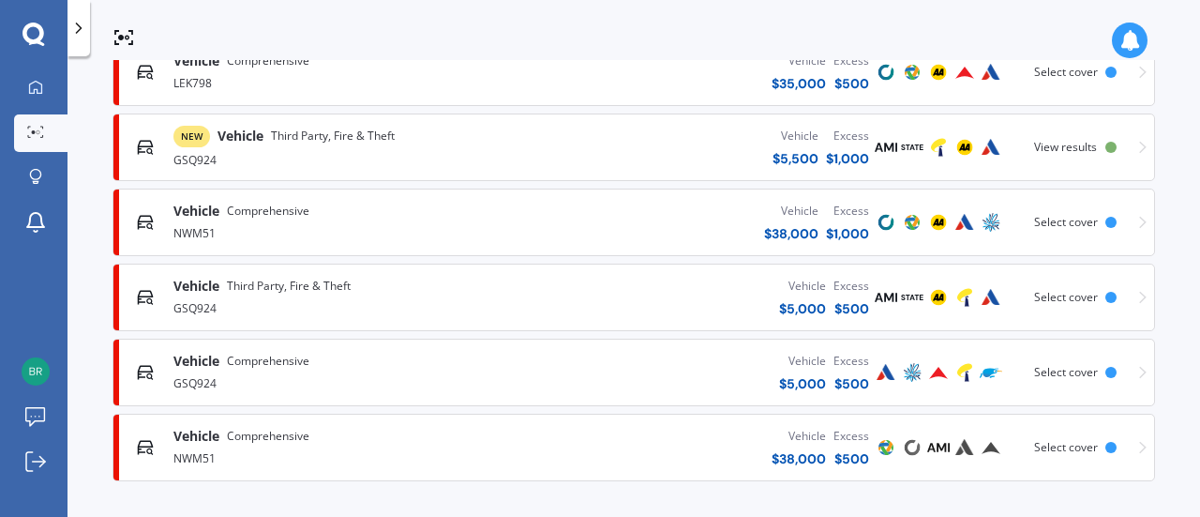
scroll to position [608, 0]
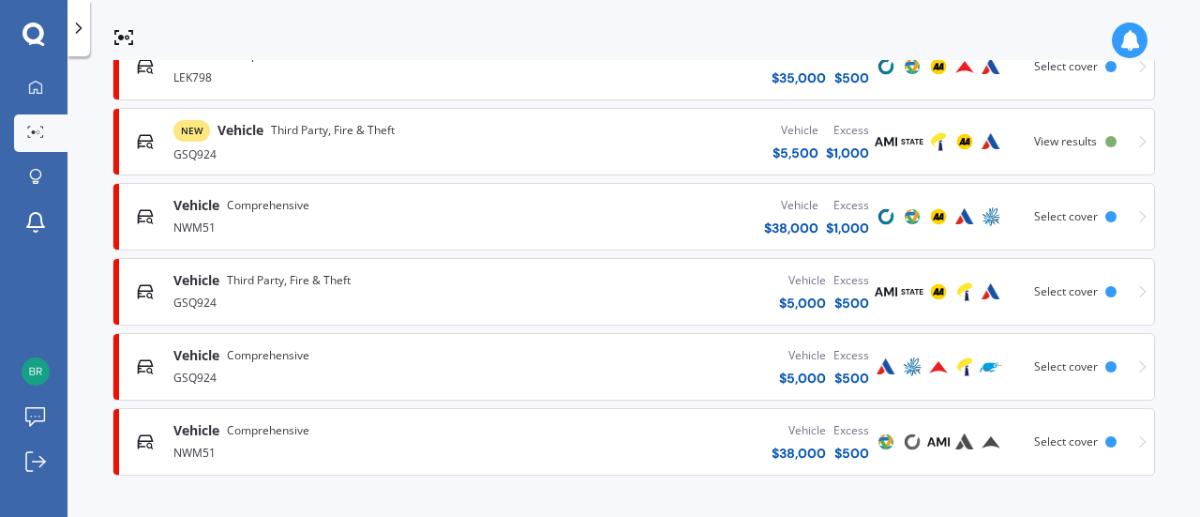
click at [596, 452] on div "Vehicle $ 38,000 Excess $ 500" at bounding box center [688, 441] width 368 height 56
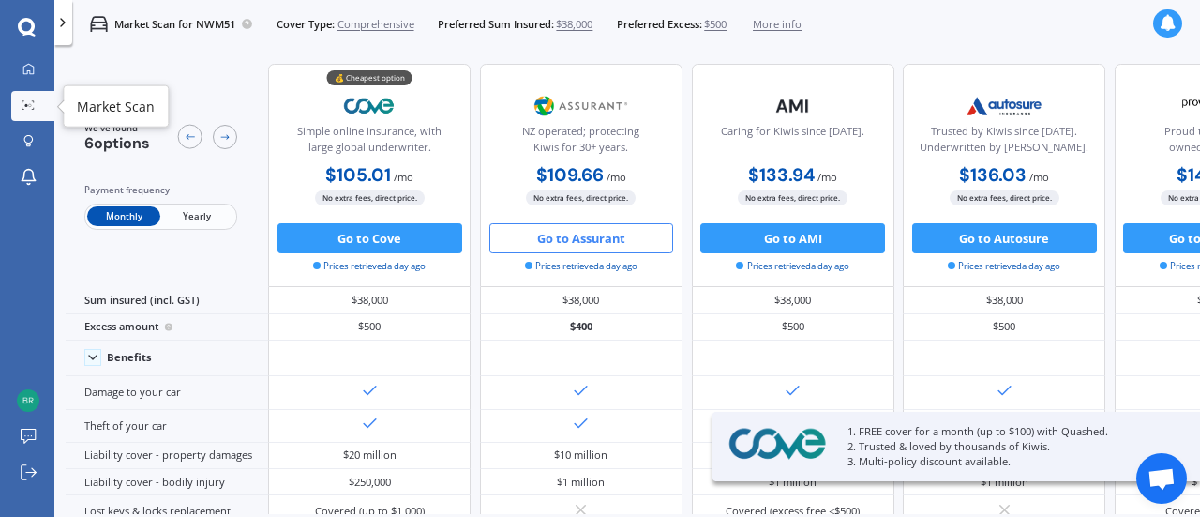
click at [23, 103] on icon at bounding box center [28, 104] width 13 height 9
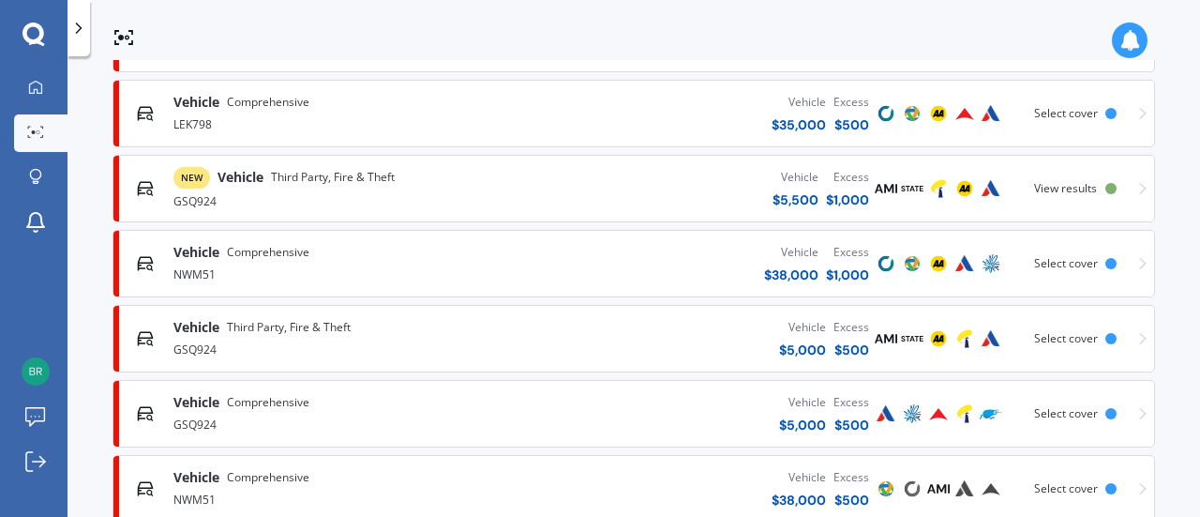
scroll to position [608, 0]
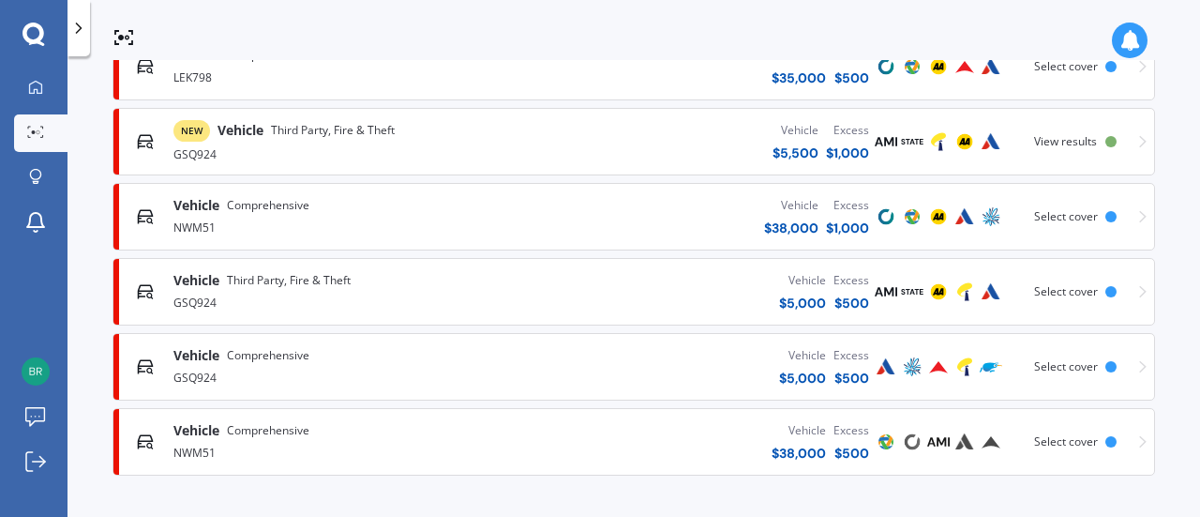
click at [432, 213] on div "Vehicle Comprehensive" at bounding box center [338, 205] width 331 height 19
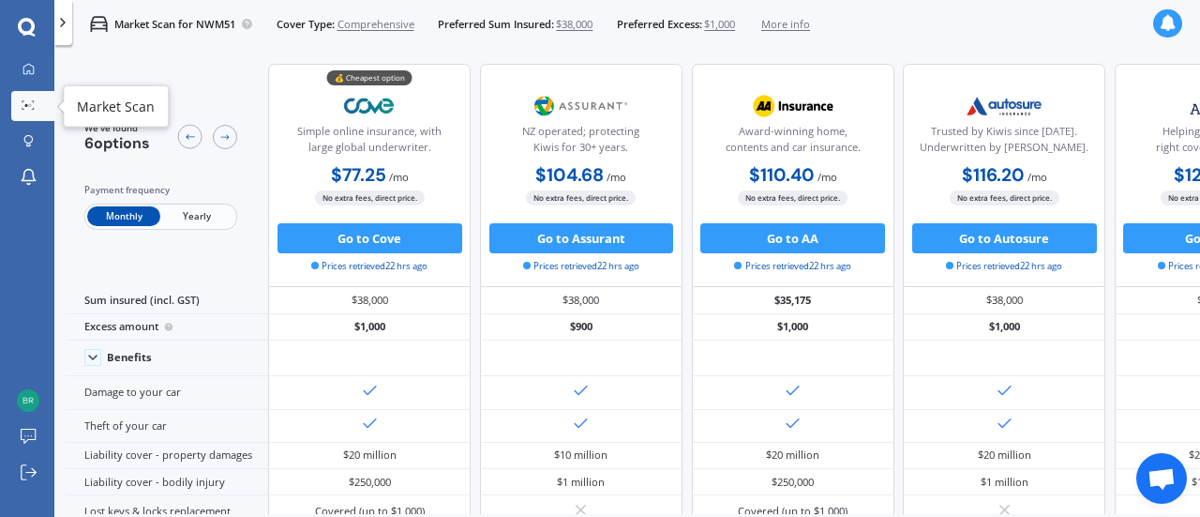
click at [24, 111] on div at bounding box center [28, 106] width 23 height 12
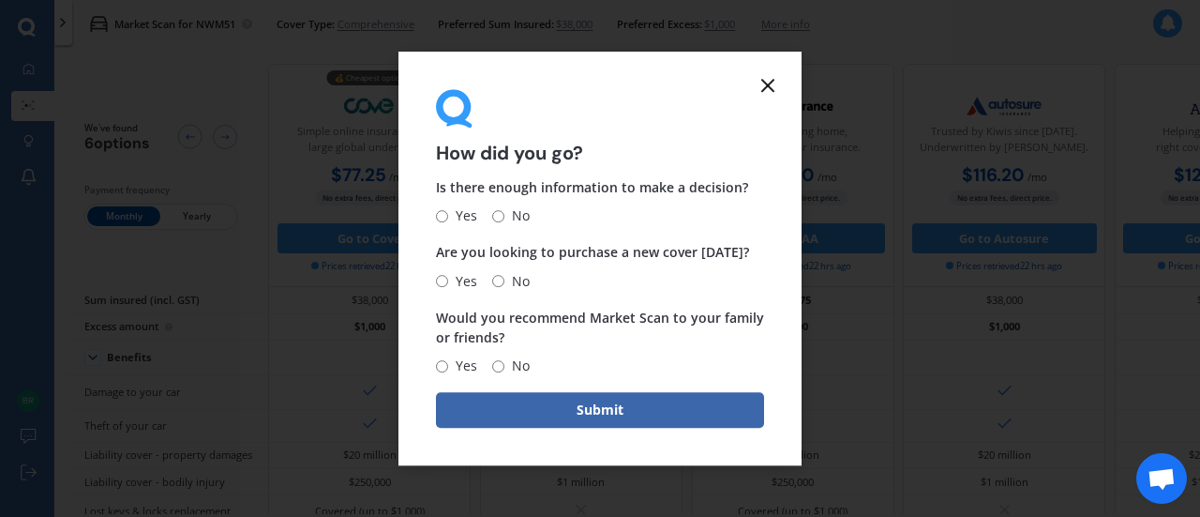
click at [763, 89] on line at bounding box center [767, 85] width 11 height 11
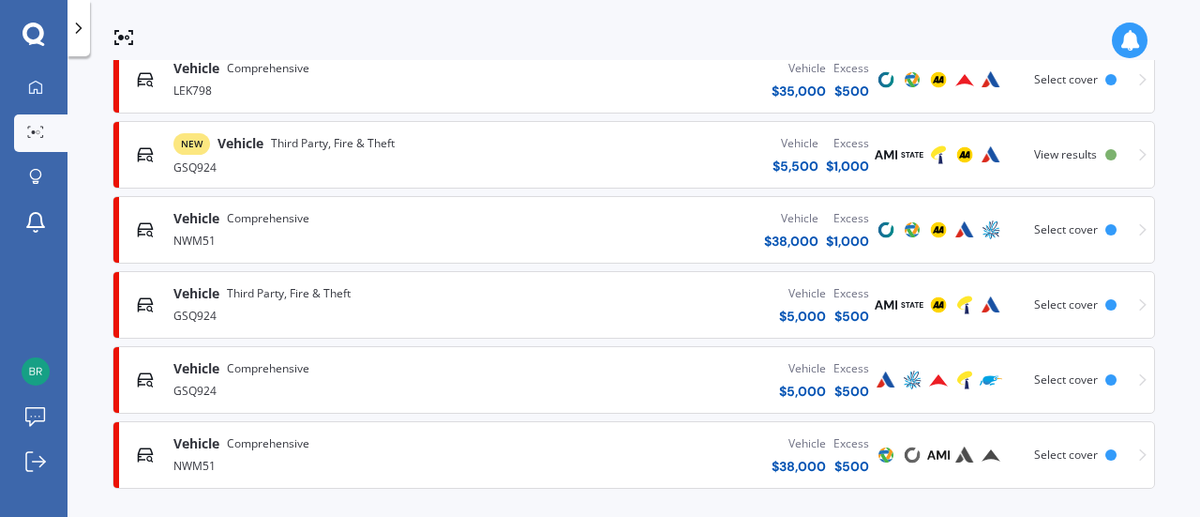
scroll to position [608, 0]
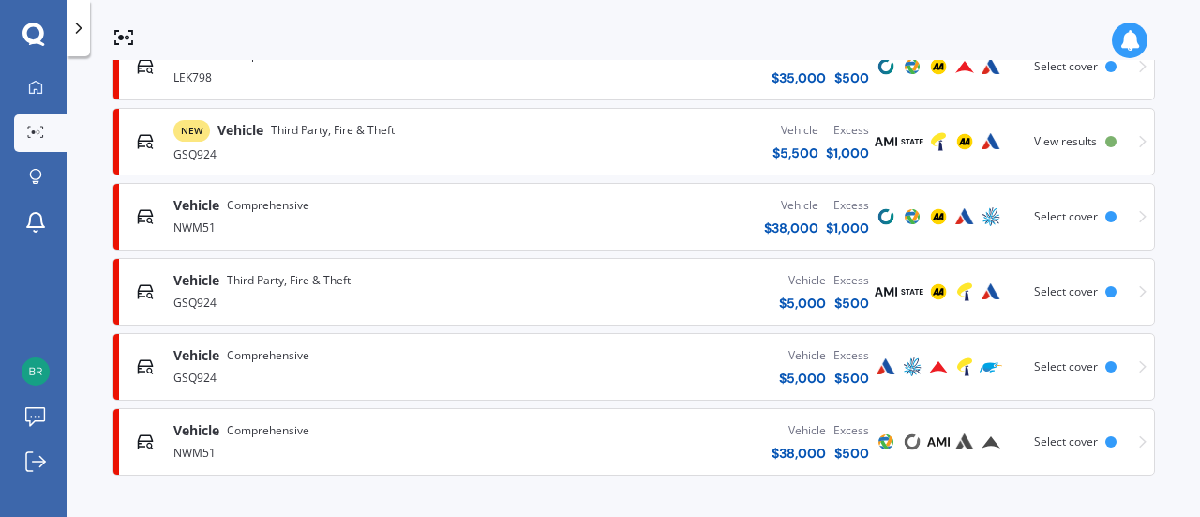
click at [403, 366] on div "GSQ924" at bounding box center [338, 376] width 331 height 23
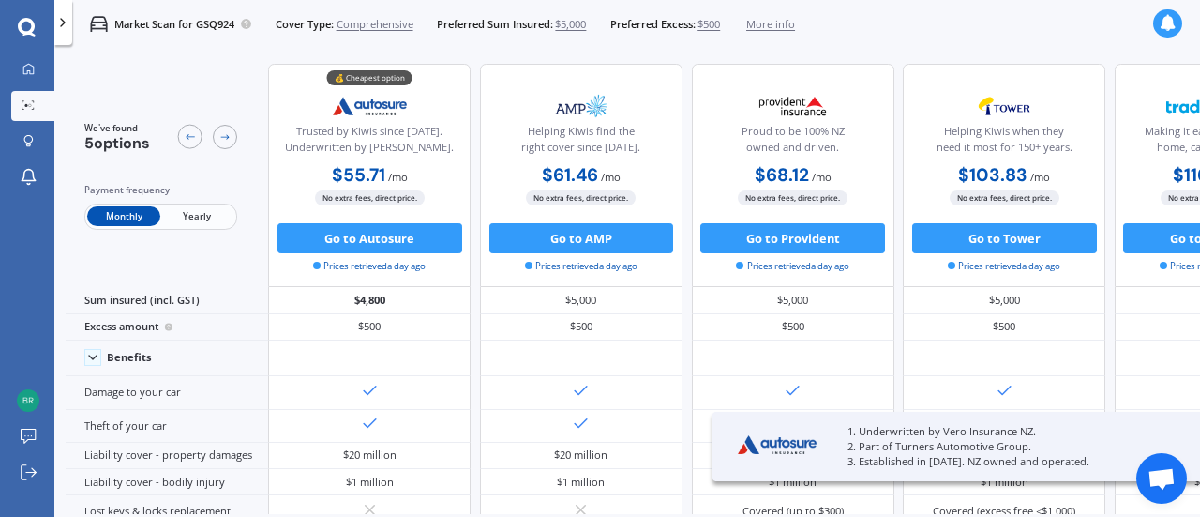
click at [712, 22] on span "$500" at bounding box center [709, 24] width 23 height 15
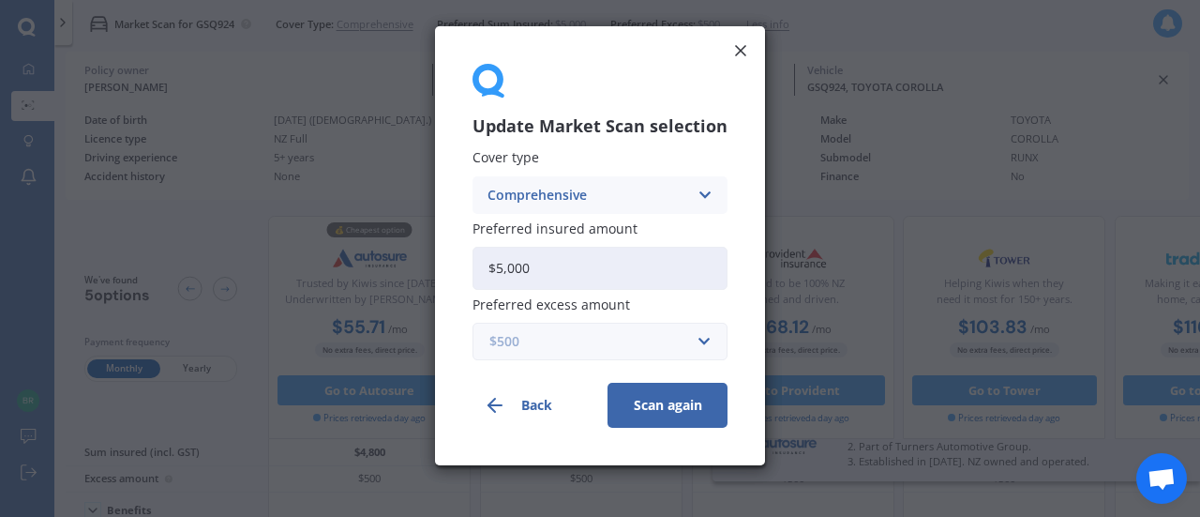
click at [621, 352] on input "text" at bounding box center [593, 341] width 238 height 36
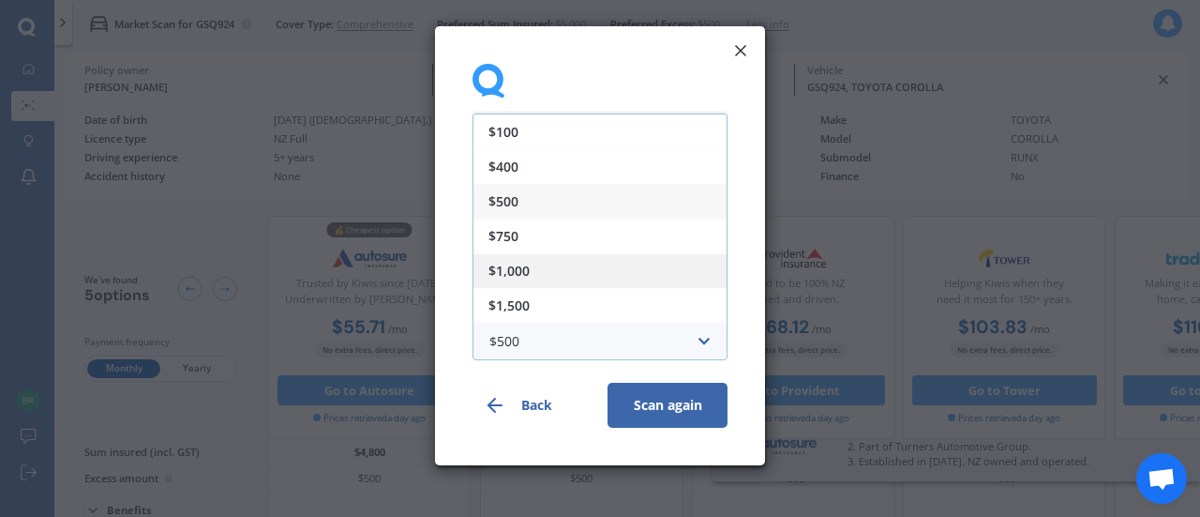
click at [591, 260] on div "$1,000" at bounding box center [600, 270] width 253 height 35
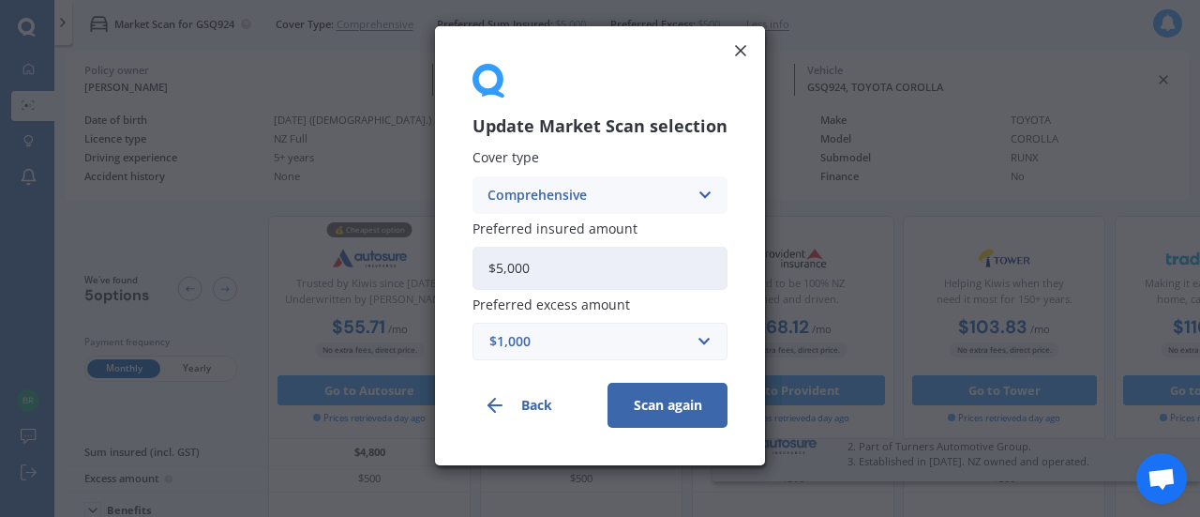
drag, startPoint x: 533, startPoint y: 264, endPoint x: 504, endPoint y: 263, distance: 28.2
click at [504, 263] on input "$5,000" at bounding box center [600, 268] width 255 height 43
type input "$5,500"
click at [660, 390] on button "Scan again" at bounding box center [668, 405] width 120 height 45
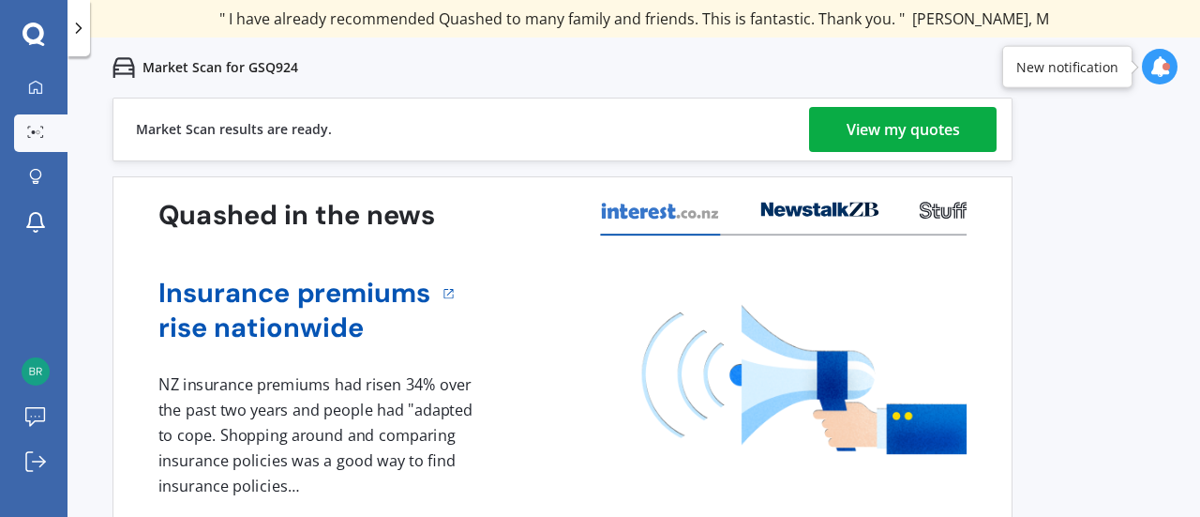
click at [872, 120] on div "View my quotes" at bounding box center [903, 129] width 113 height 45
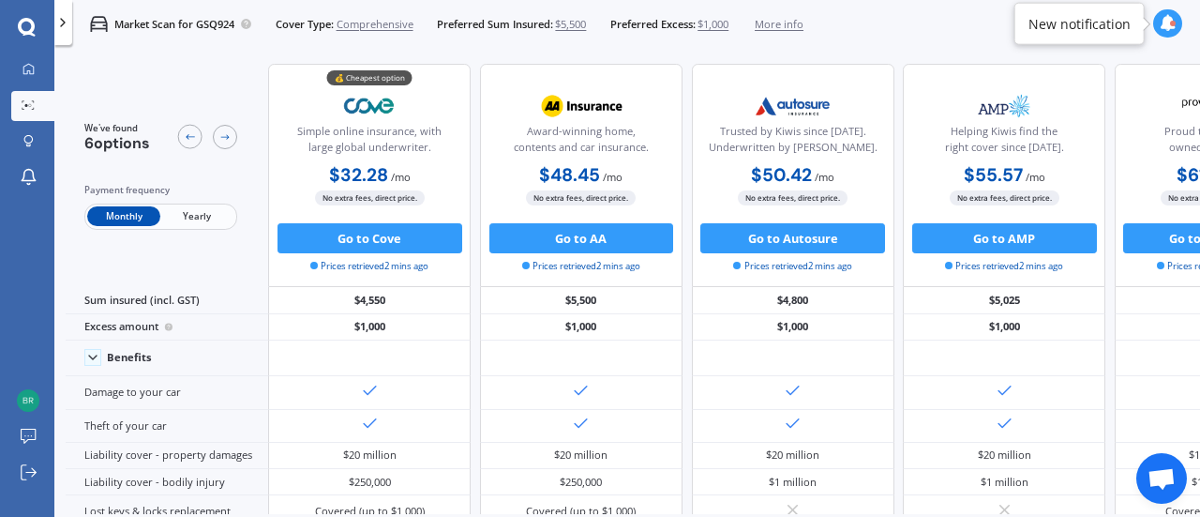
click at [394, 26] on span "Comprehensive" at bounding box center [375, 24] width 77 height 15
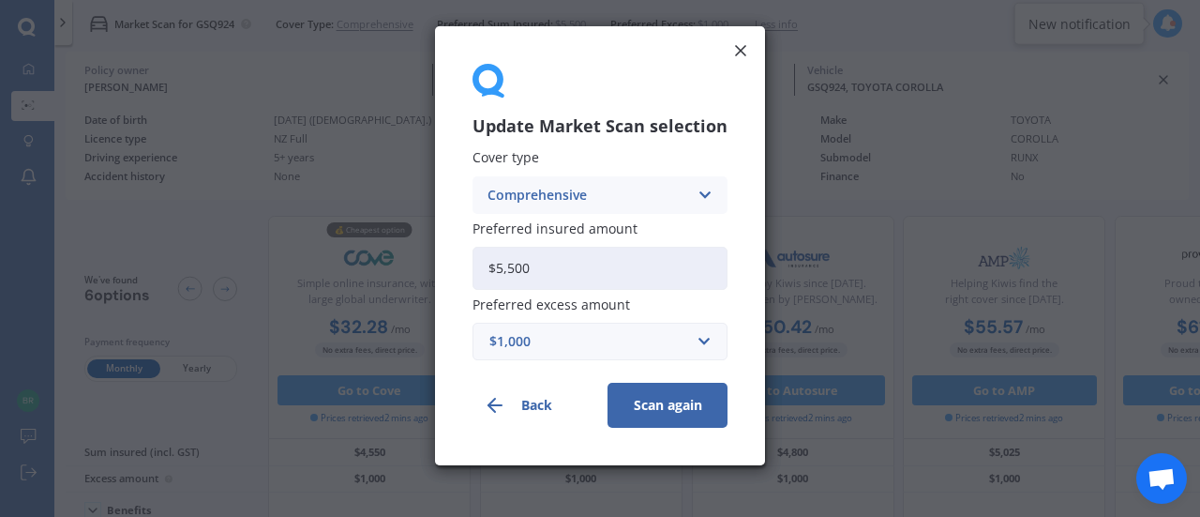
click at [576, 183] on div "Comprehensive Comprehensive Third Party, Fire & Theft Third Party" at bounding box center [600, 195] width 255 height 38
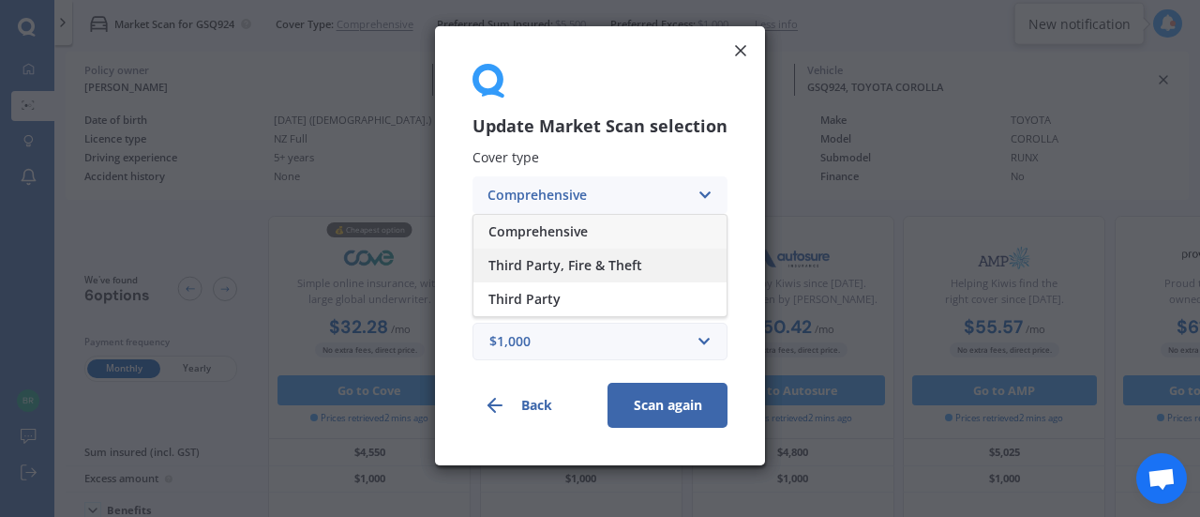
click at [561, 269] on span "Third Party, Fire & Theft" at bounding box center [566, 265] width 154 height 13
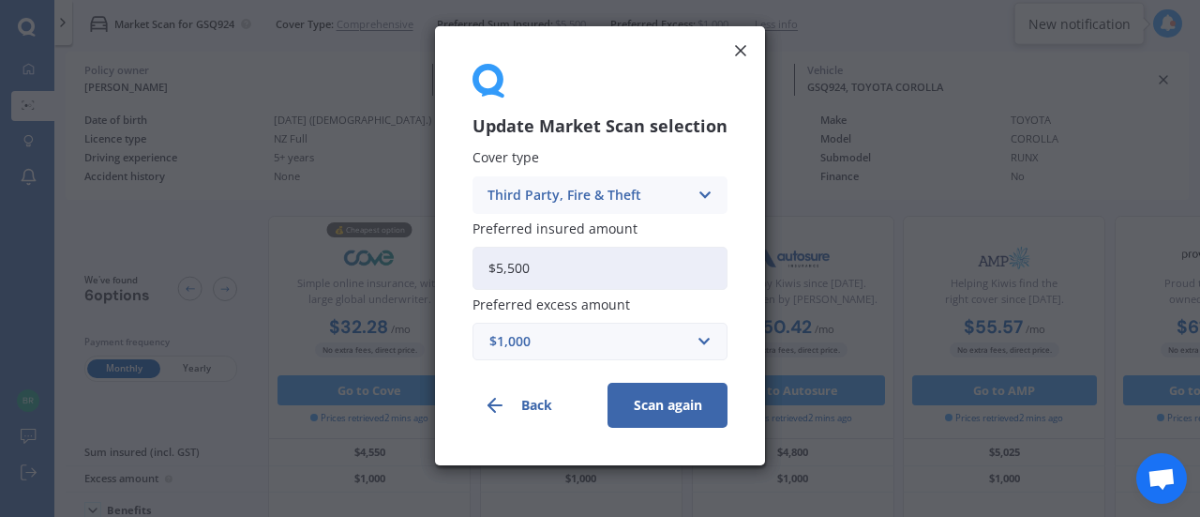
click at [640, 408] on button "Scan again" at bounding box center [668, 405] width 120 height 45
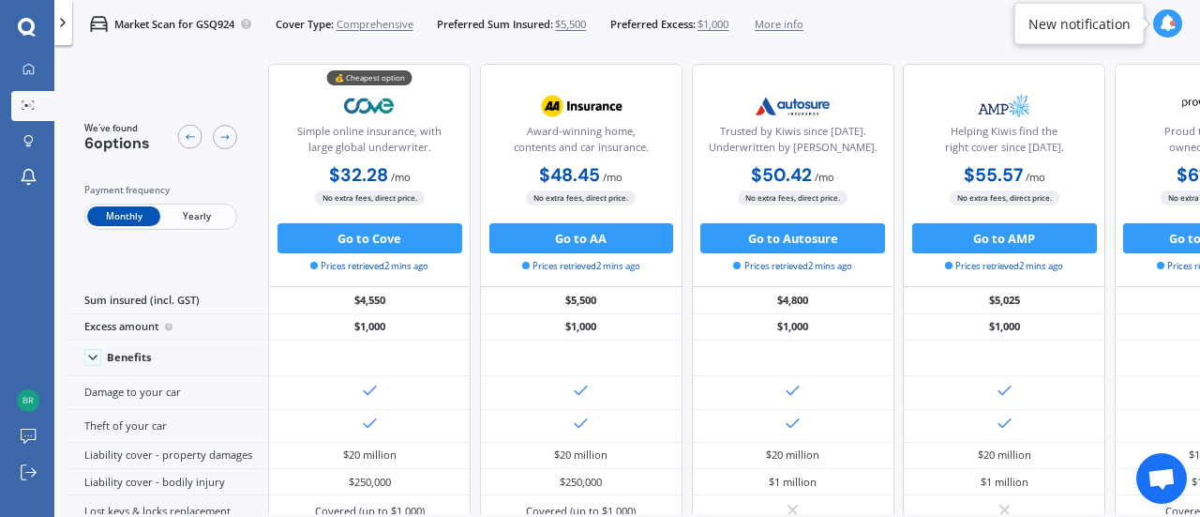
click at [390, 25] on span "Comprehensive" at bounding box center [375, 24] width 77 height 15
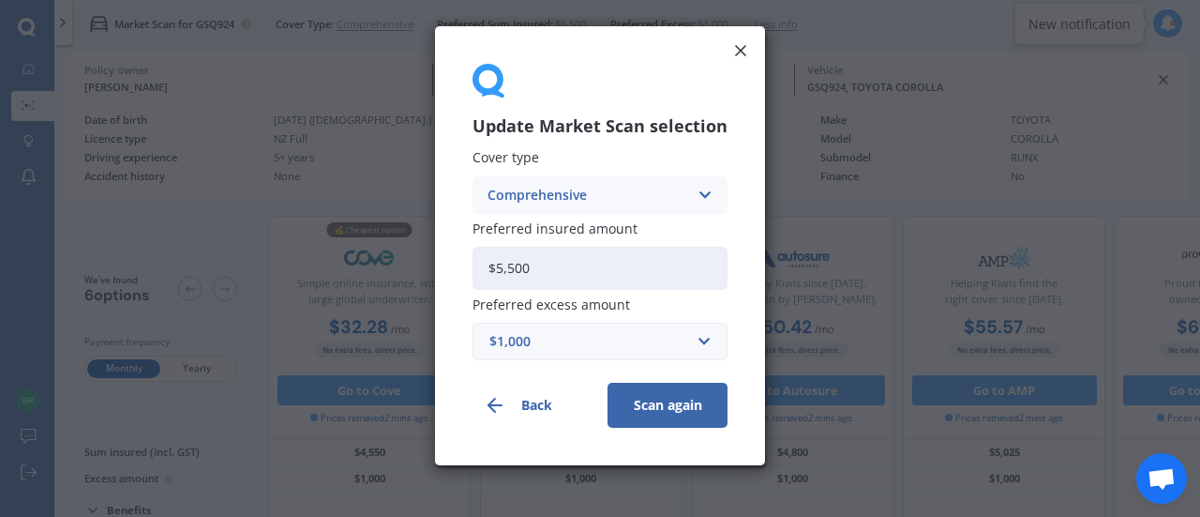
click at [557, 200] on div "Comprehensive" at bounding box center [588, 195] width 201 height 21
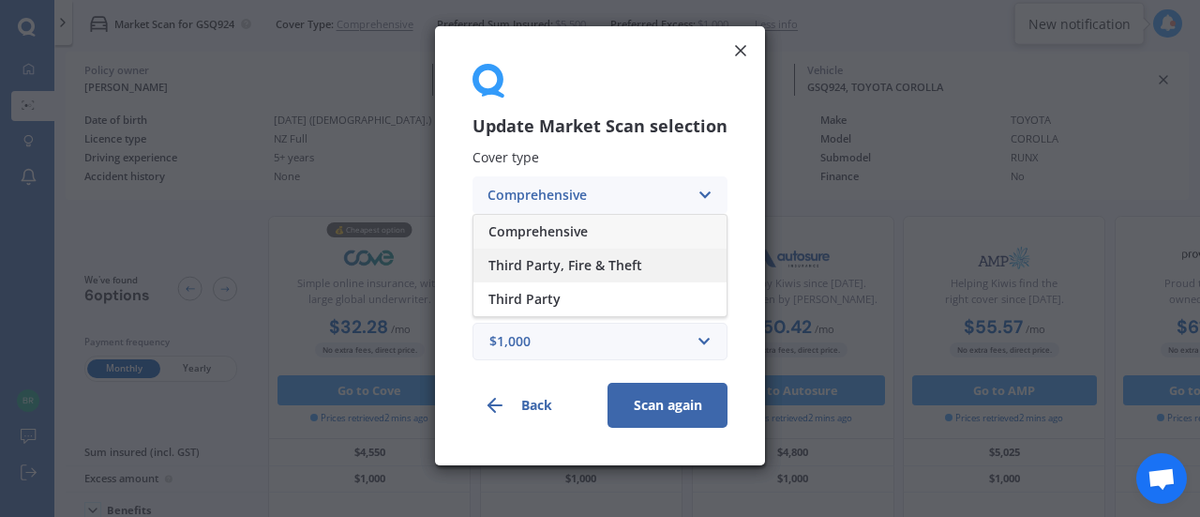
click at [567, 262] on span "Third Party, Fire & Theft" at bounding box center [566, 265] width 154 height 13
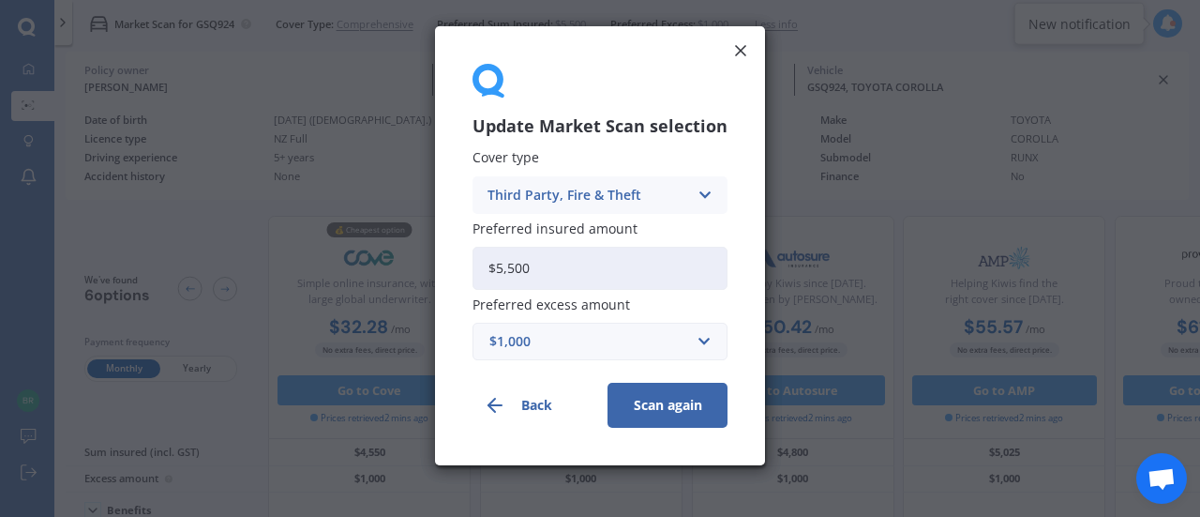
click at [669, 399] on button "Scan again" at bounding box center [668, 405] width 120 height 45
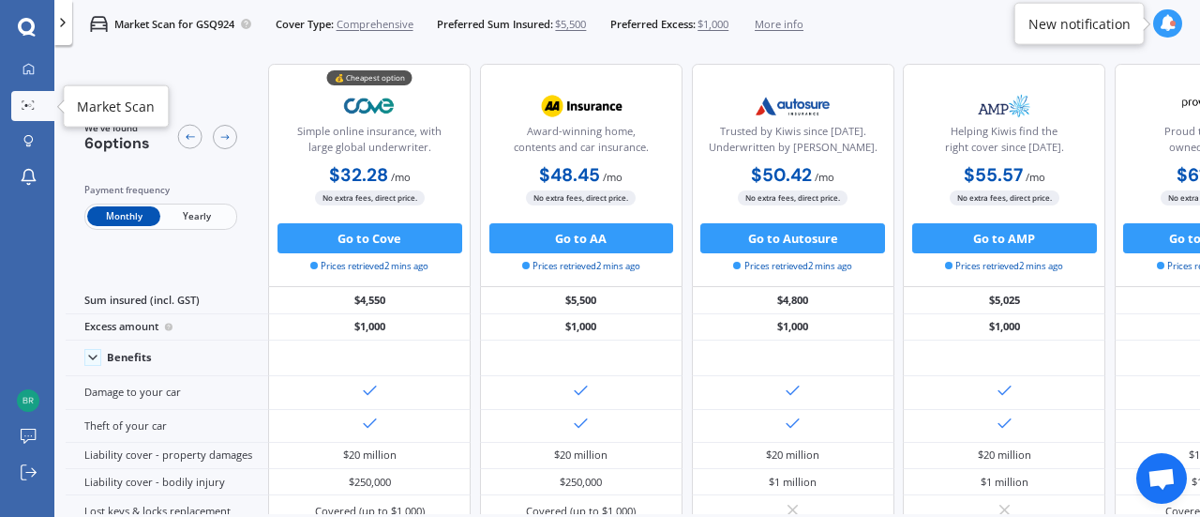
click at [34, 107] on icon at bounding box center [28, 104] width 13 height 9
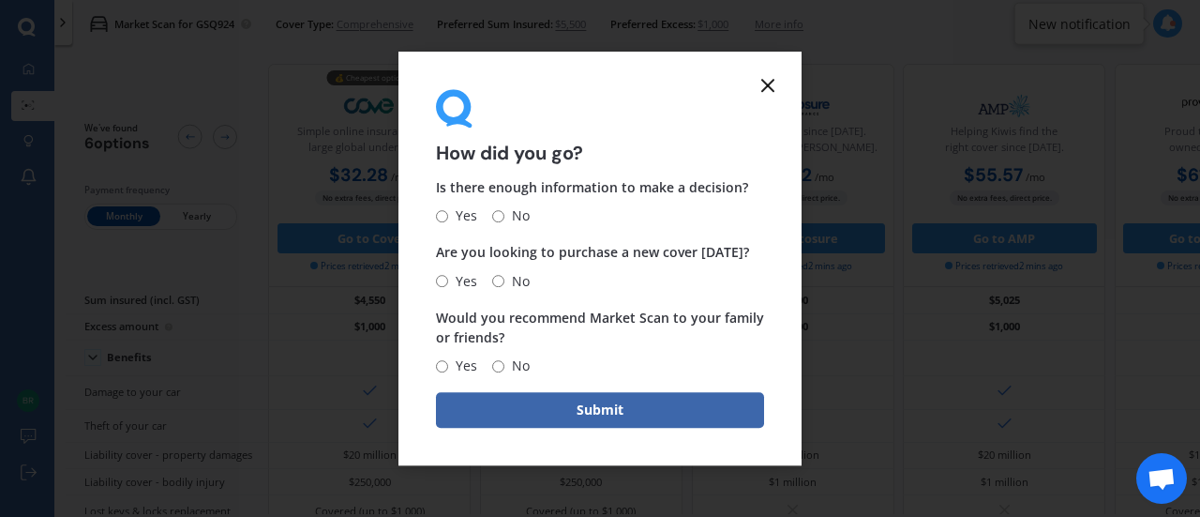
click at [759, 89] on icon at bounding box center [768, 85] width 23 height 23
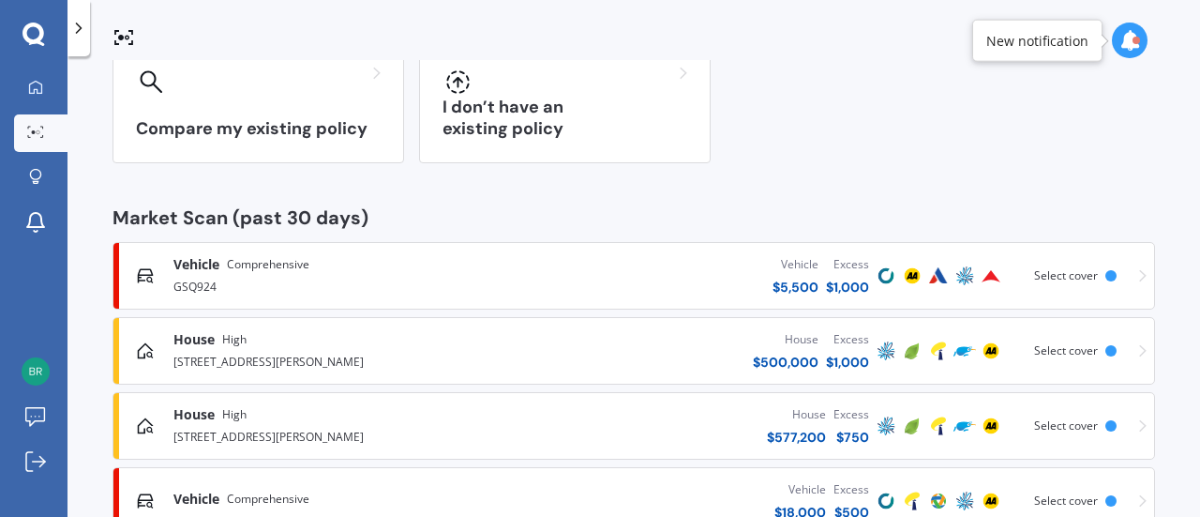
scroll to position [195, 0]
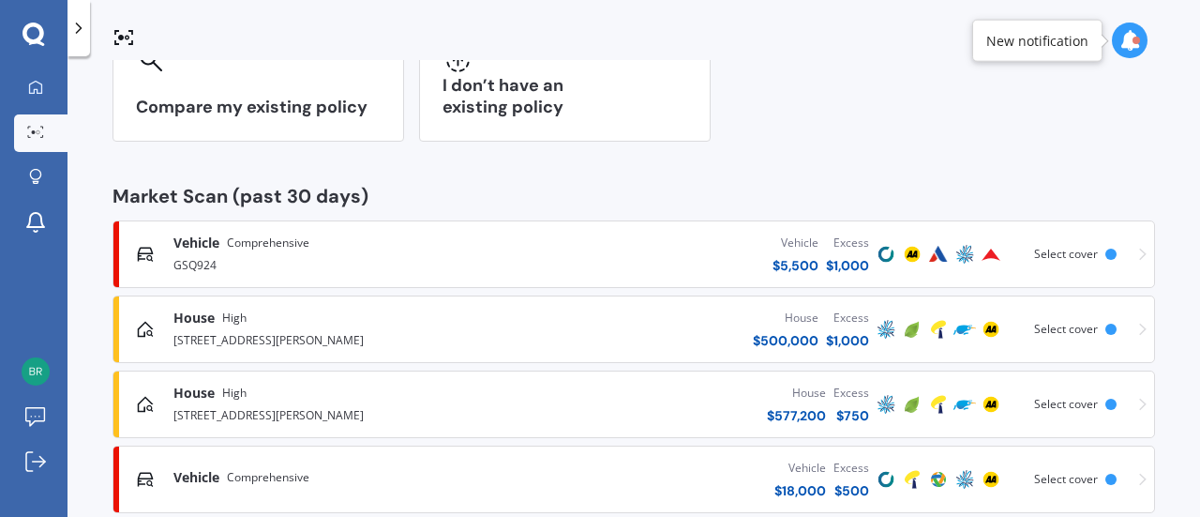
click at [1065, 251] on span "Select cover" at bounding box center [1066, 254] width 64 height 16
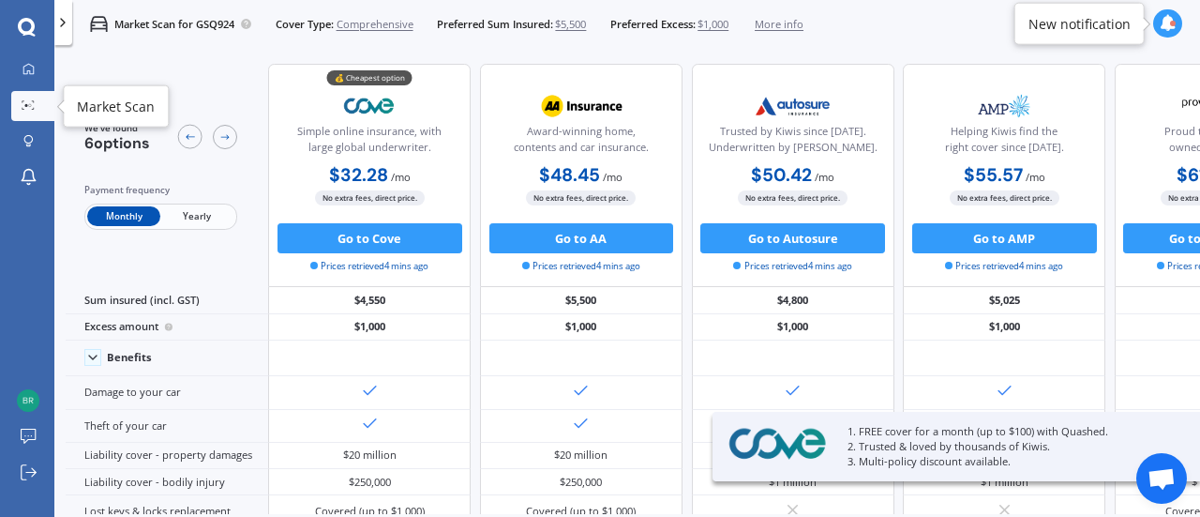
click at [31, 102] on icon at bounding box center [28, 104] width 13 height 9
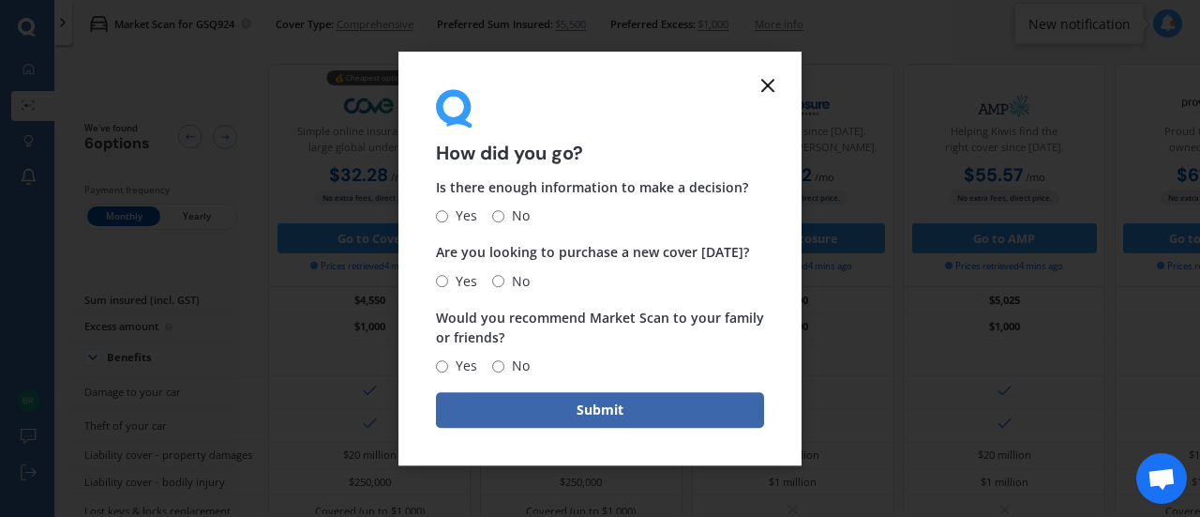
click at [758, 83] on icon at bounding box center [768, 85] width 23 height 23
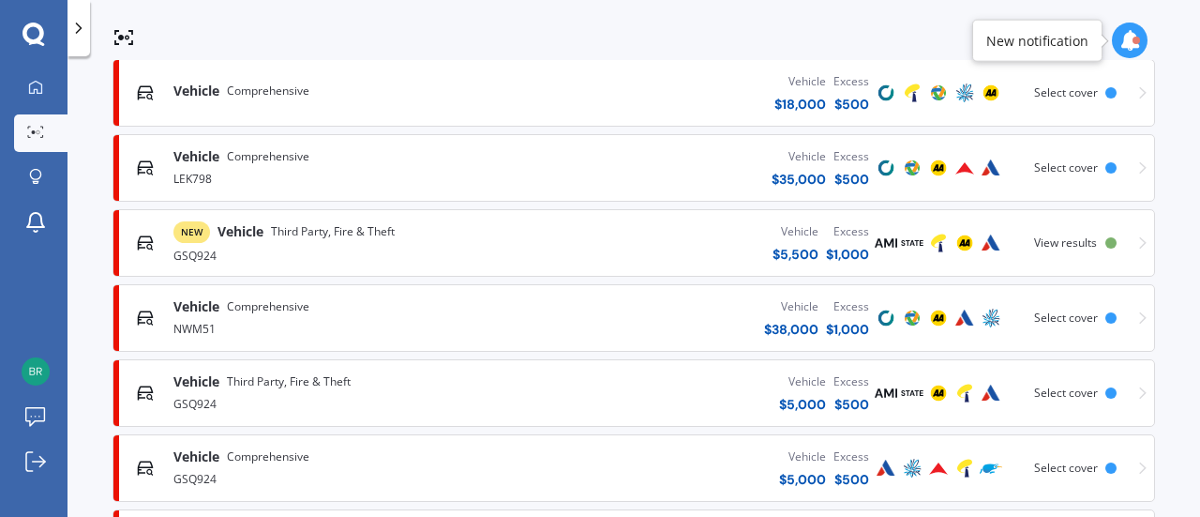
scroll to position [628, 0]
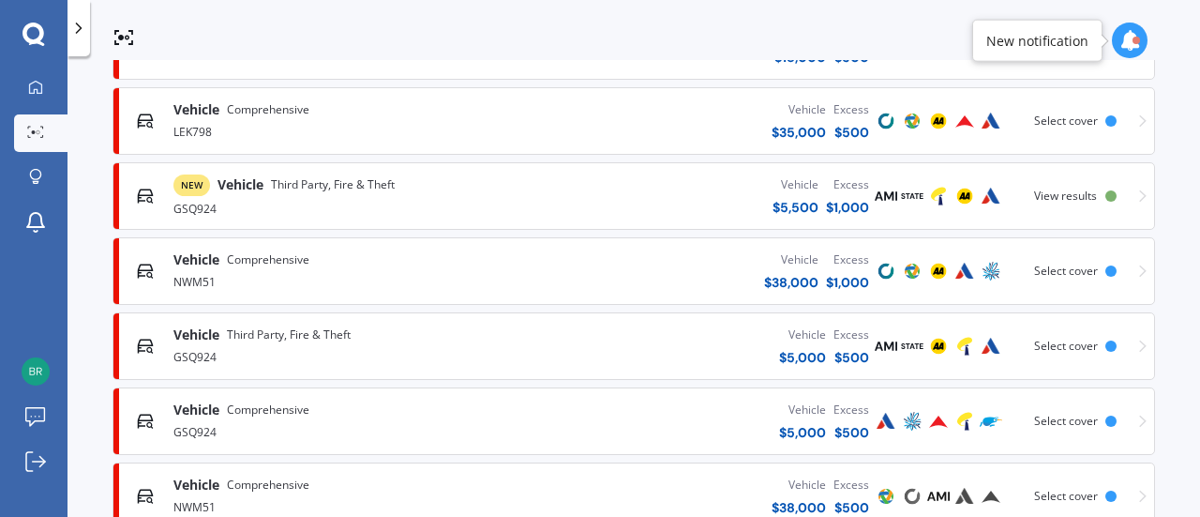
click at [424, 196] on div "GSQ924" at bounding box center [338, 207] width 331 height 23
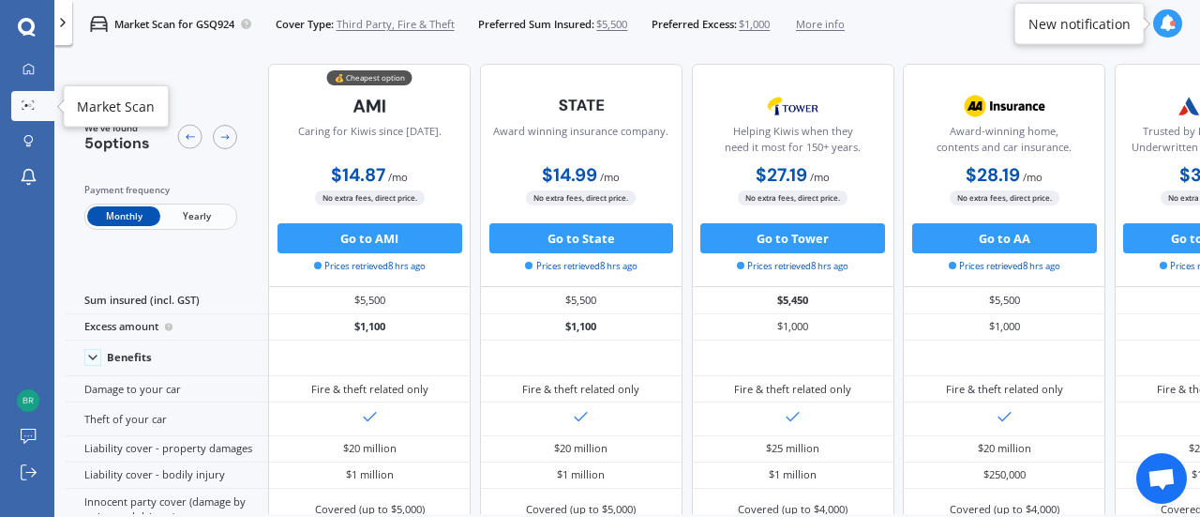
click at [38, 99] on link "Market Scan" at bounding box center [32, 106] width 43 height 30
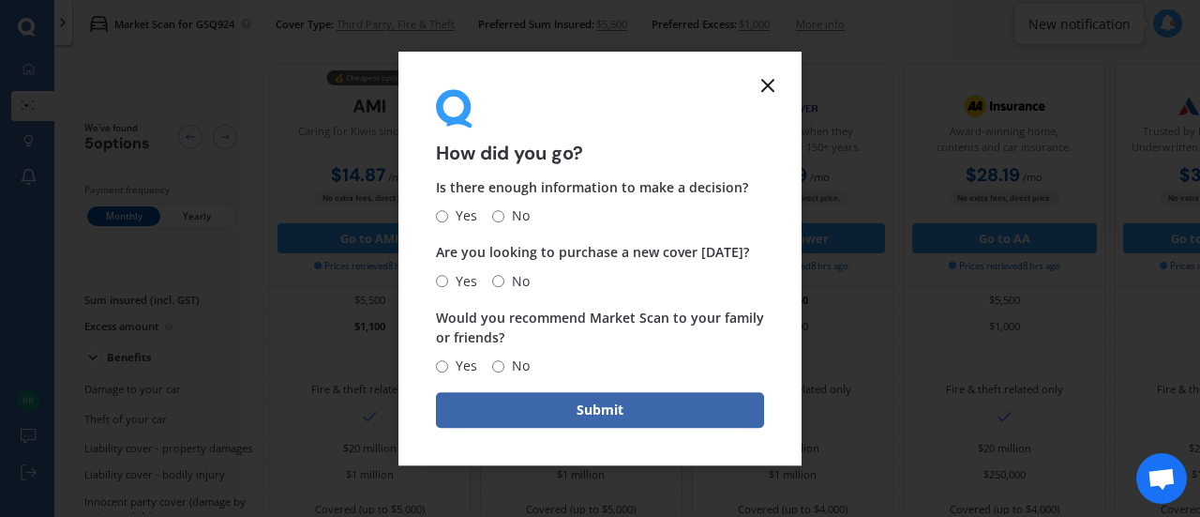
click at [765, 83] on line at bounding box center [767, 85] width 11 height 11
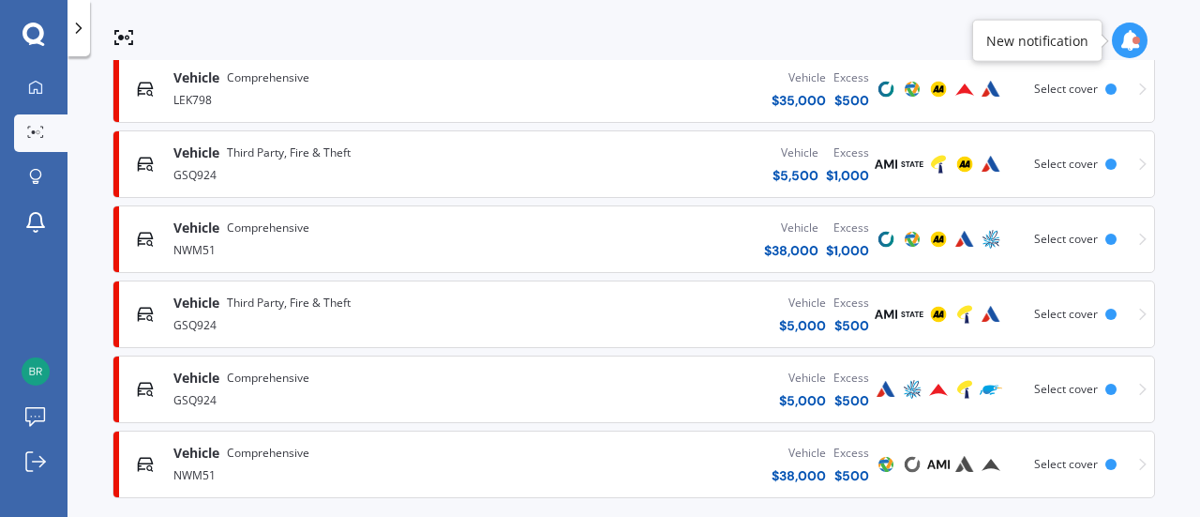
scroll to position [666, 0]
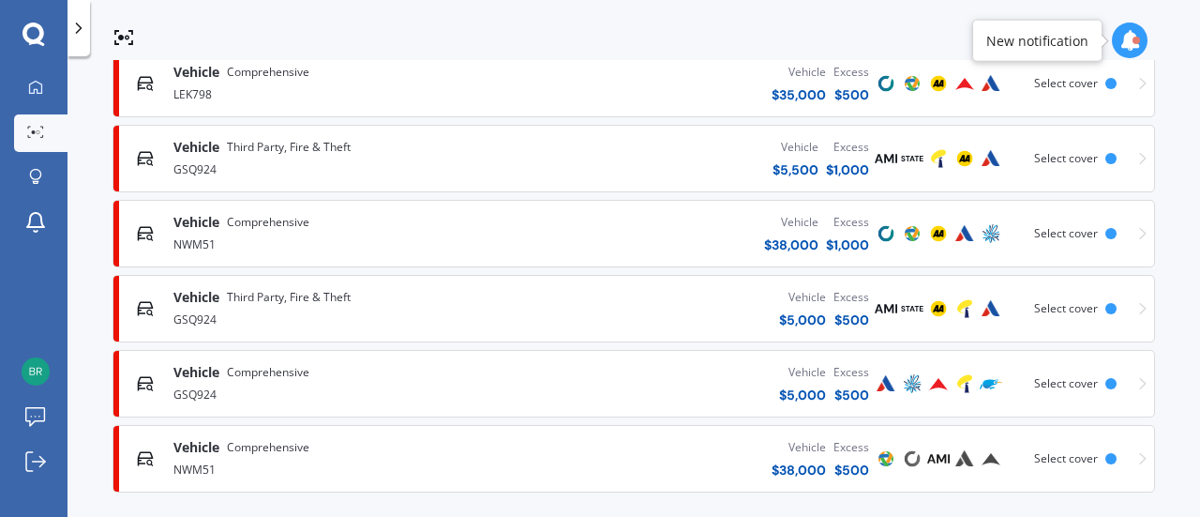
click at [604, 221] on div "Vehicle $ 38,000 Excess $ 1,000" at bounding box center [688, 233] width 368 height 56
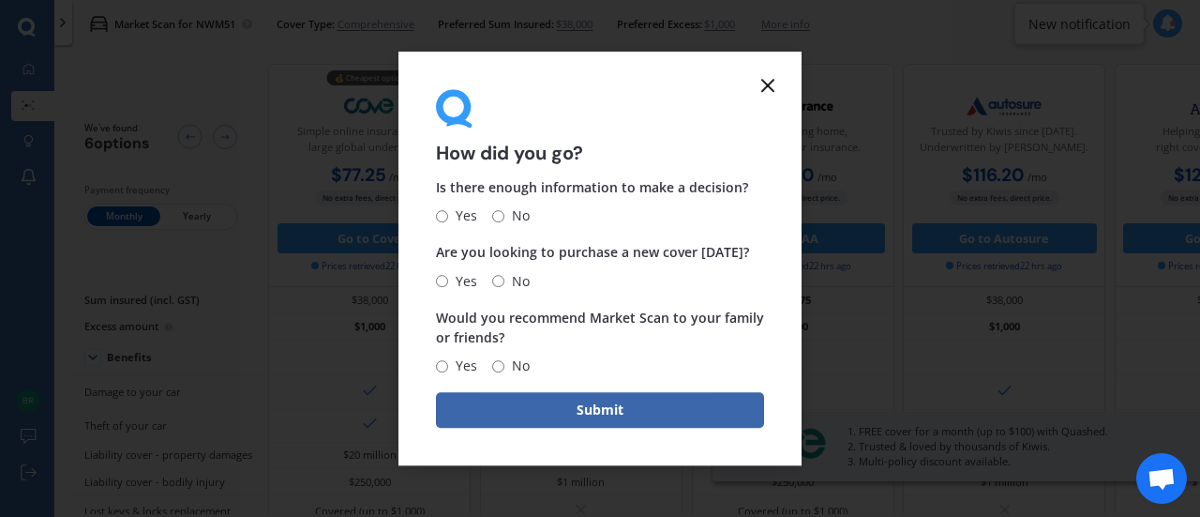
click at [759, 83] on icon at bounding box center [768, 85] width 23 height 23
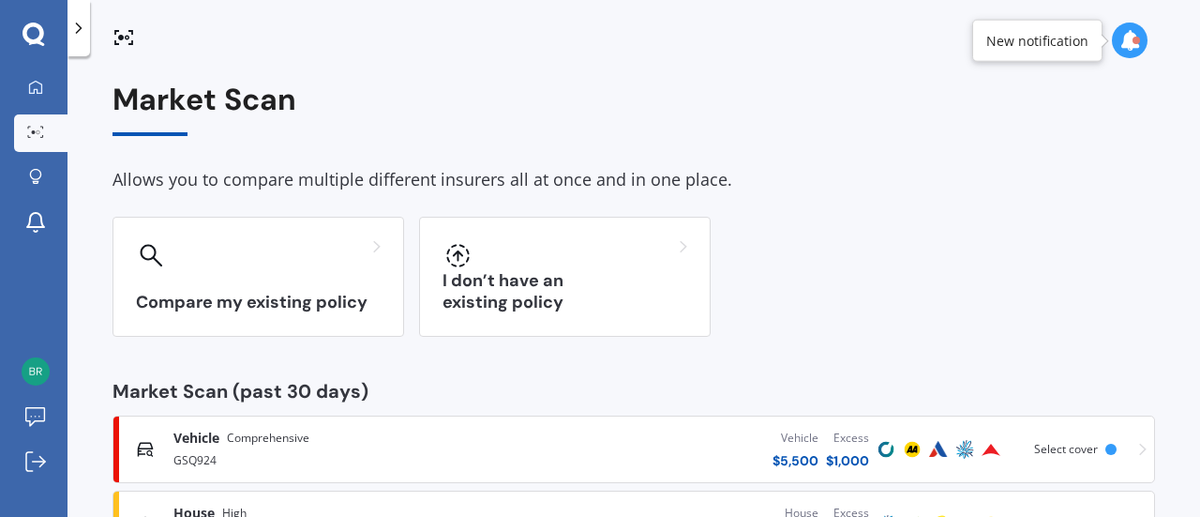
click at [1131, 37] on icon at bounding box center [1130, 40] width 21 height 21
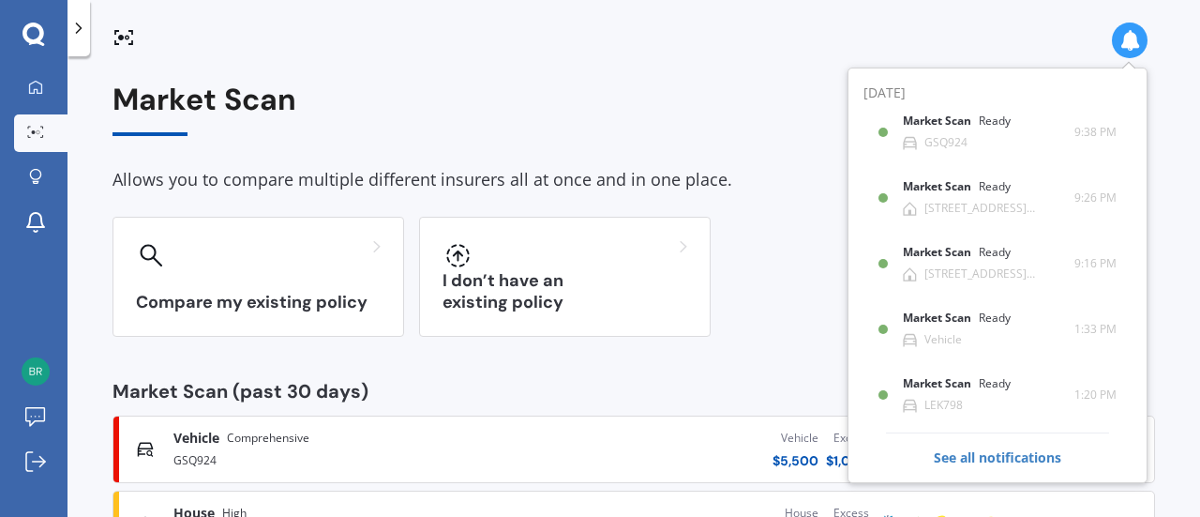
click at [848, 84] on div "[DATE] Market Scan Ready GSQ924 9:38 PM 9:38 PM Market Scan Ready [STREET_ADDRE…" at bounding box center [998, 275] width 300 height 415
click at [721, 63] on div "Market Scan Allows you to compare multiple different insurers all at once and i…" at bounding box center [634, 290] width 1133 height 460
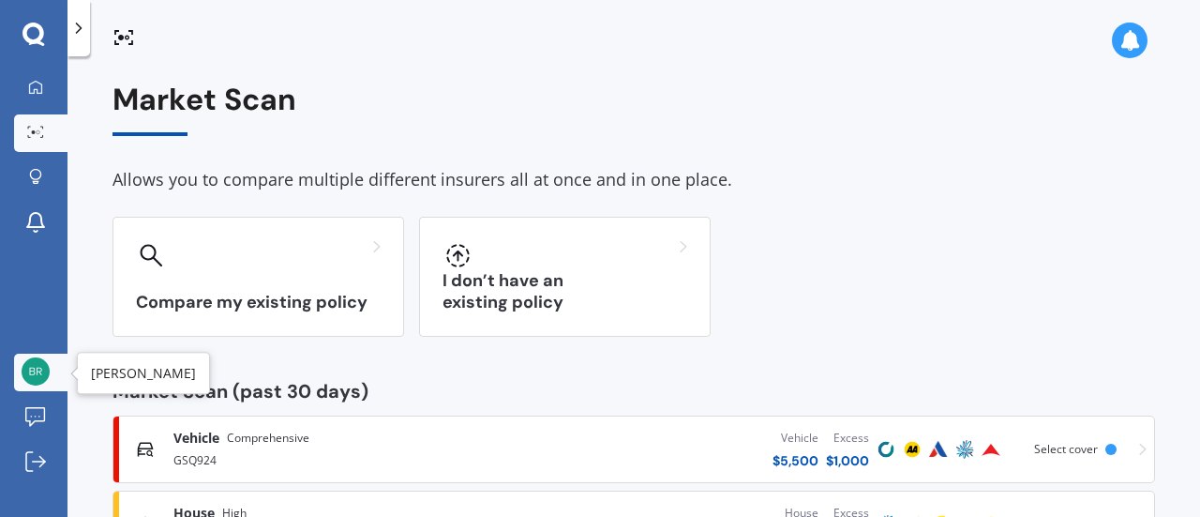
click at [48, 370] on img at bounding box center [36, 371] width 28 height 28
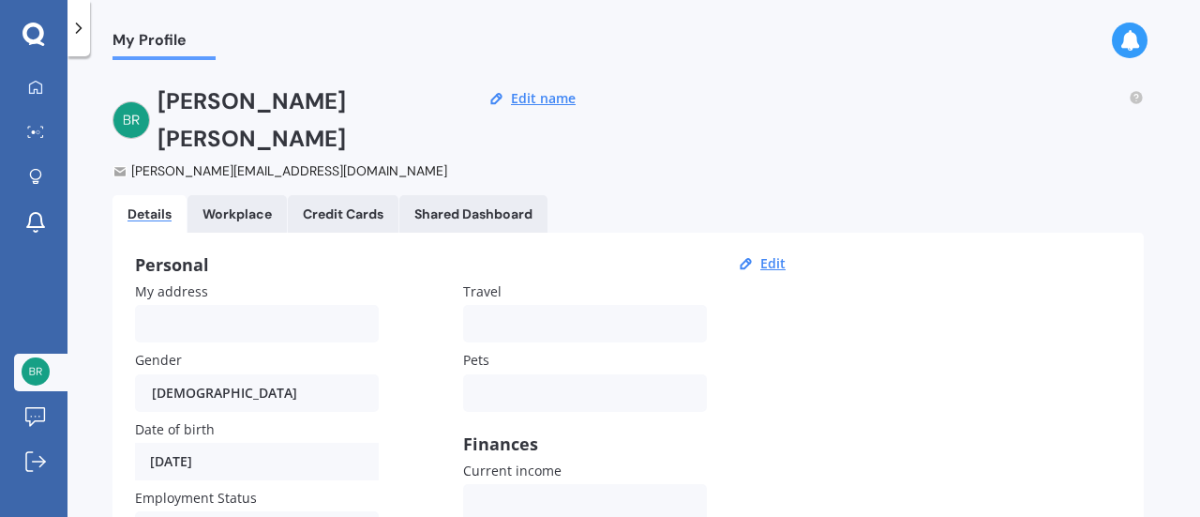
click at [24, 30] on icon at bounding box center [34, 34] width 22 height 22
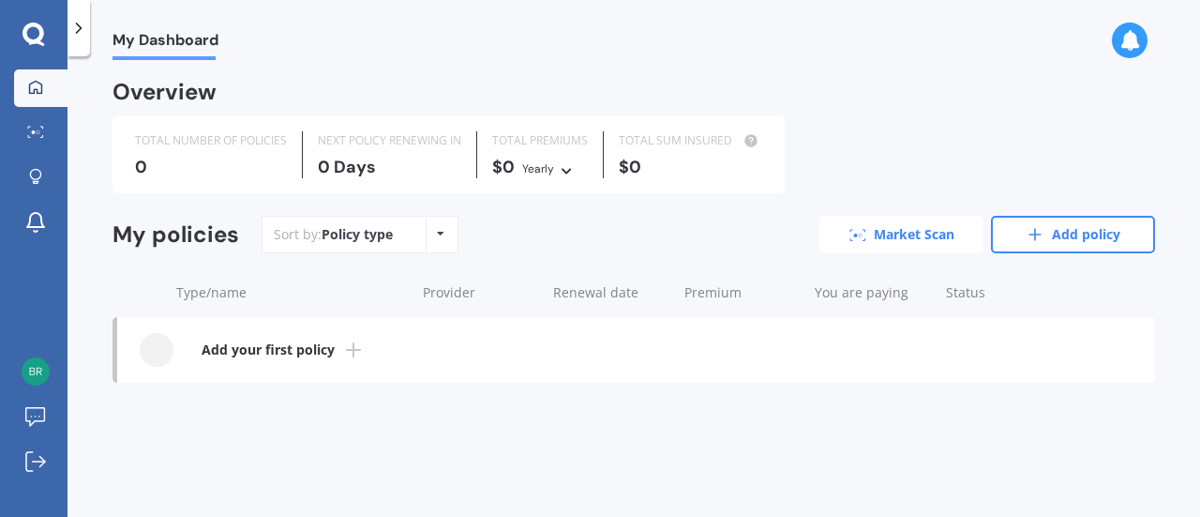
click at [887, 224] on link "Market Scan" at bounding box center [901, 235] width 164 height 38
